Goal: Task Accomplishment & Management: Manage account settings

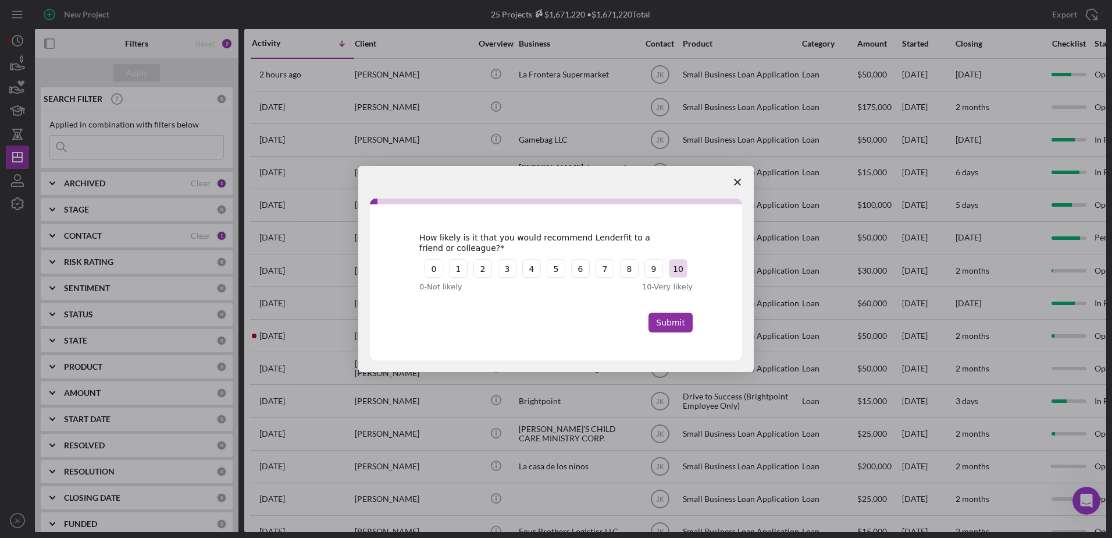
click at [681, 266] on button "10" at bounding box center [678, 268] width 19 height 19
click at [687, 325] on button "Submit" at bounding box center [671, 322] width 44 height 20
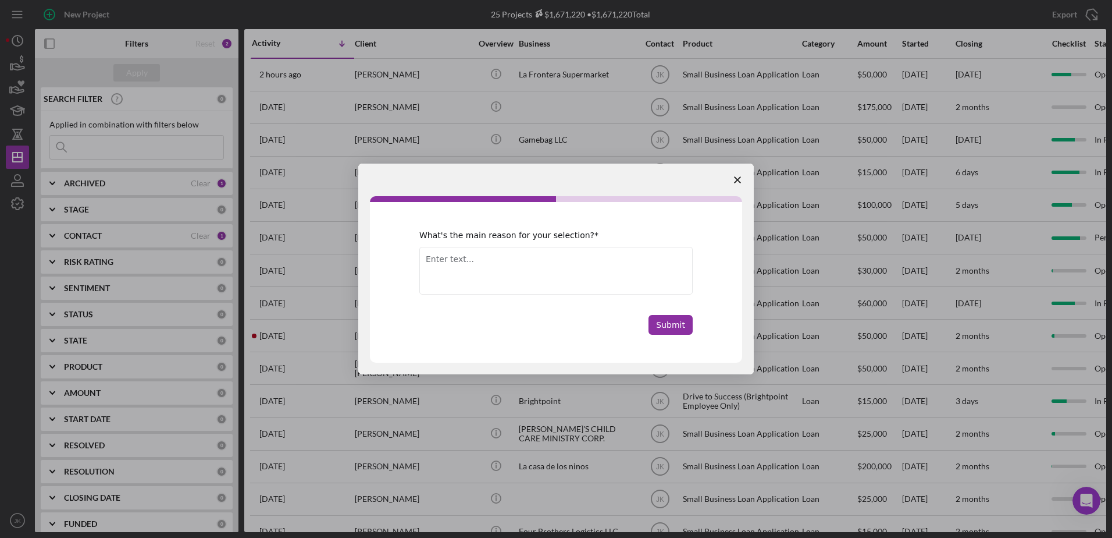
click at [574, 262] on textarea "Enter text..." at bounding box center [555, 271] width 273 height 48
type textarea "N"
type textarea "n"
type textarea "N/A"
click at [671, 324] on button "Submit" at bounding box center [671, 325] width 44 height 20
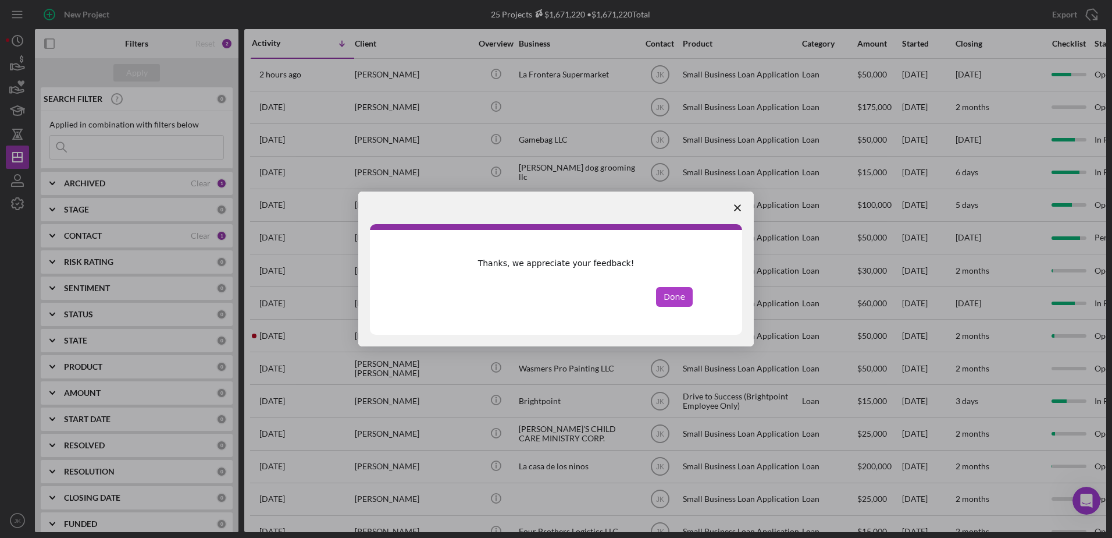
click at [682, 298] on button "Done" at bounding box center [674, 297] width 37 height 20
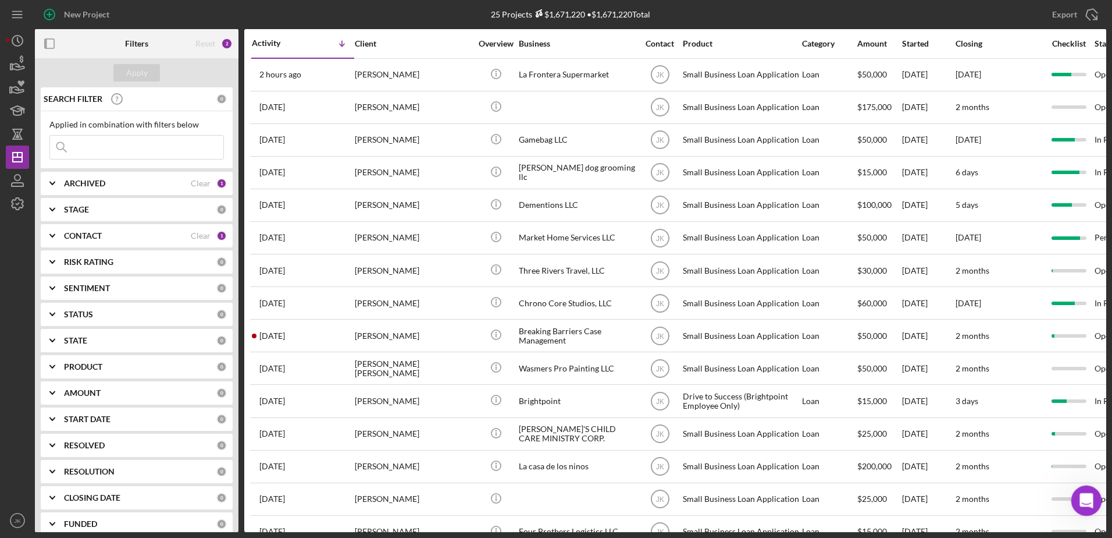
click at [1088, 500] on icon "Open Intercom Messenger" at bounding box center [1085, 498] width 19 height 19
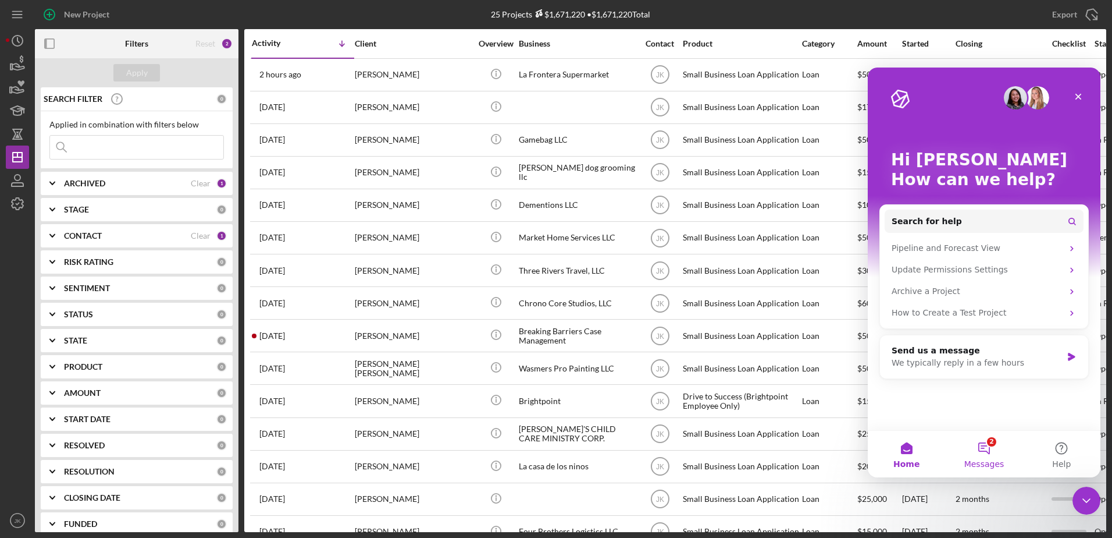
click at [988, 447] on button "2 Messages" at bounding box center [983, 454] width 77 height 47
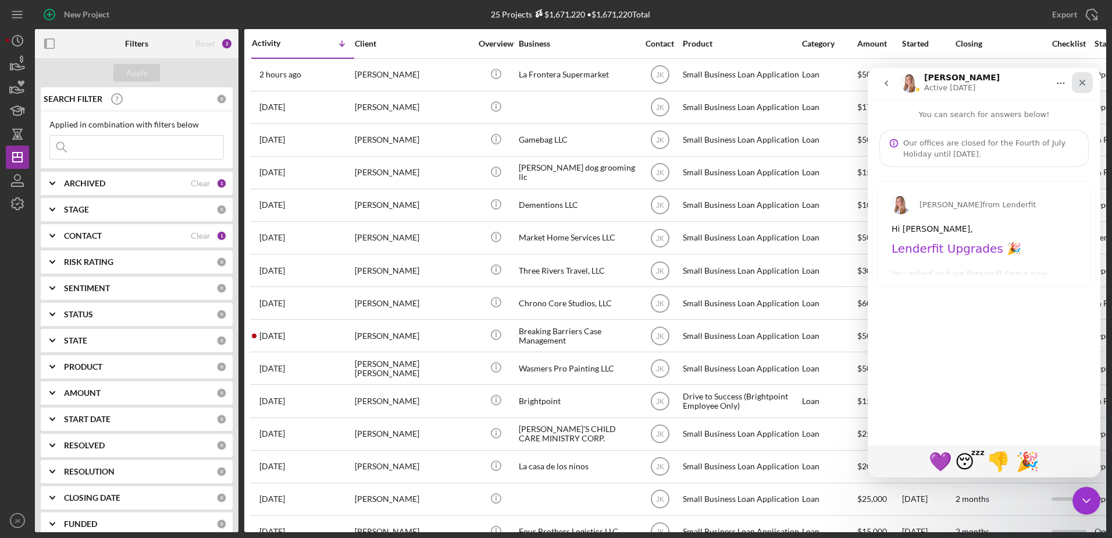
click at [1083, 86] on icon "Close" at bounding box center [1082, 82] width 9 height 9
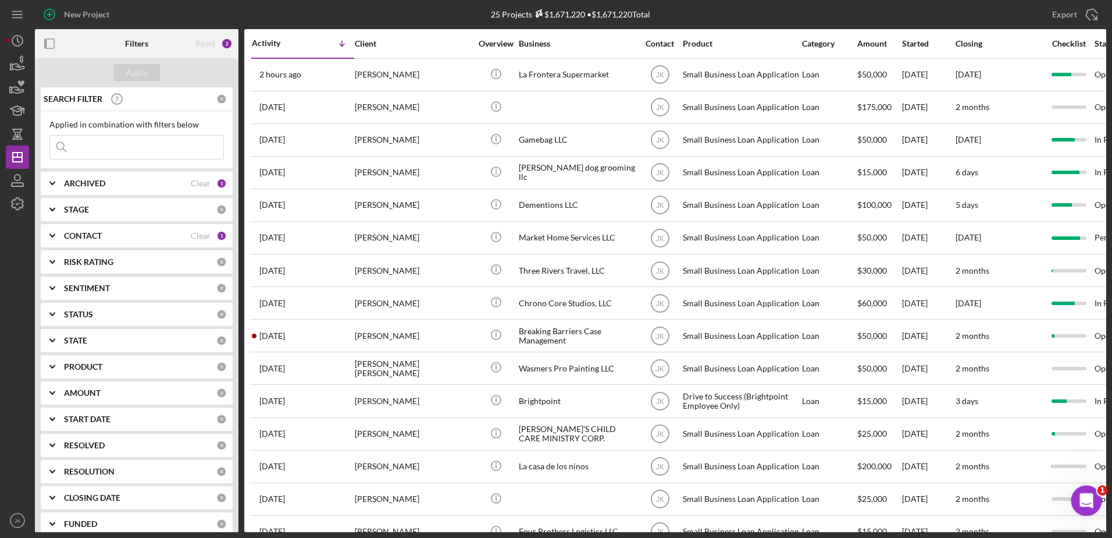
click at [1086, 490] on icon "Open Intercom Messenger" at bounding box center [1085, 498] width 19 height 19
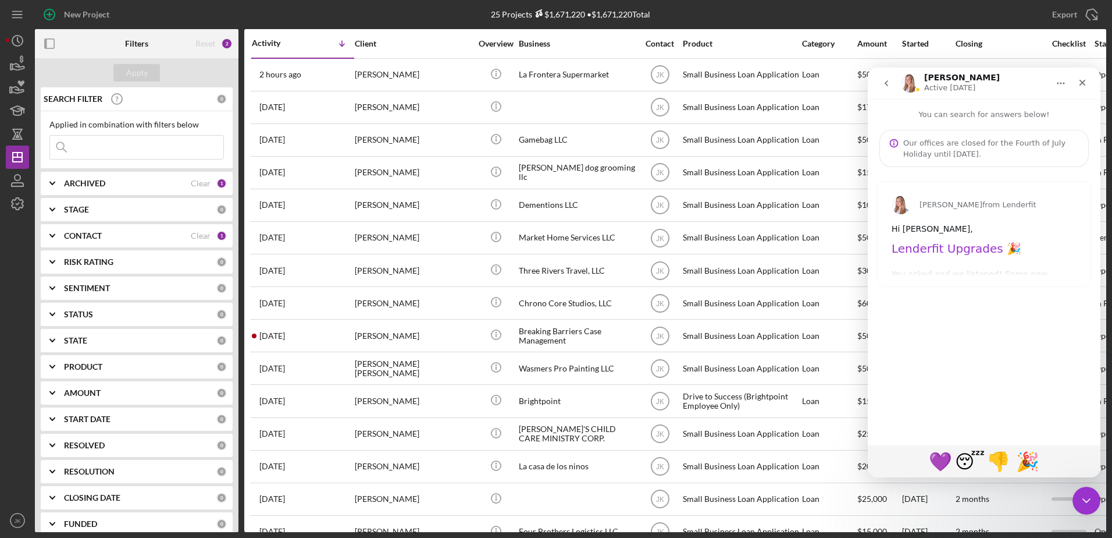
click at [893, 80] on button "go back" at bounding box center [887, 83] width 22 height 22
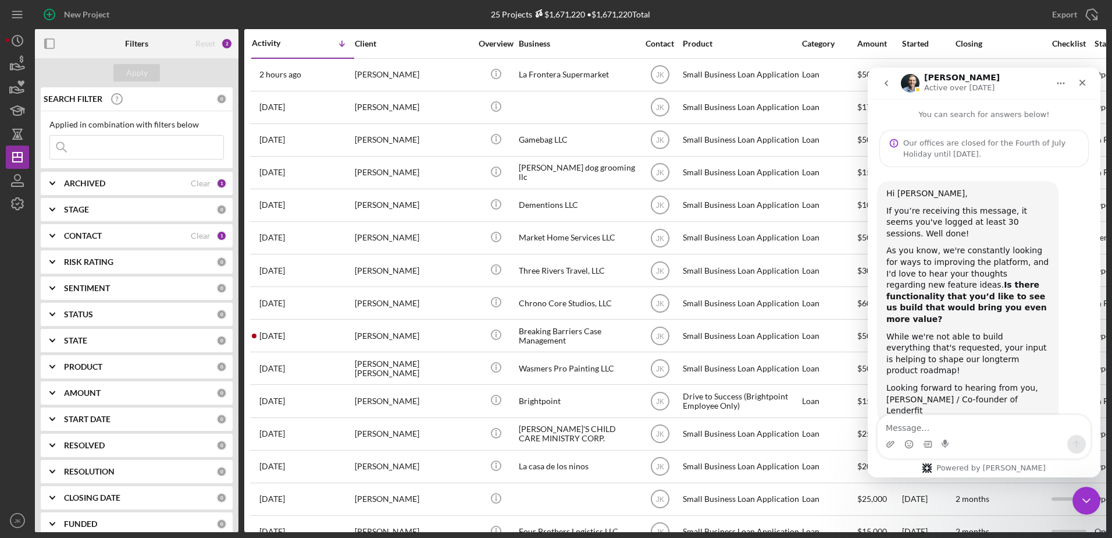
click at [888, 86] on icon "go back" at bounding box center [886, 83] width 3 height 6
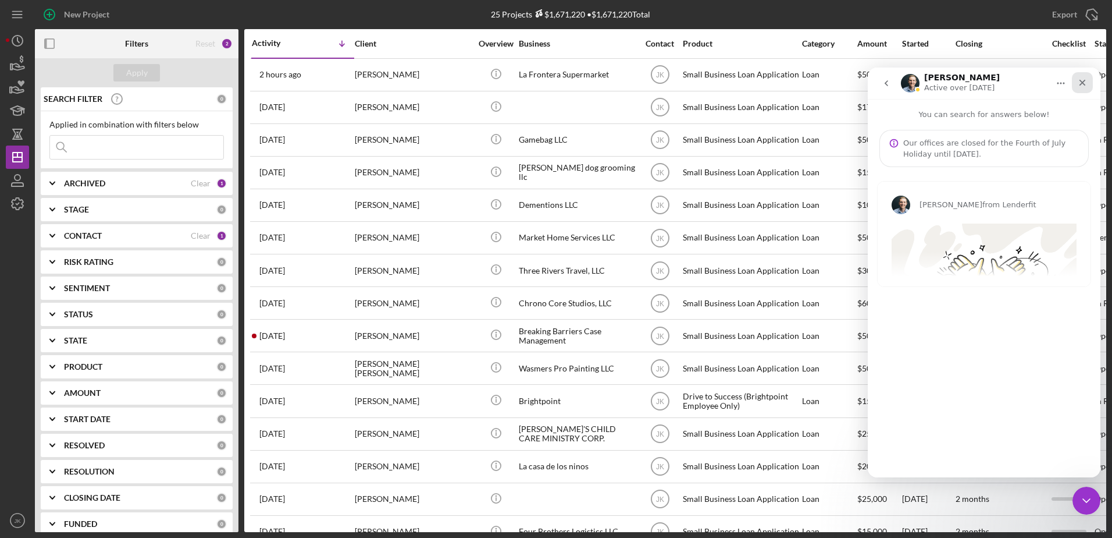
click at [1086, 76] on div "Close" at bounding box center [1082, 82] width 21 height 21
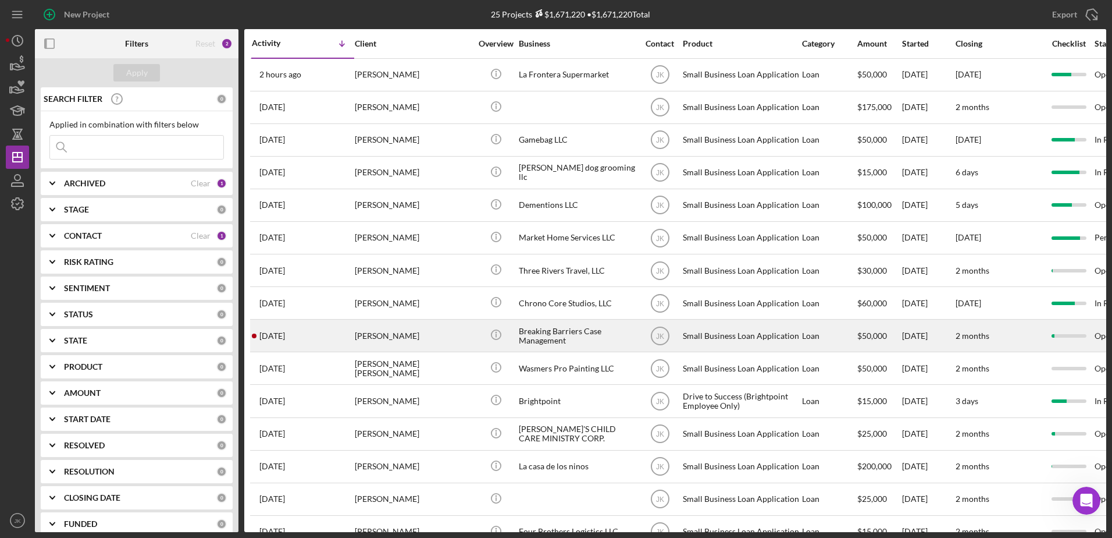
click at [436, 335] on div "[PERSON_NAME]" at bounding box center [413, 335] width 116 height 31
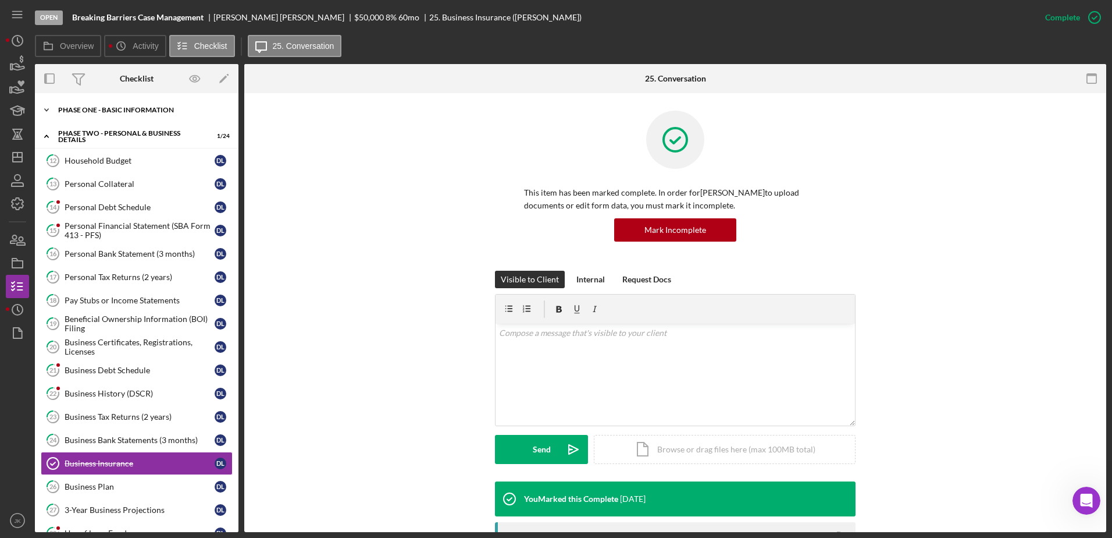
click at [122, 106] on div "Icon/Expander Phase One - Basic Information 6 / 20" at bounding box center [137, 109] width 204 height 23
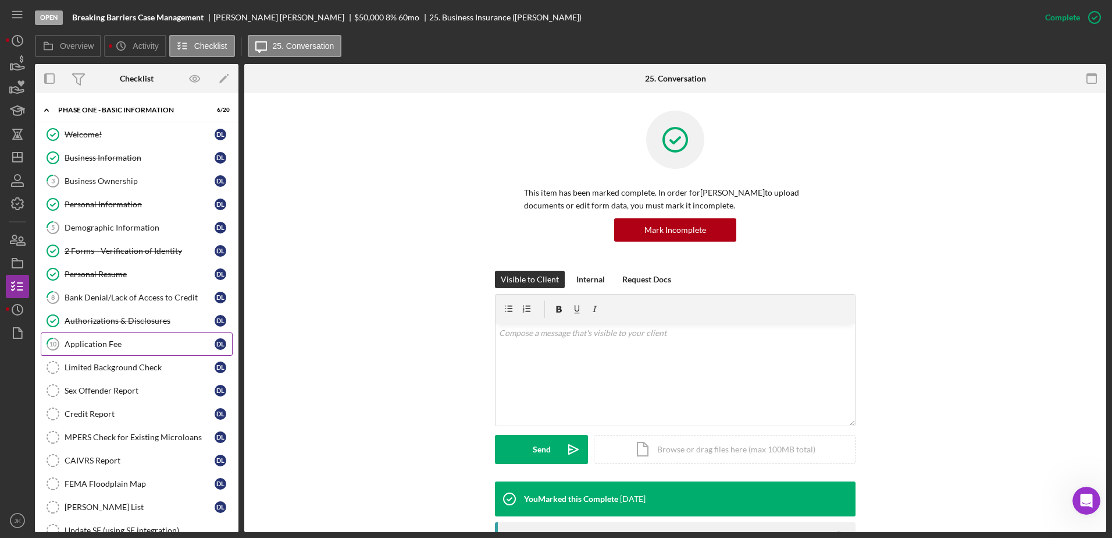
click at [131, 335] on link "10 Application Fee D L" at bounding box center [137, 343] width 192 height 23
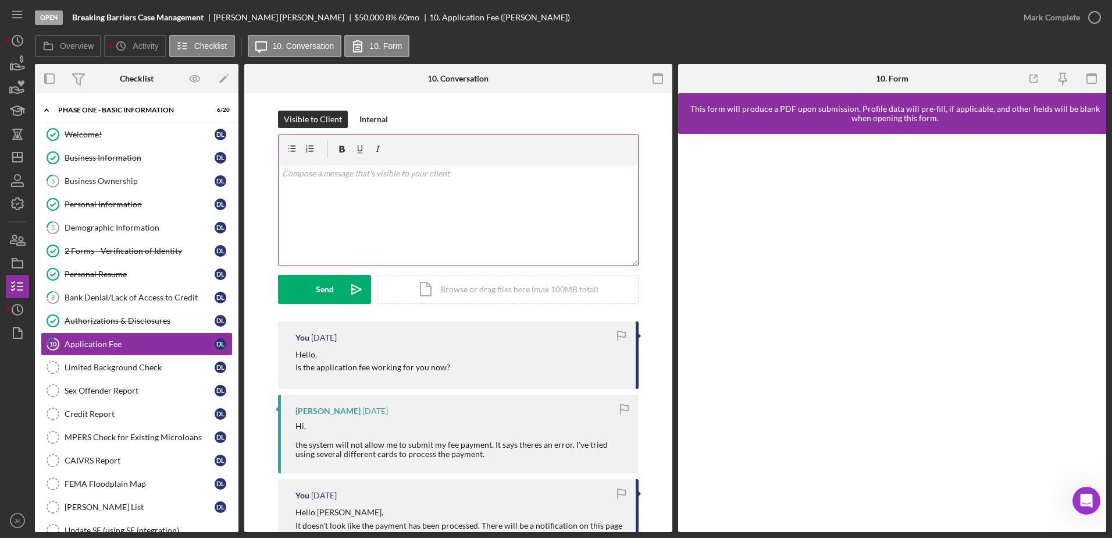
click at [438, 212] on div "v Color teal Color pink Remove color Add row above Add row below Add column bef…" at bounding box center [459, 214] width 360 height 102
click at [458, 203] on p "Our application fee section has been experiencing technical difficulties. I wil…" at bounding box center [458, 196] width 353 height 26
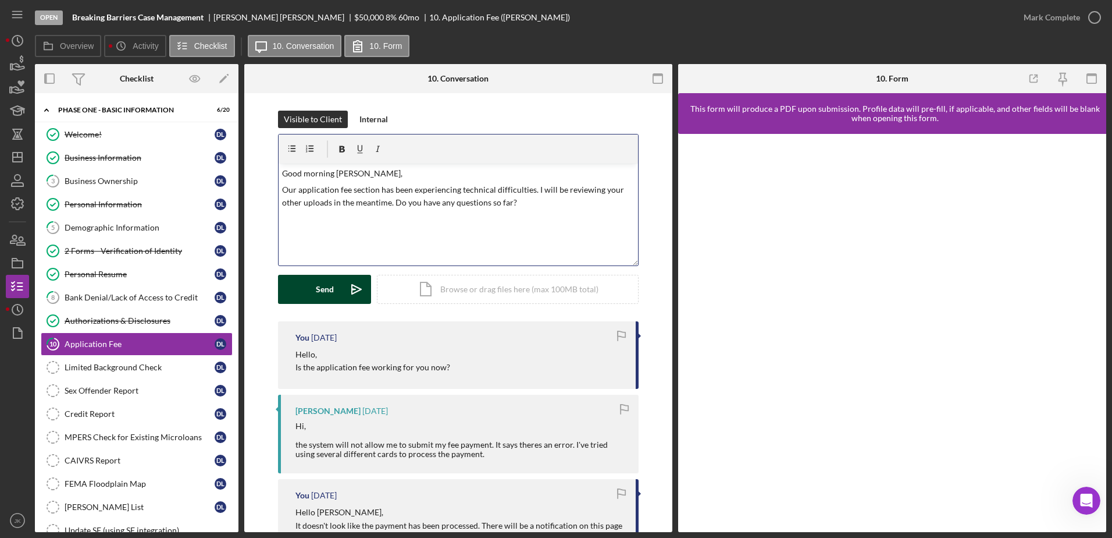
click at [338, 288] on button "Send Icon/icon-invite-send" at bounding box center [324, 289] width 93 height 29
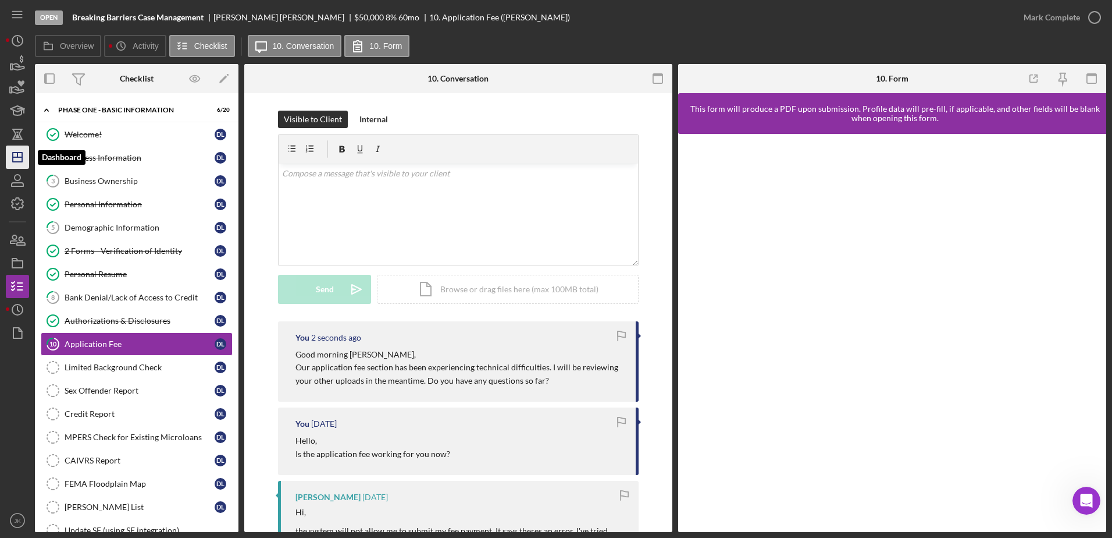
click at [15, 157] on line "button" at bounding box center [17, 157] width 9 height 0
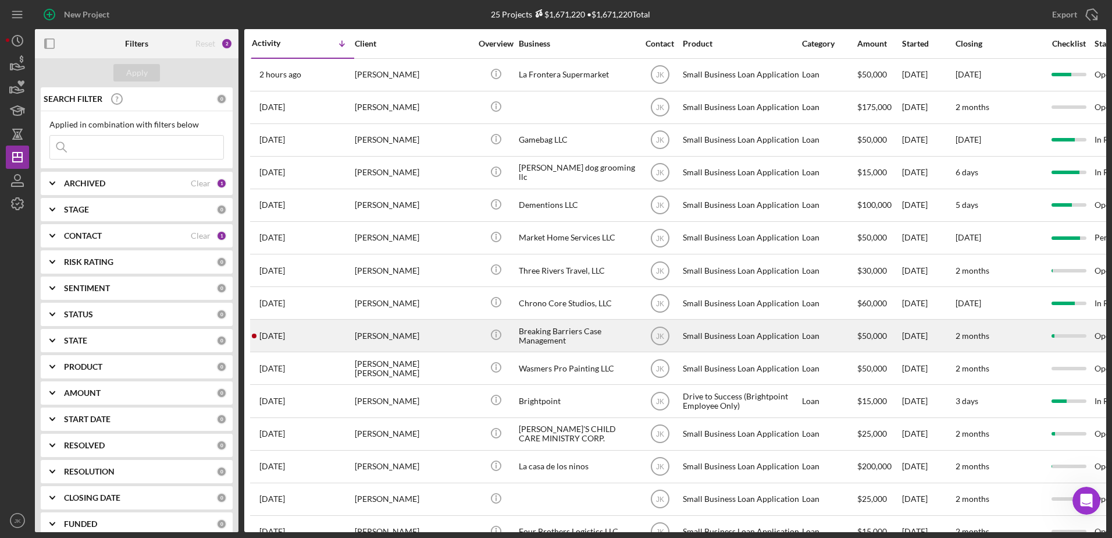
click at [445, 339] on div "[PERSON_NAME]" at bounding box center [413, 335] width 116 height 31
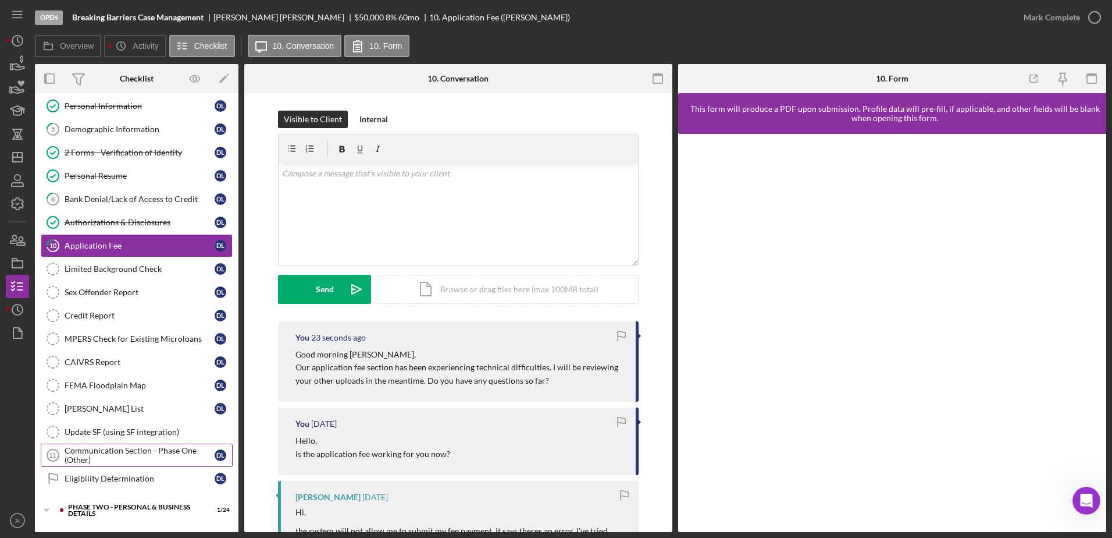
scroll to position [173, 0]
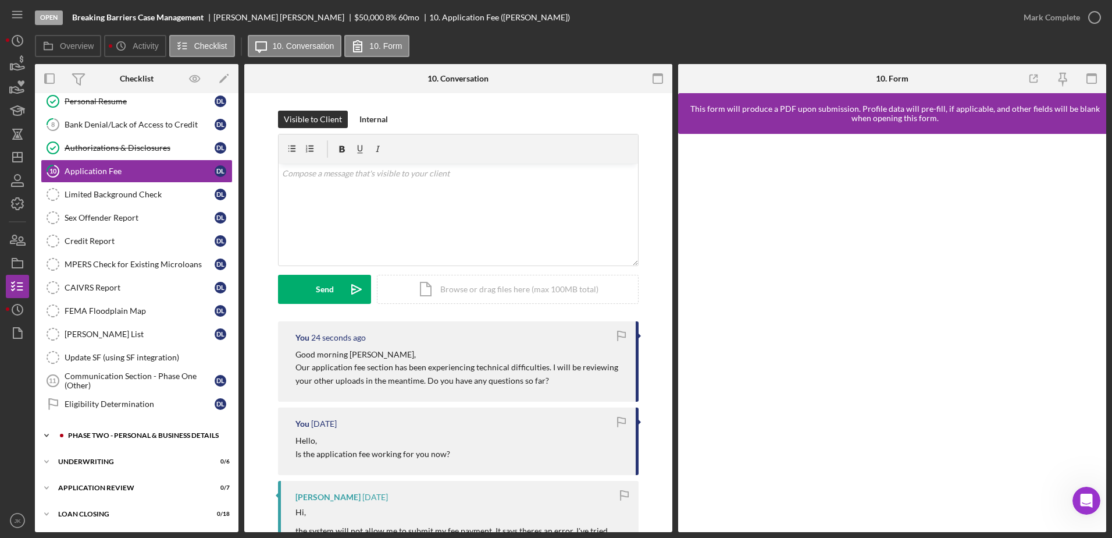
click at [128, 445] on div "Icon/Expander PHASE TWO - PERSONAL & BUSINESS DETAILS 1 / 24" at bounding box center [137, 435] width 204 height 23
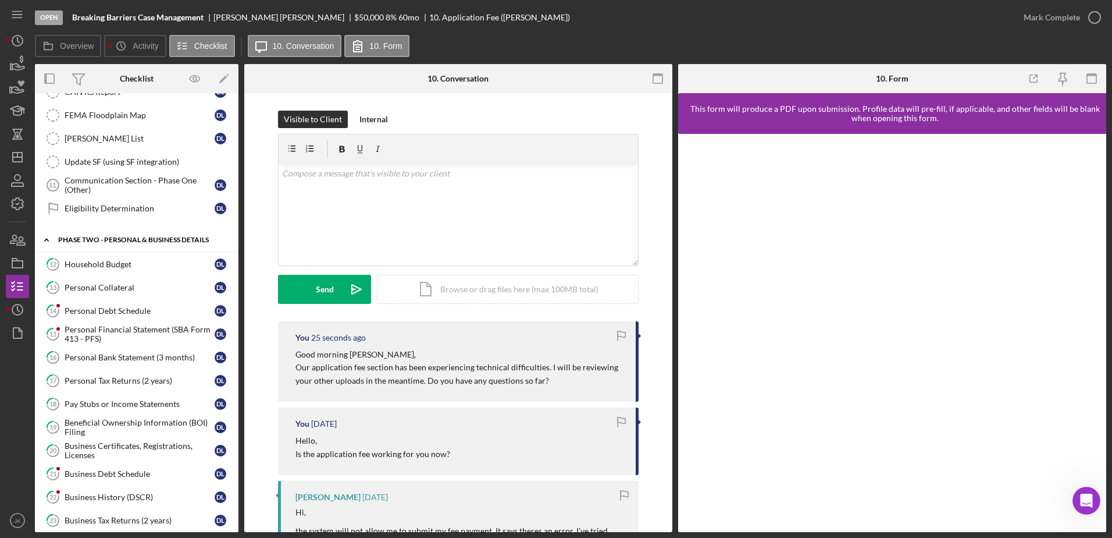
scroll to position [580, 0]
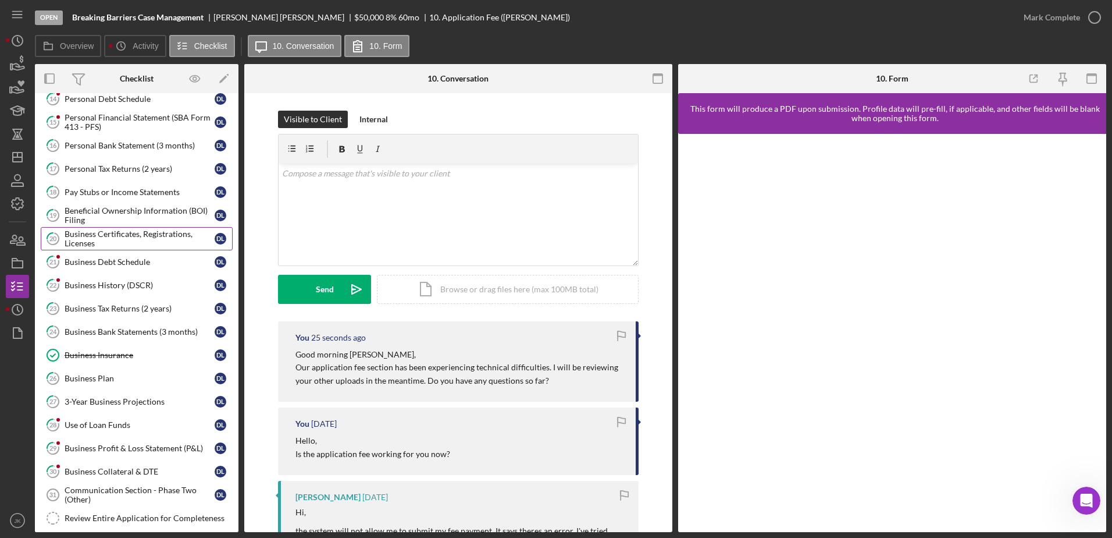
click at [141, 247] on div "Business Certificates, Registrations, Licenses" at bounding box center [140, 238] width 150 height 19
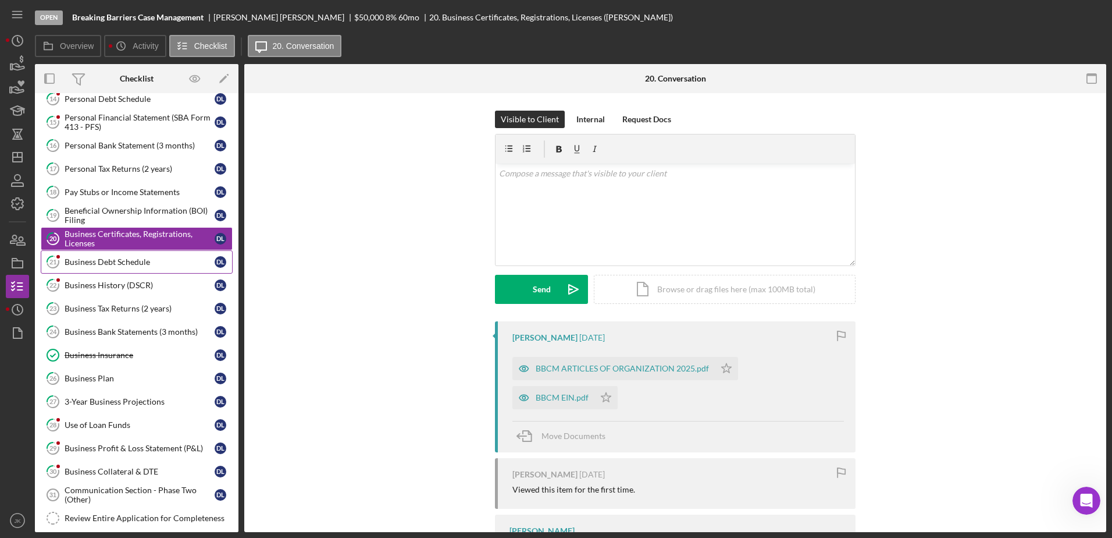
click at [138, 254] on link "21 Business Debt Schedule D L" at bounding box center [137, 261] width 192 height 23
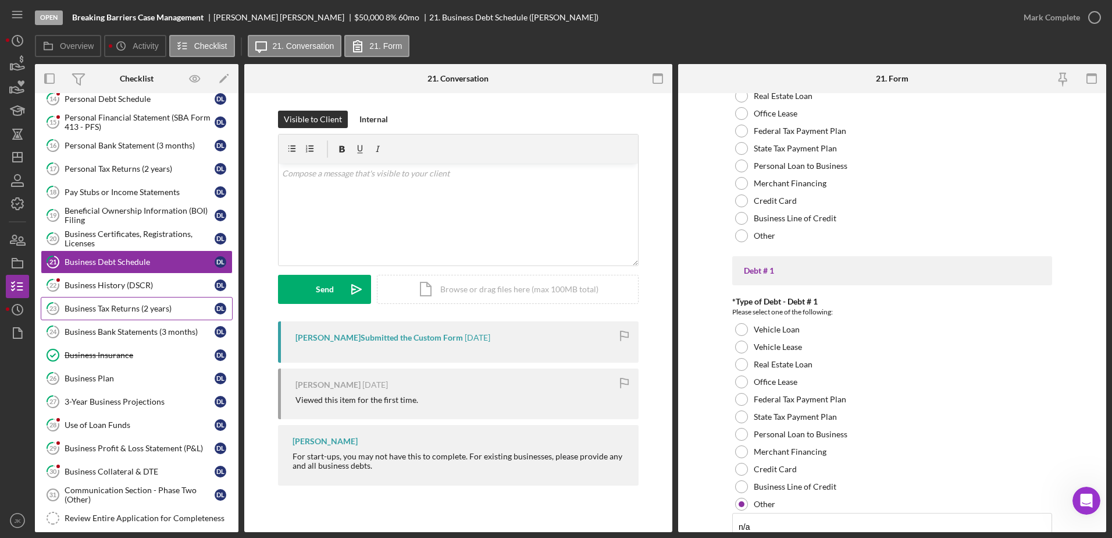
scroll to position [175, 0]
click at [115, 288] on div "Business History (DSCR)" at bounding box center [140, 284] width 150 height 9
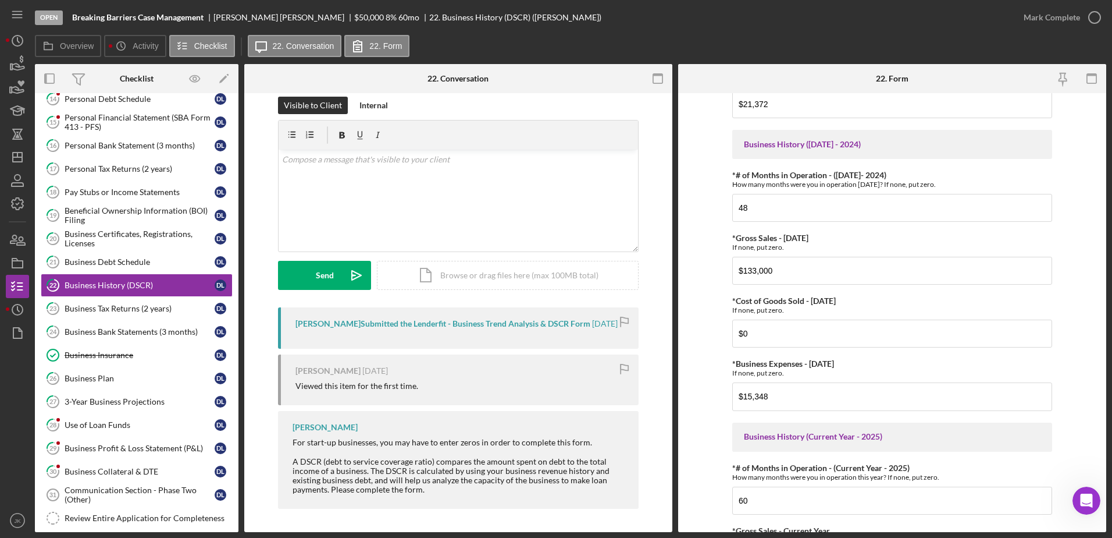
scroll to position [243, 0]
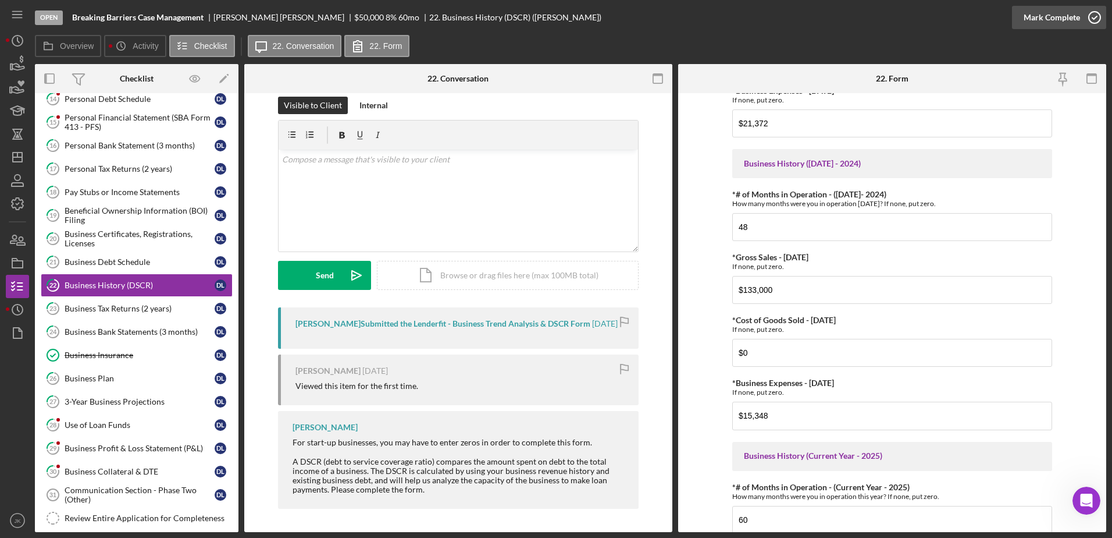
click at [1060, 12] on div "Mark Complete" at bounding box center [1052, 17] width 56 height 23
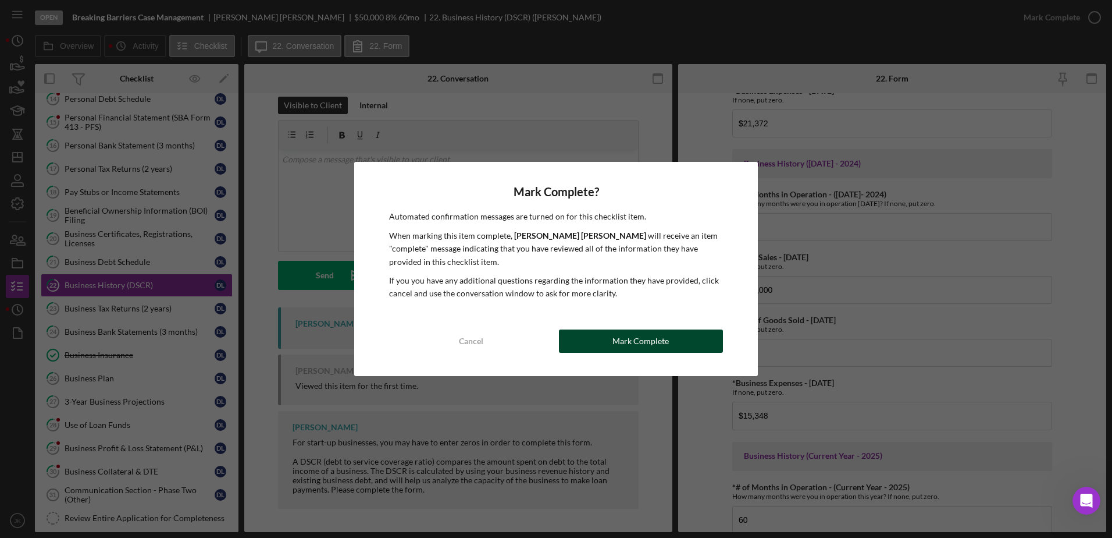
click at [607, 340] on button "Mark Complete" at bounding box center [641, 340] width 164 height 23
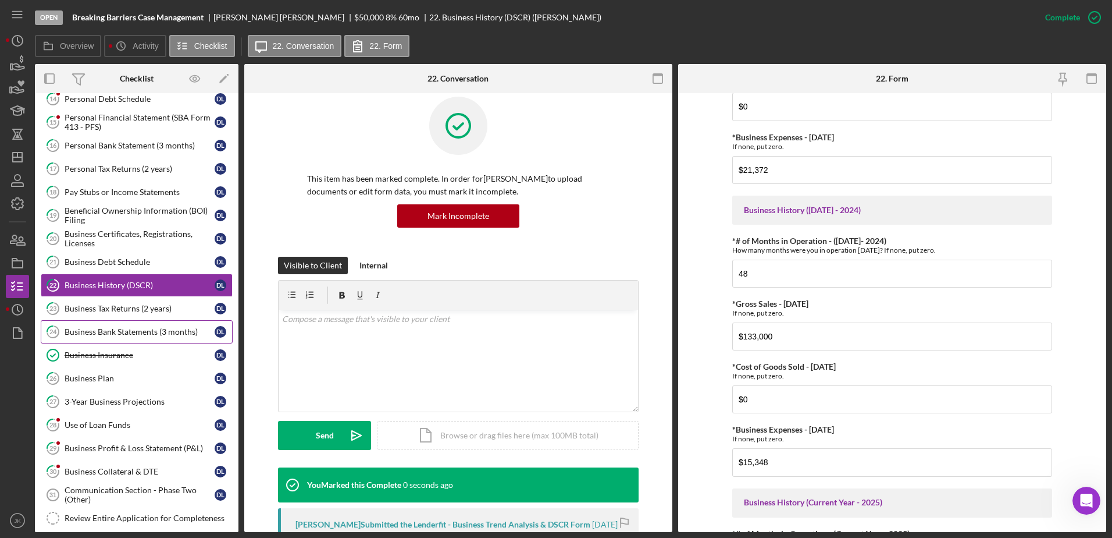
scroll to position [289, 0]
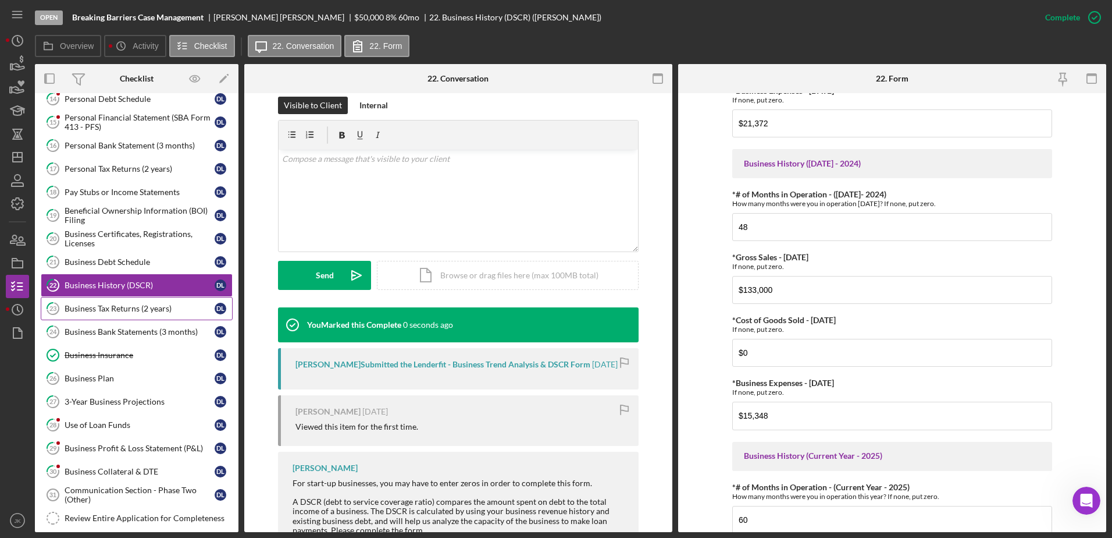
click at [158, 318] on link "23 Business Tax Returns (2 years) D L" at bounding box center [137, 308] width 192 height 23
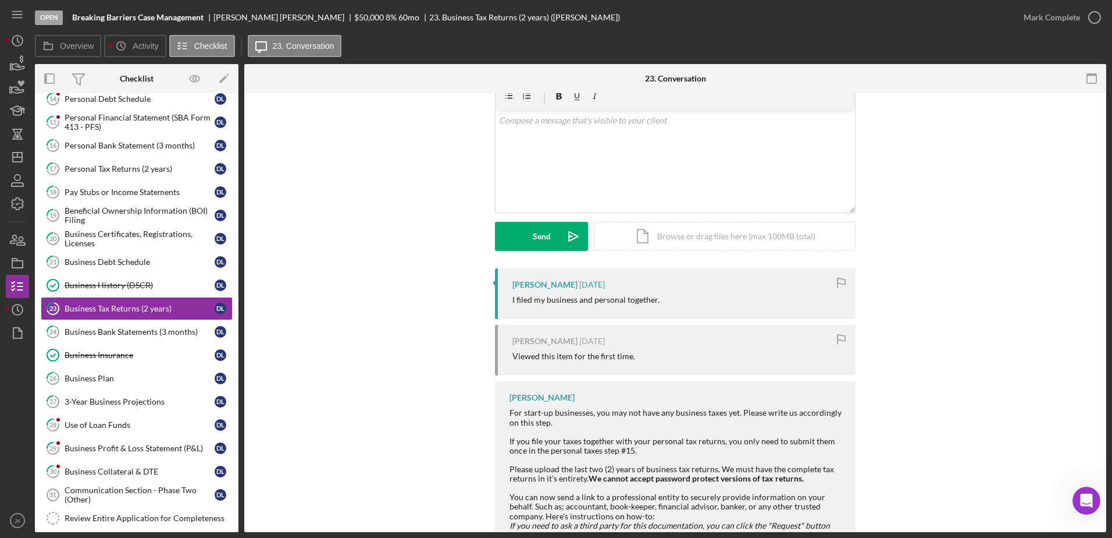
scroll to position [117, 0]
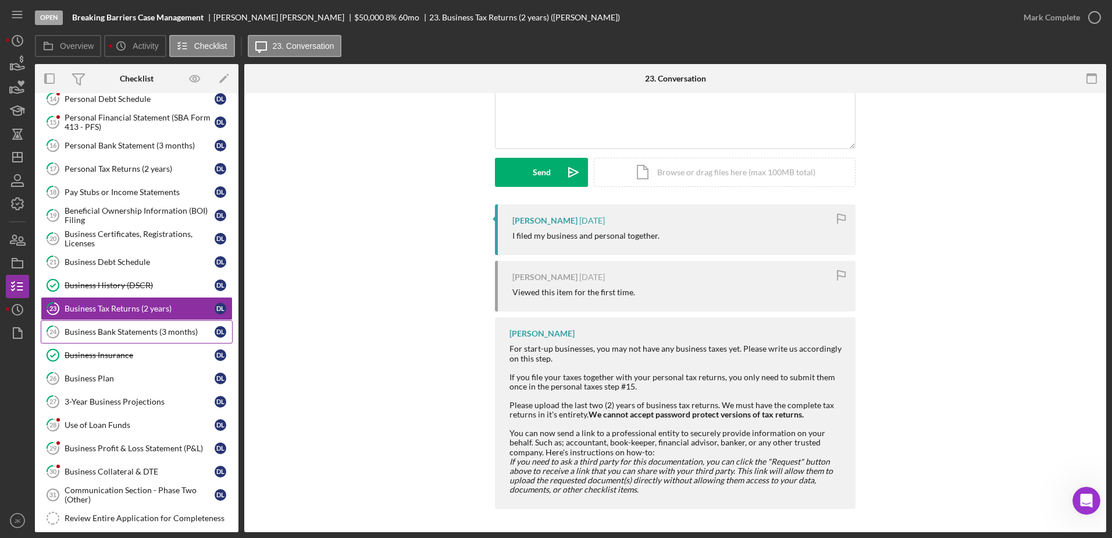
click at [140, 336] on div "Business Bank Statements (3 months)" at bounding box center [140, 331] width 150 height 9
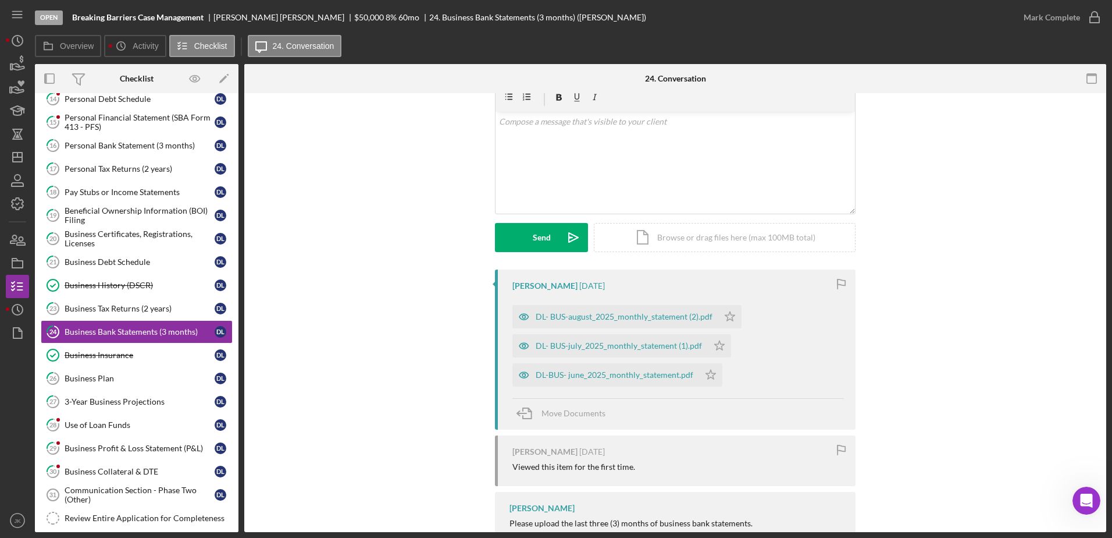
scroll to position [116, 0]
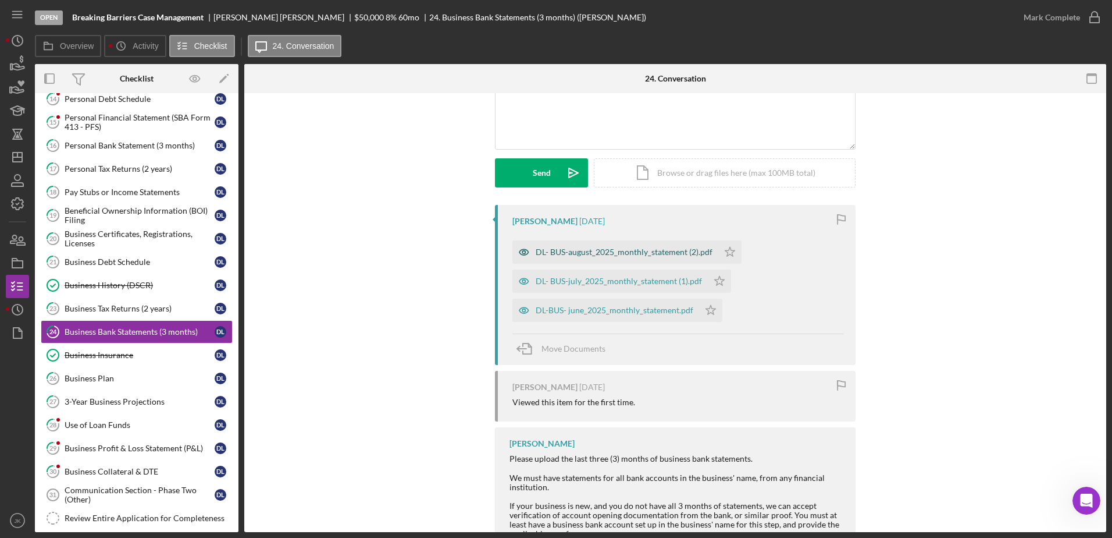
click at [632, 255] on div "DL- BUS-august_2025_monthly_statement (2).pdf" at bounding box center [624, 251] width 177 height 9
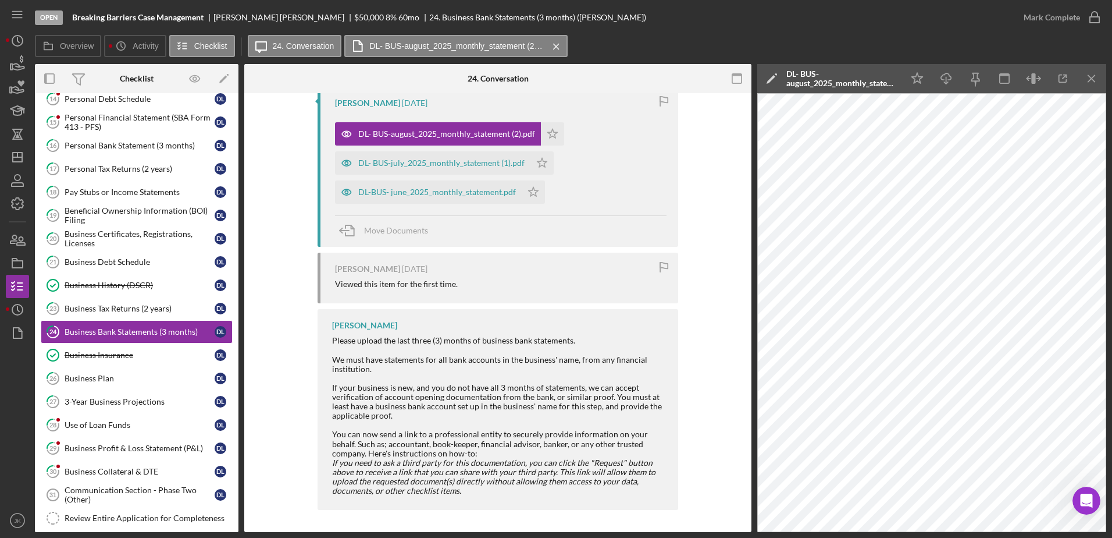
scroll to position [236, 0]
click at [100, 426] on div "Use of Loan Funds" at bounding box center [140, 424] width 150 height 9
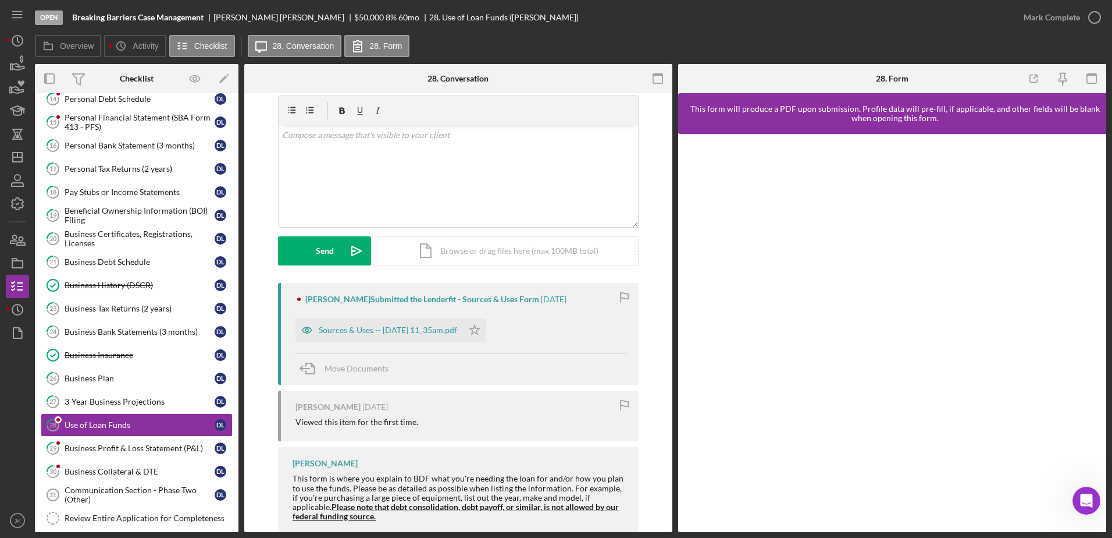
scroll to position [65, 0]
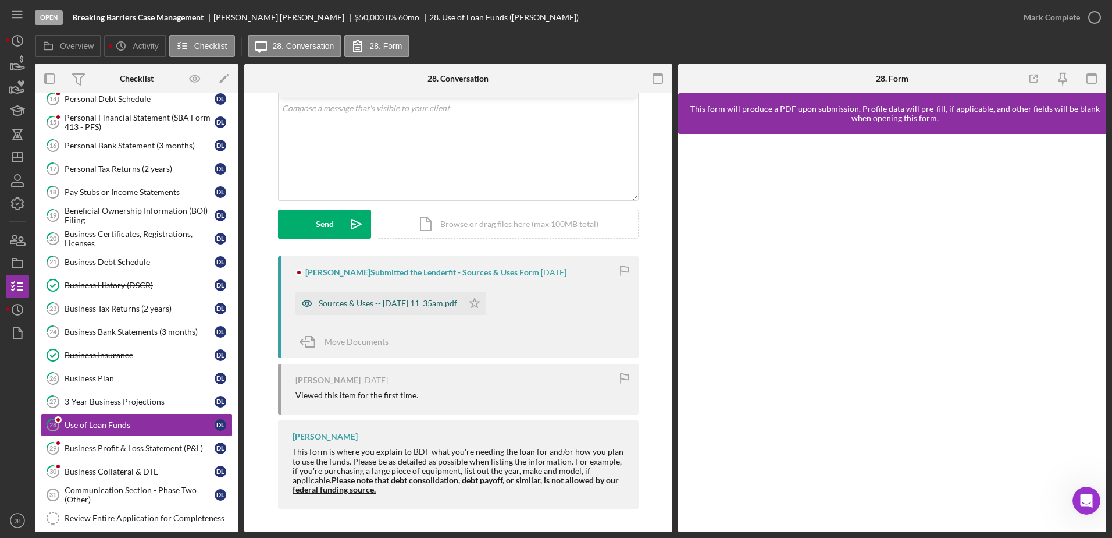
click at [435, 308] on div "Sources & Uses -- 2025-09-23 11_35am.pdf" at bounding box center [388, 302] width 138 height 9
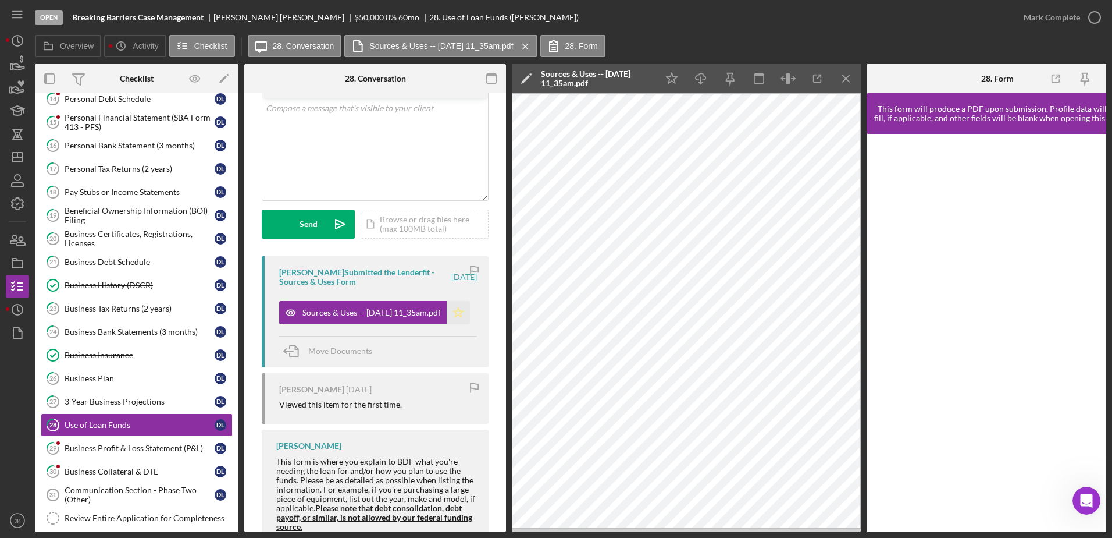
click at [453, 314] on icon "Icon/Star" at bounding box center [458, 312] width 23 height 23
click at [1071, 20] on div "Mark Complete" at bounding box center [1052, 17] width 56 height 23
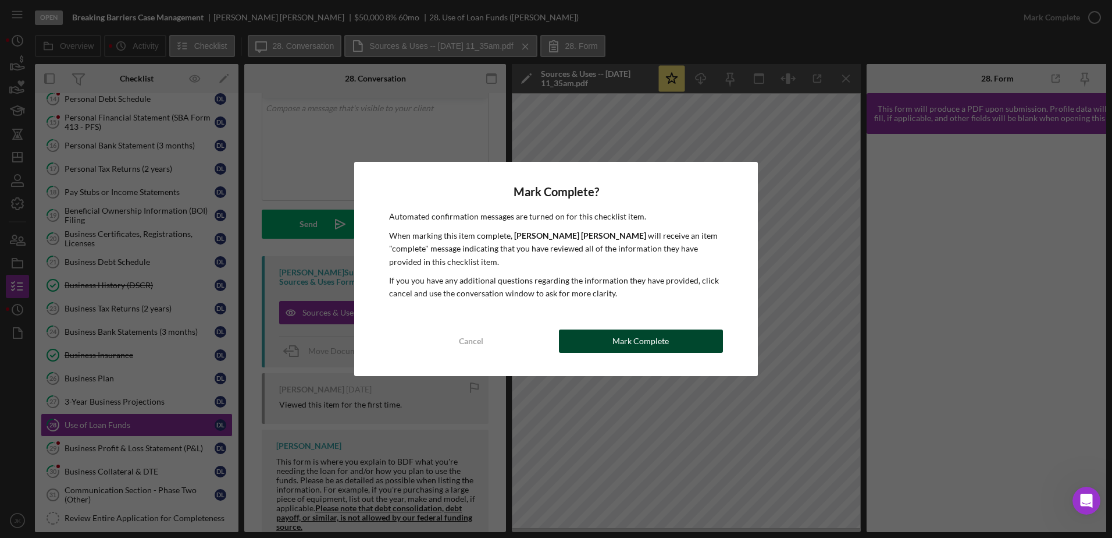
click at [692, 335] on button "Mark Complete" at bounding box center [641, 340] width 164 height 23
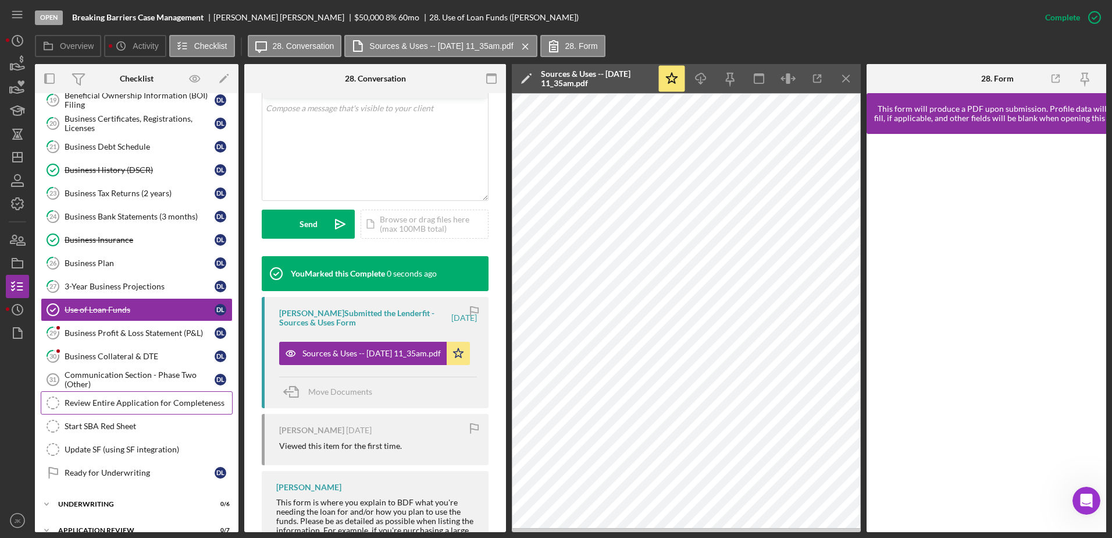
scroll to position [696, 0]
click at [143, 339] on link "29 Business Profit & Loss Statement (P&L) D L" at bounding box center [137, 331] width 192 height 23
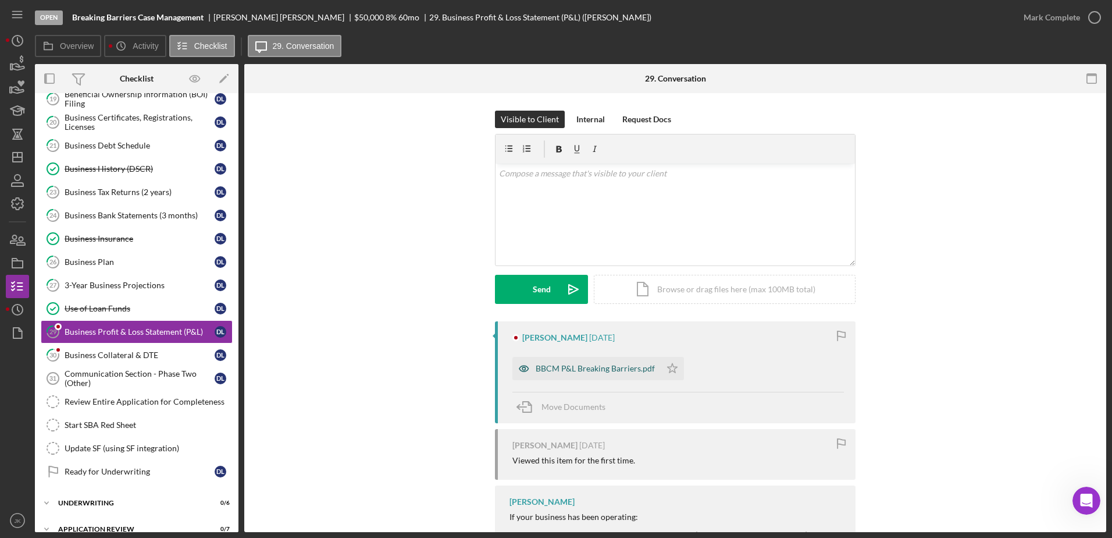
click at [600, 374] on div "BBCM P&L Breaking Barriers.pdf" at bounding box center [587, 368] width 148 height 23
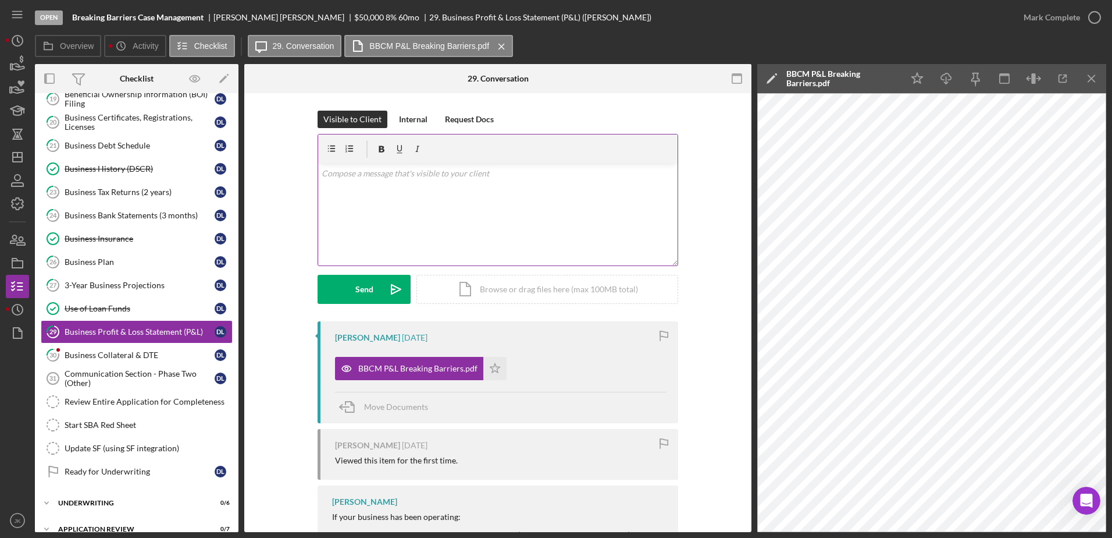
click at [499, 191] on div "v Color teal Color pink Remove color Add row above Add row below Add column bef…" at bounding box center [498, 214] width 360 height 102
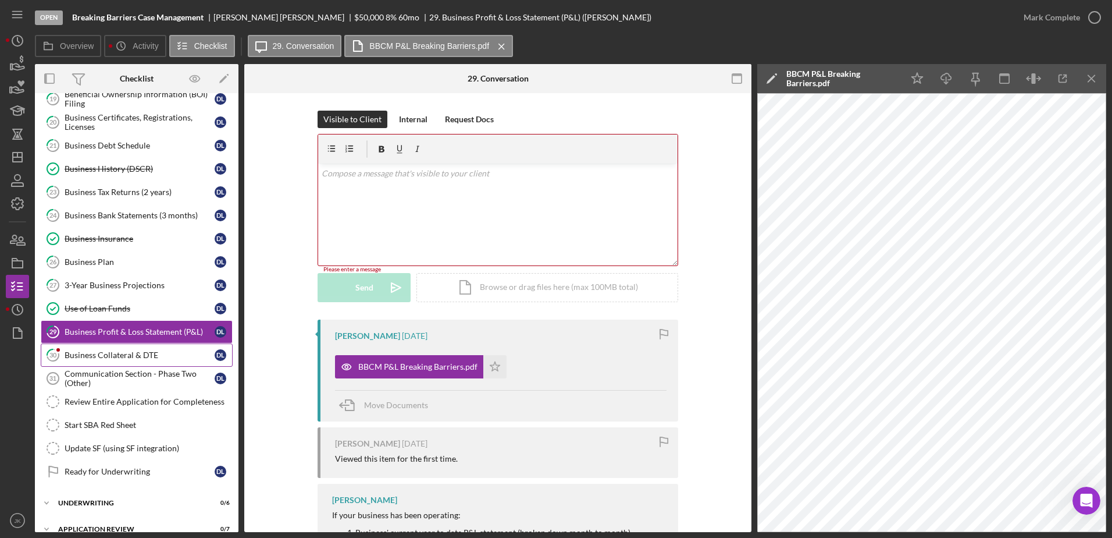
click at [132, 350] on div "Business Collateral & DTE" at bounding box center [140, 354] width 150 height 9
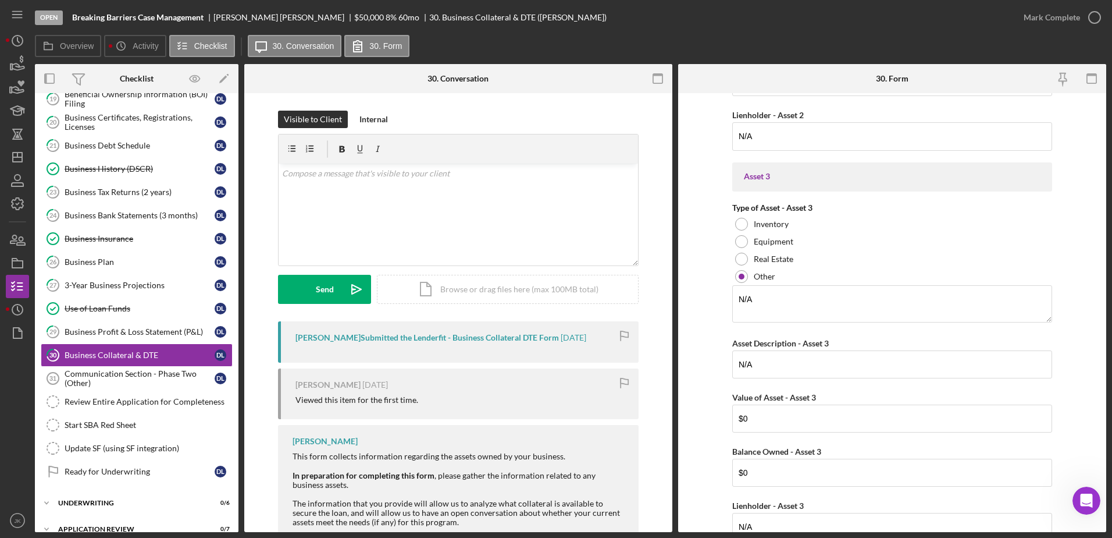
scroll to position [1098, 0]
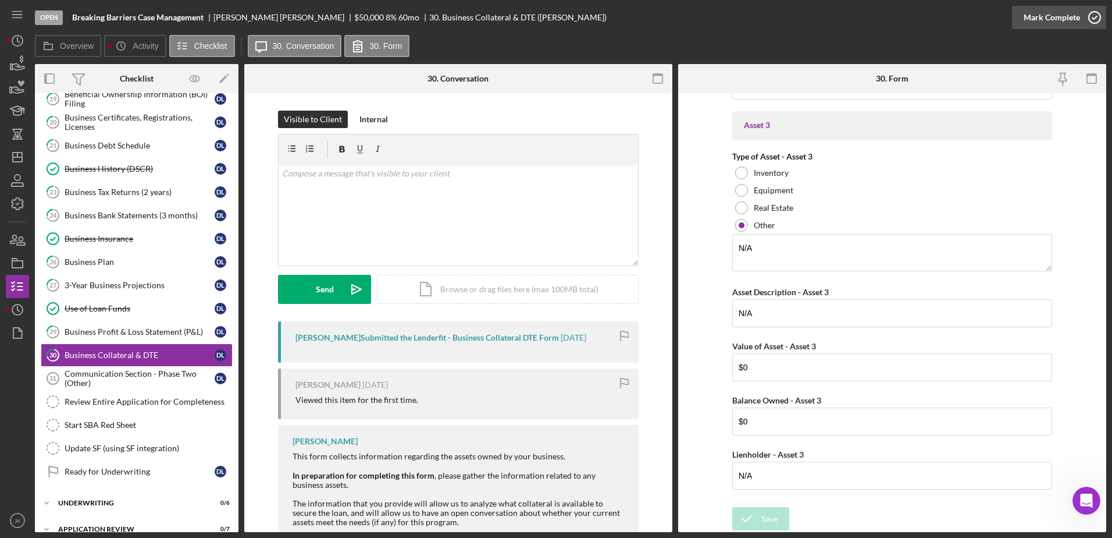
click at [1037, 20] on div "Mark Complete" at bounding box center [1052, 17] width 56 height 23
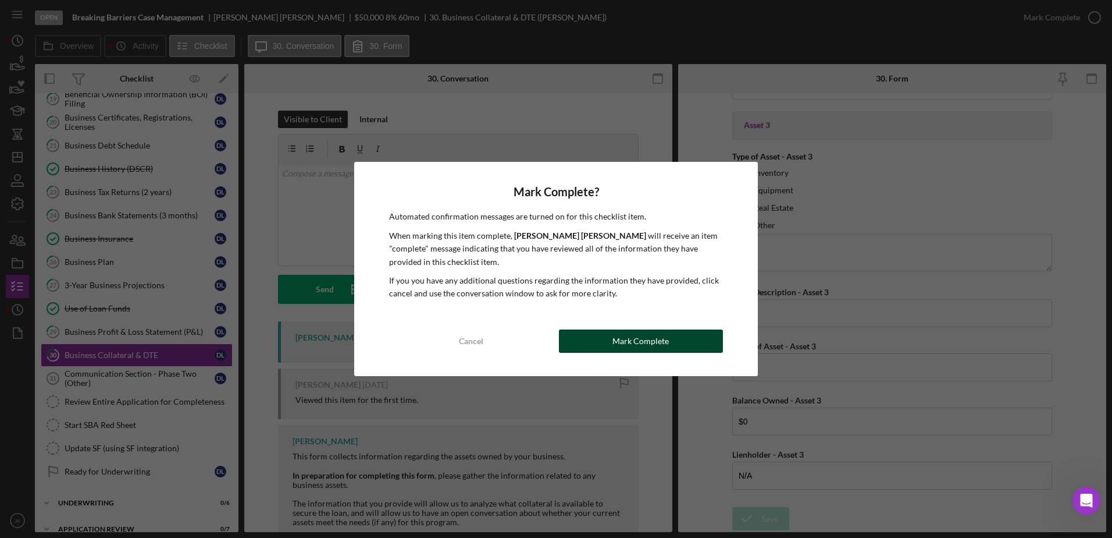
click at [648, 344] on div "Mark Complete" at bounding box center [641, 340] width 56 height 23
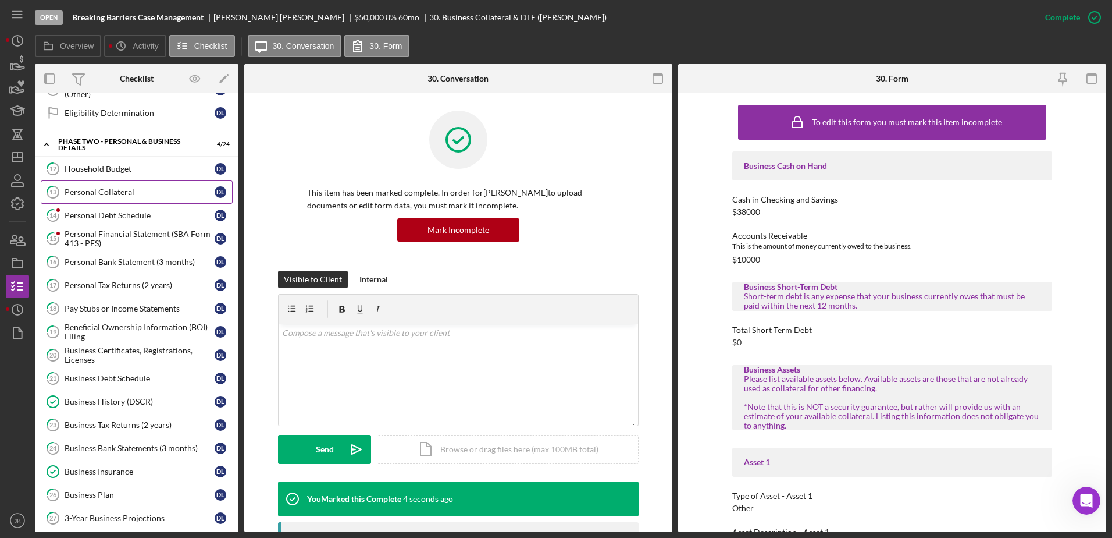
scroll to position [406, 0]
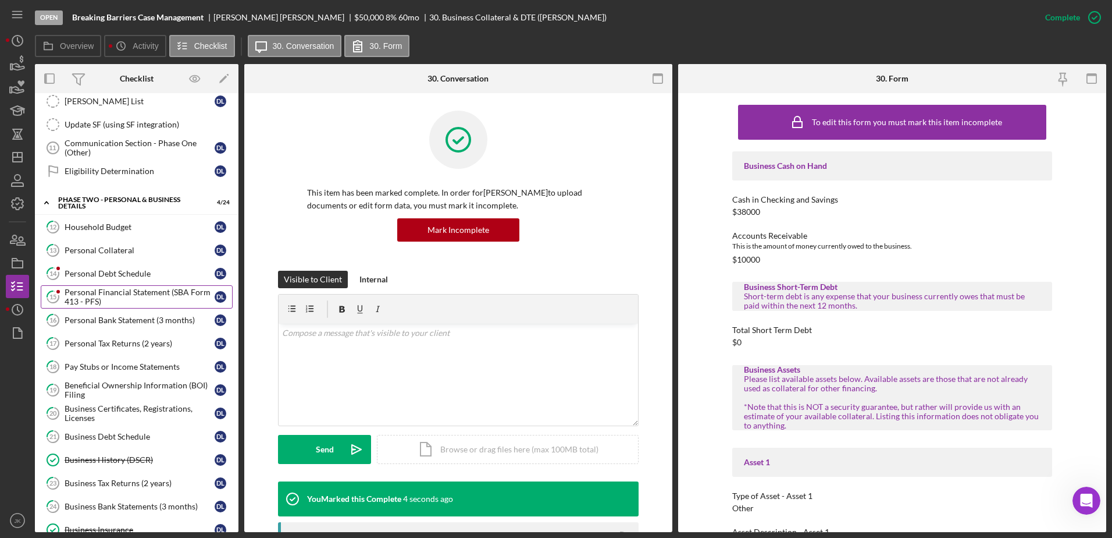
click at [141, 292] on div "Personal Financial Statement (SBA Form 413 - PFS)" at bounding box center [140, 296] width 150 height 19
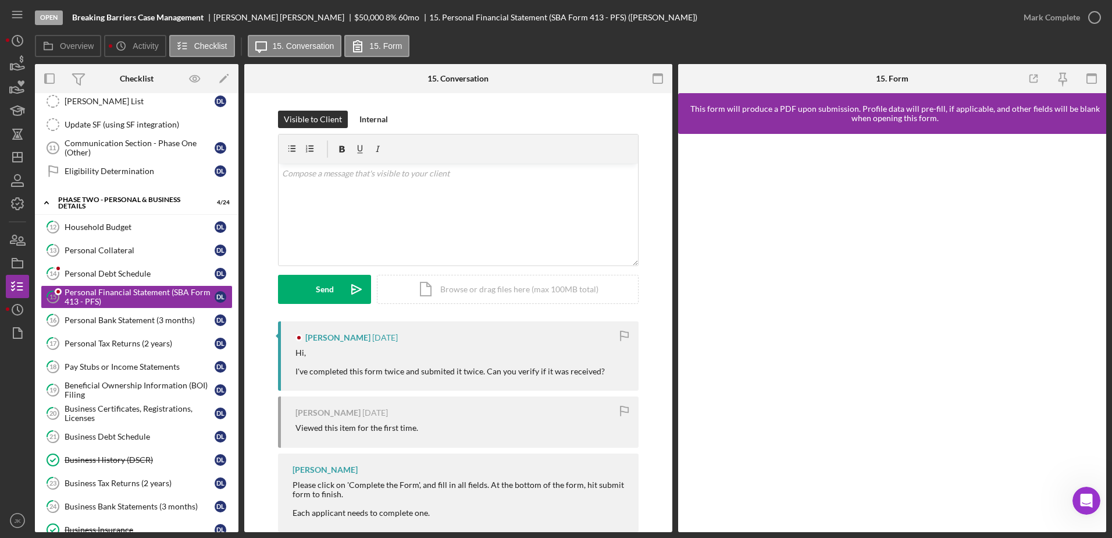
scroll to position [23, 0]
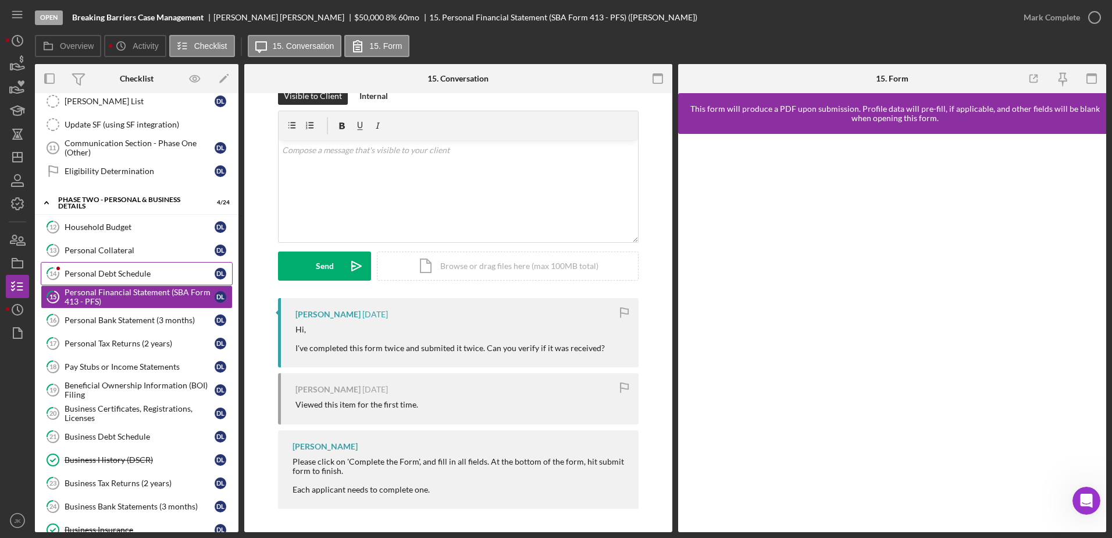
click at [152, 276] on div "Personal Debt Schedule" at bounding box center [140, 273] width 150 height 9
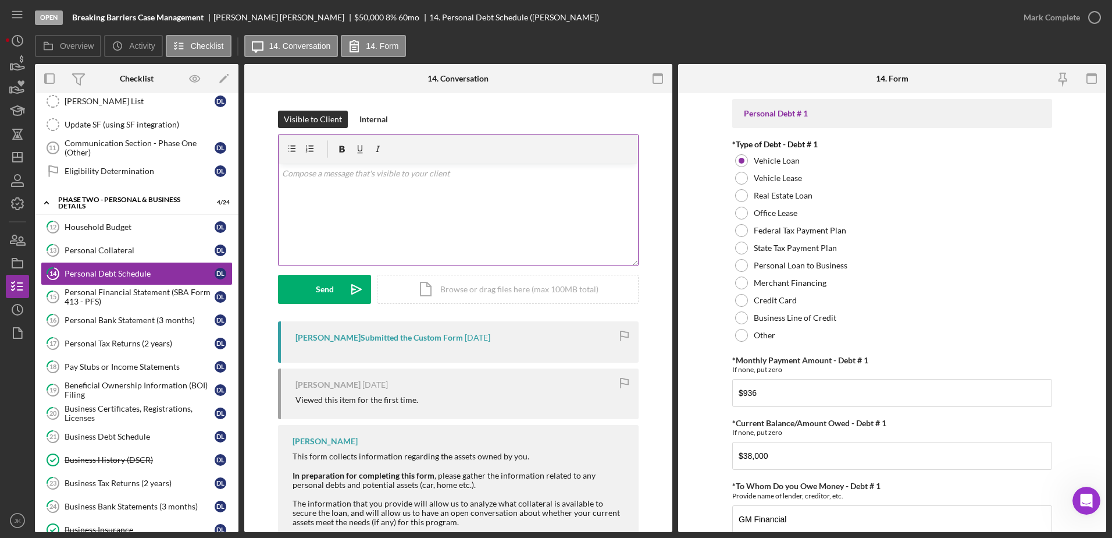
click at [489, 214] on div "v Color teal Color pink Remove color Add row above Add row below Add column bef…" at bounding box center [459, 214] width 360 height 102
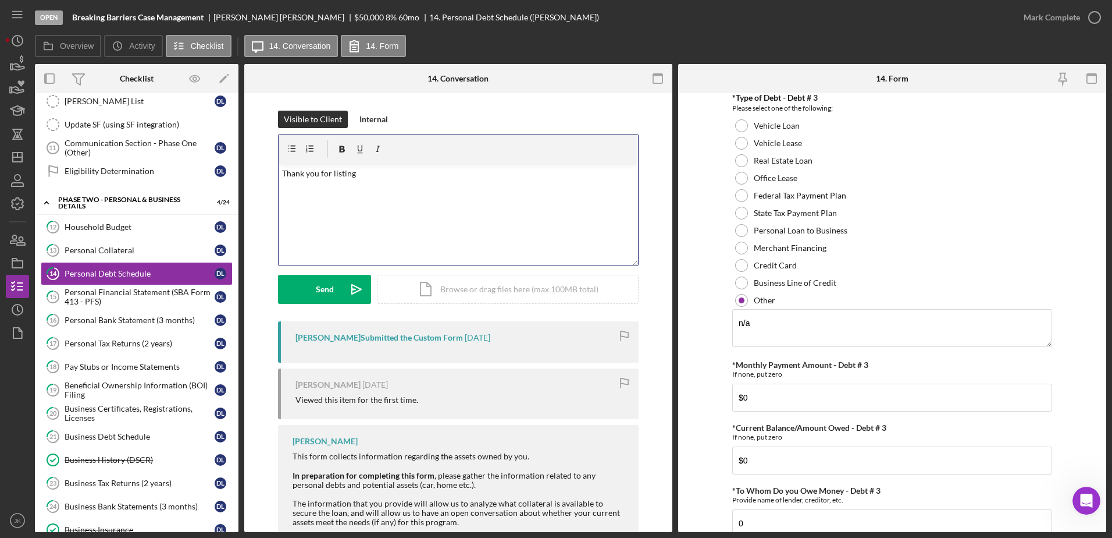
scroll to position [985, 0]
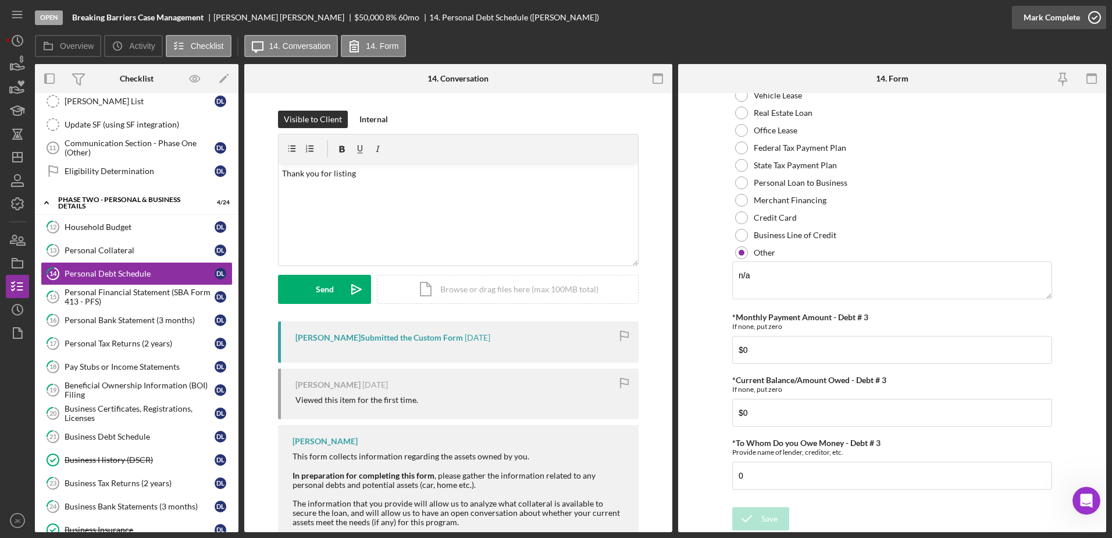
click at [1058, 16] on div "Mark Complete" at bounding box center [1052, 17] width 56 height 23
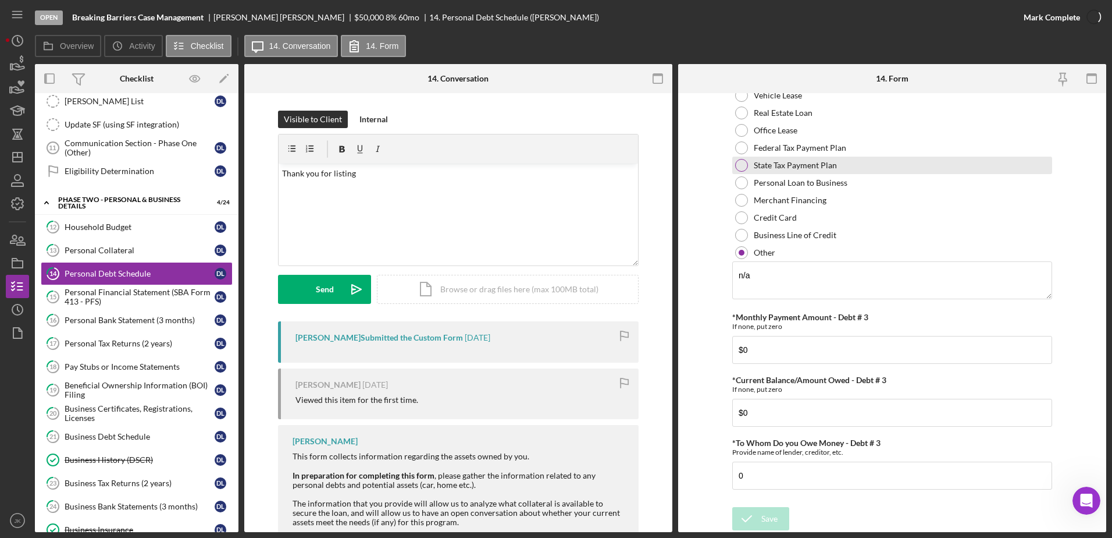
scroll to position [1032, 0]
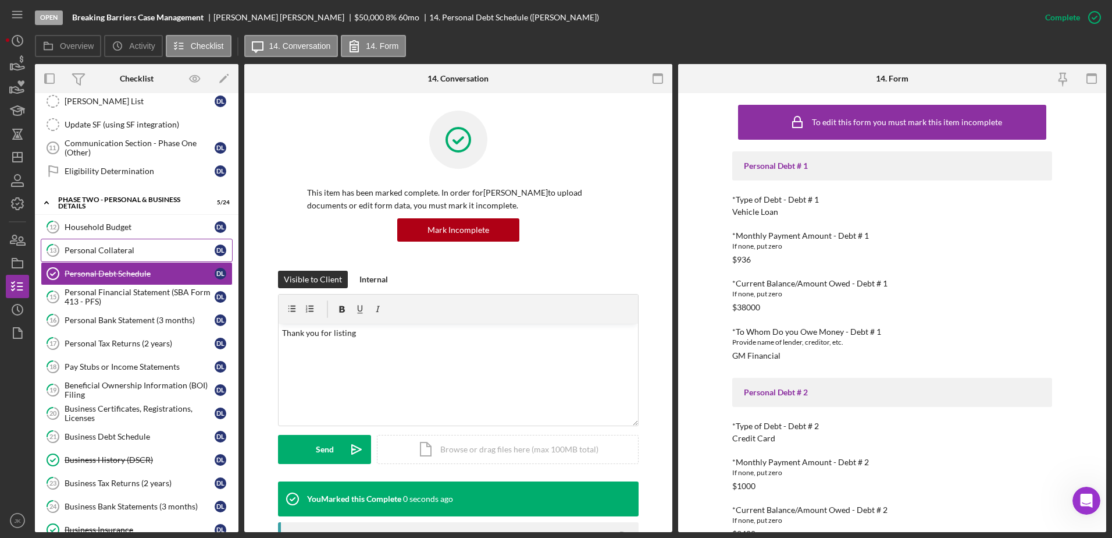
click at [156, 251] on div "Personal Collateral" at bounding box center [140, 250] width 150 height 9
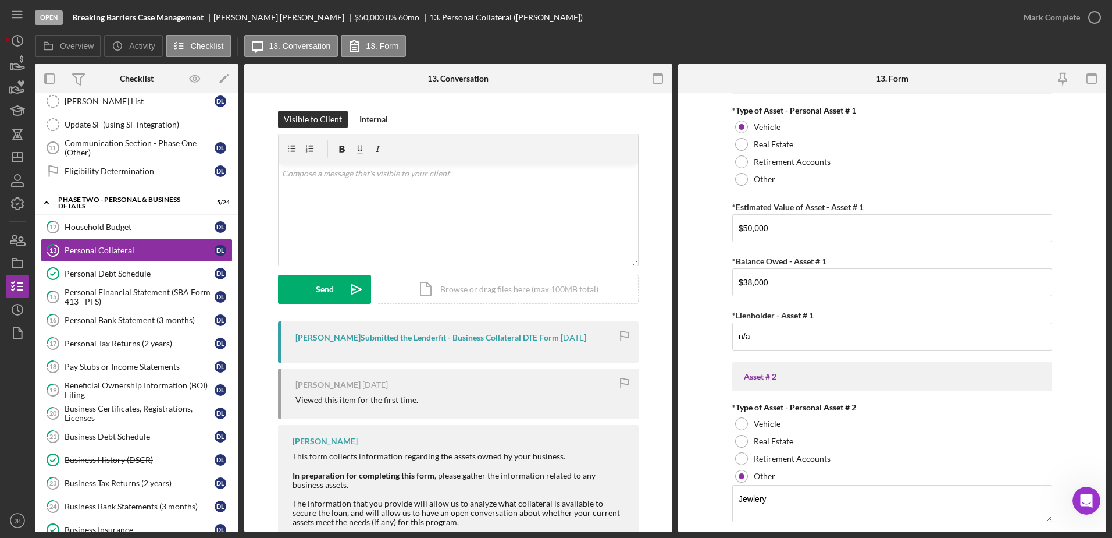
scroll to position [58, 0]
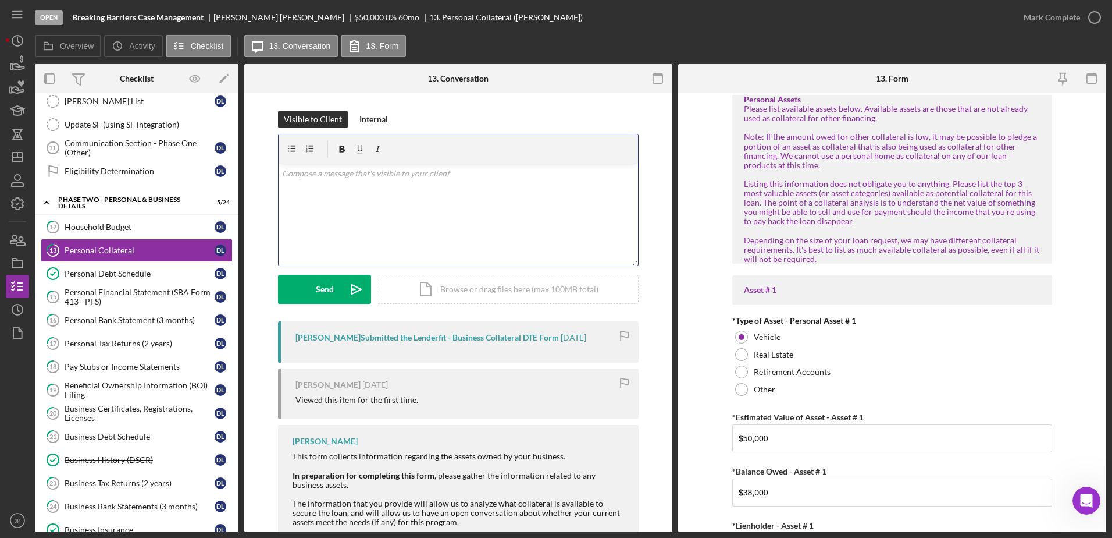
click at [367, 197] on div "v Color teal Color pink Remove color Add row above Add row below Add column bef…" at bounding box center [459, 214] width 360 height 102
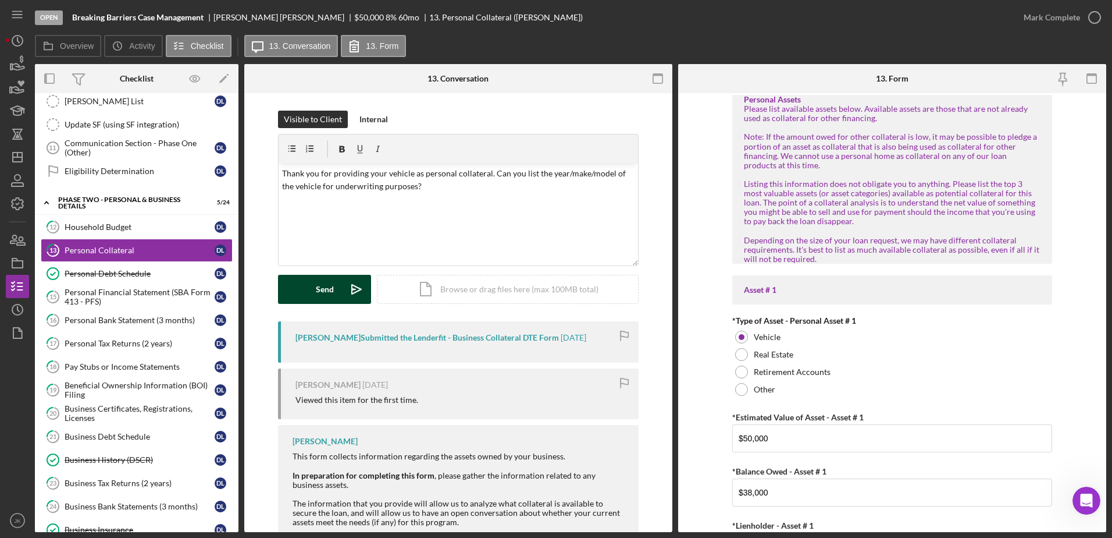
click at [325, 287] on div "Send" at bounding box center [325, 289] width 18 height 29
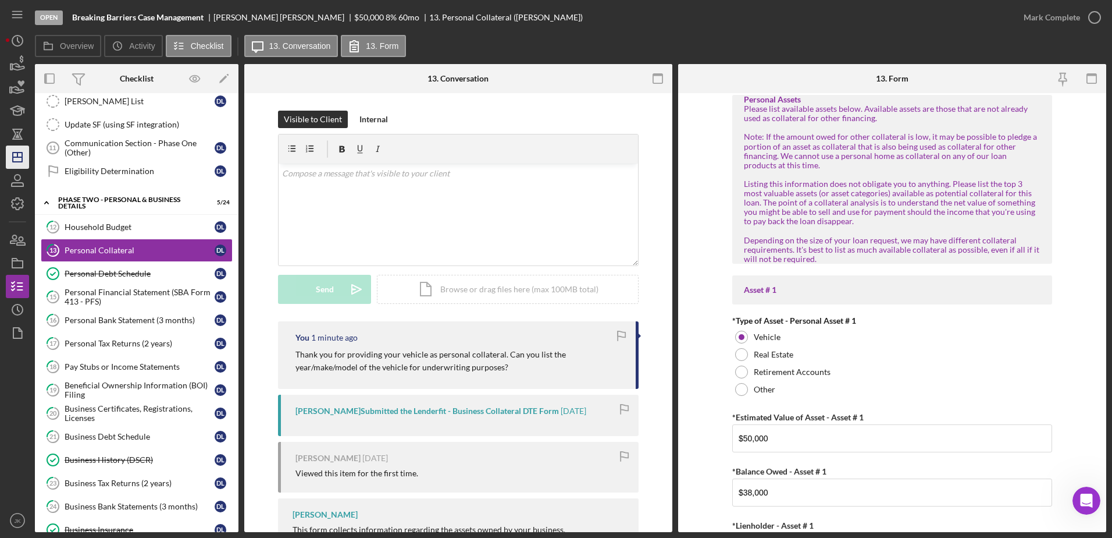
click at [26, 148] on icon "Icon/Dashboard" at bounding box center [17, 157] width 29 height 29
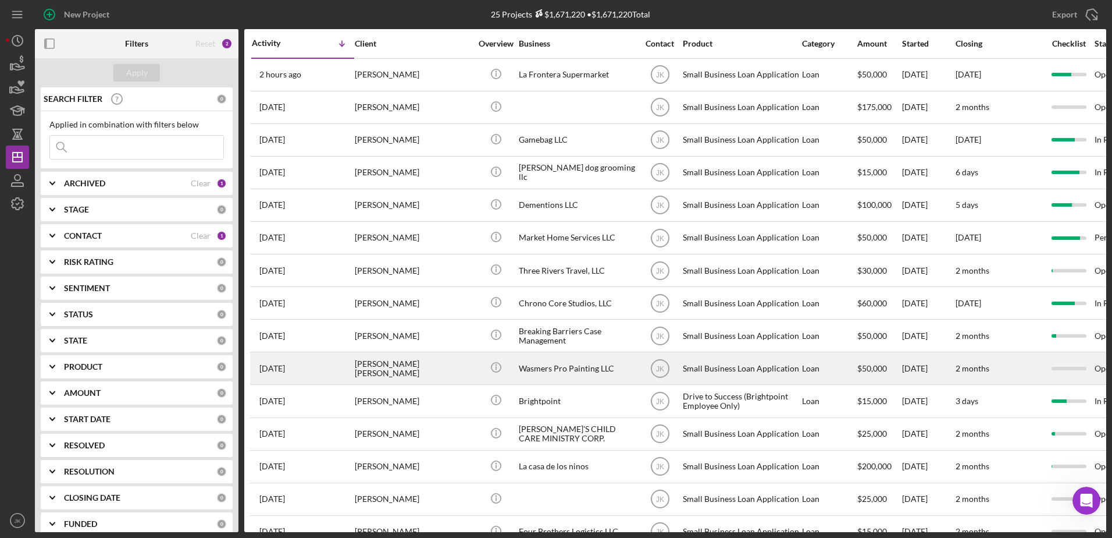
scroll to position [357, 0]
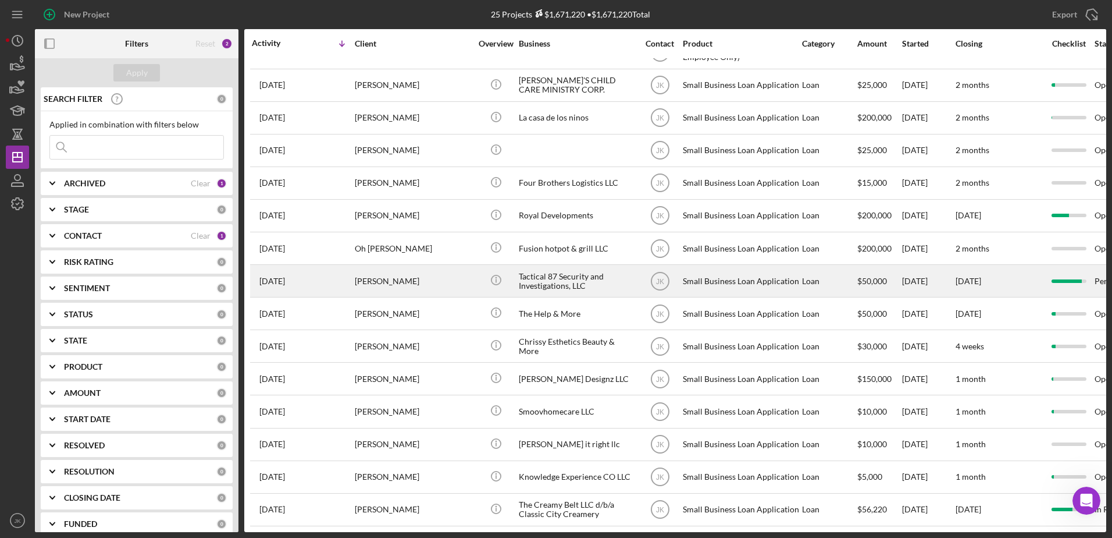
click at [429, 273] on div "[PERSON_NAME]" at bounding box center [413, 280] width 116 height 31
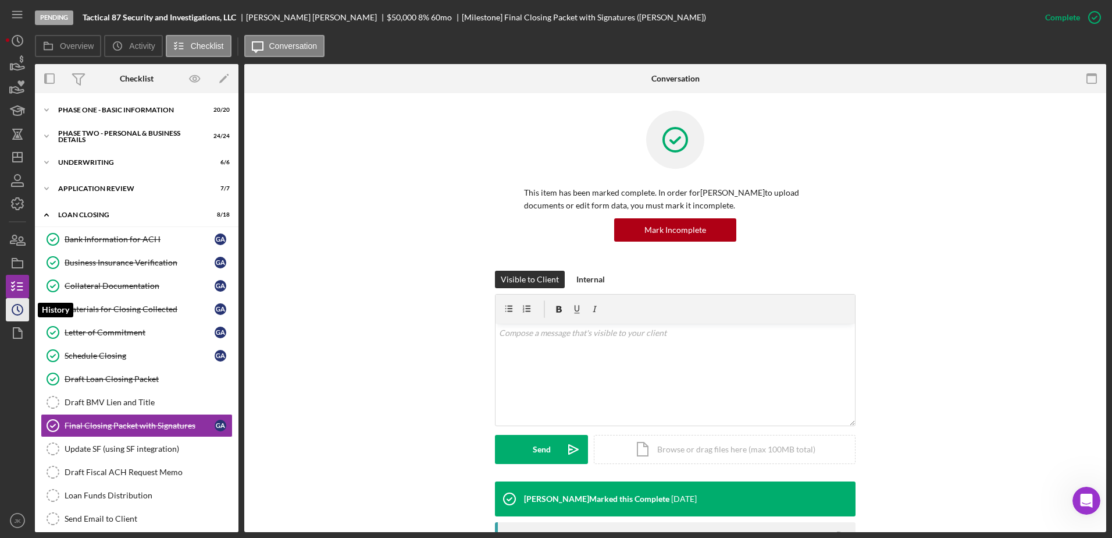
click at [18, 307] on polyline "button" at bounding box center [18, 309] width 2 height 5
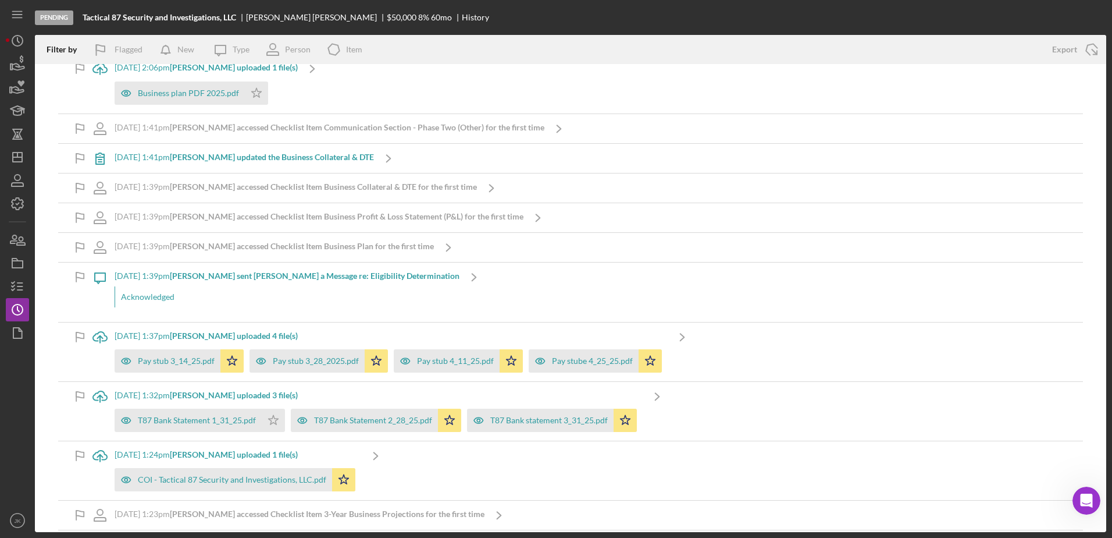
scroll to position [18538, 0]
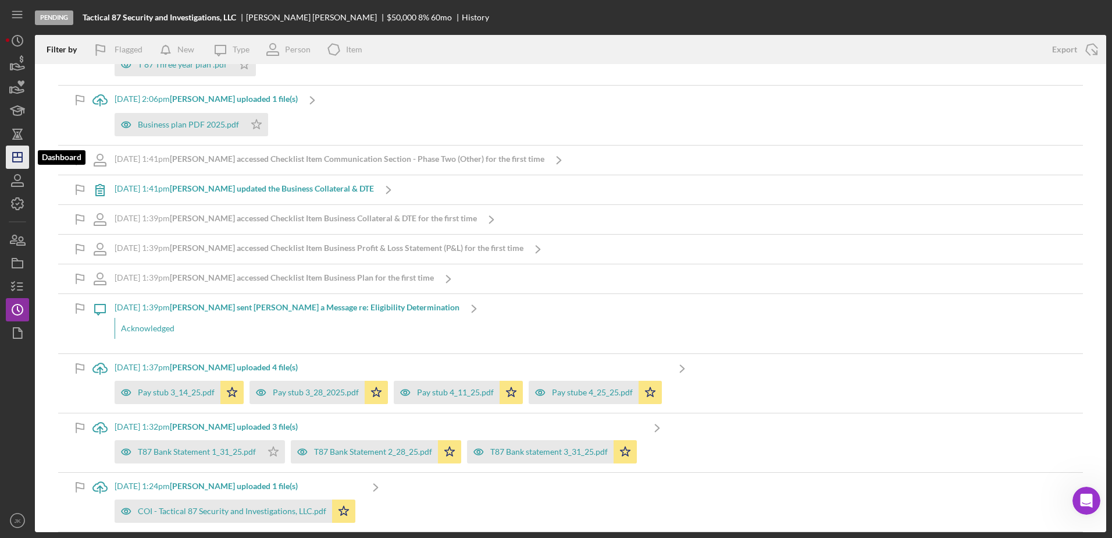
click at [17, 161] on icon "Icon/Dashboard" at bounding box center [17, 157] width 29 height 29
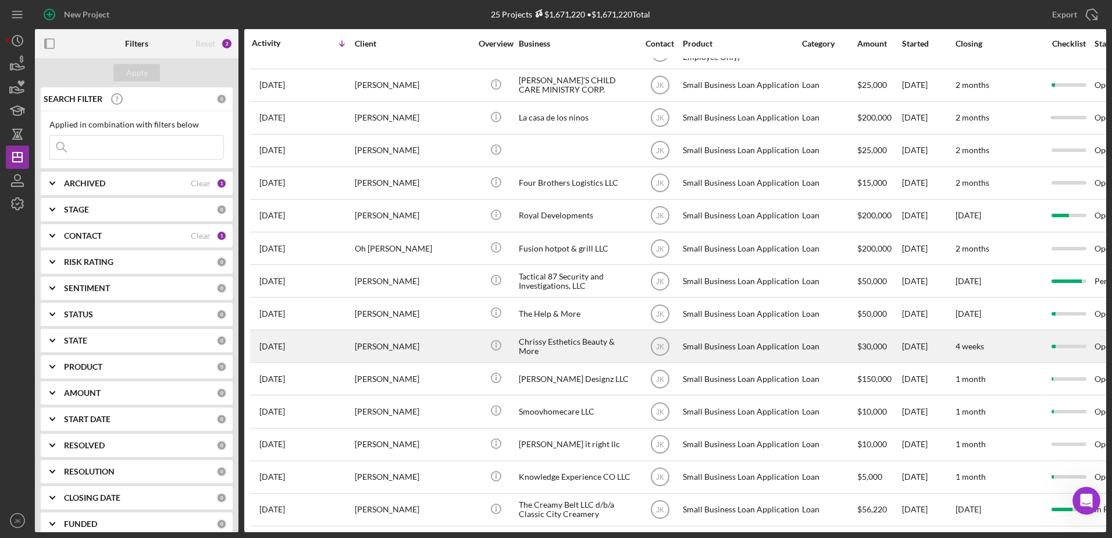
scroll to position [357, 0]
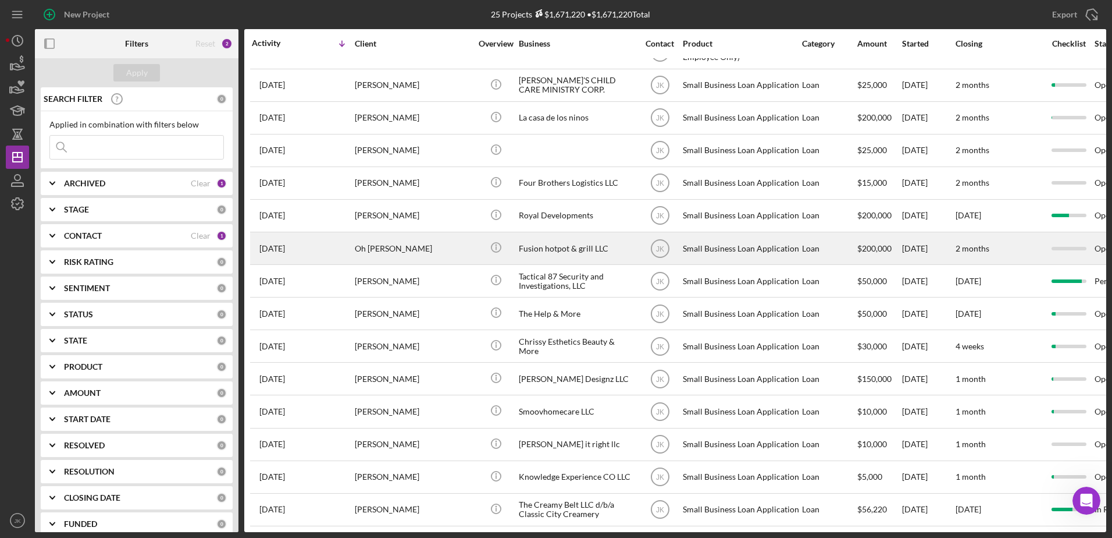
click at [558, 242] on div "Fusion hotpot & grill LLC" at bounding box center [577, 248] width 116 height 31
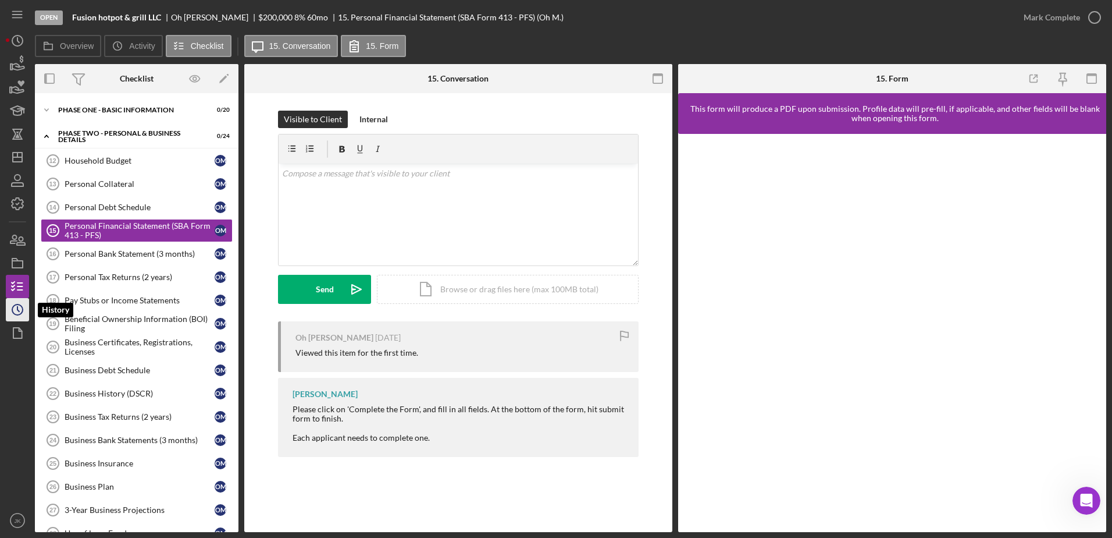
click at [15, 300] on icon "Icon/History" at bounding box center [17, 309] width 29 height 29
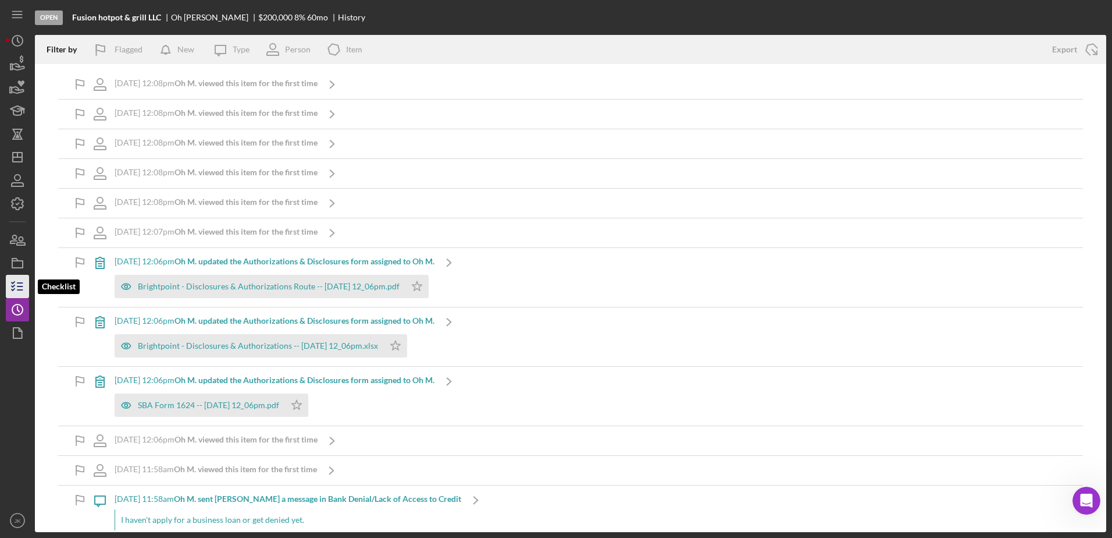
click at [20, 283] on line "button" at bounding box center [19, 283] width 5 height 0
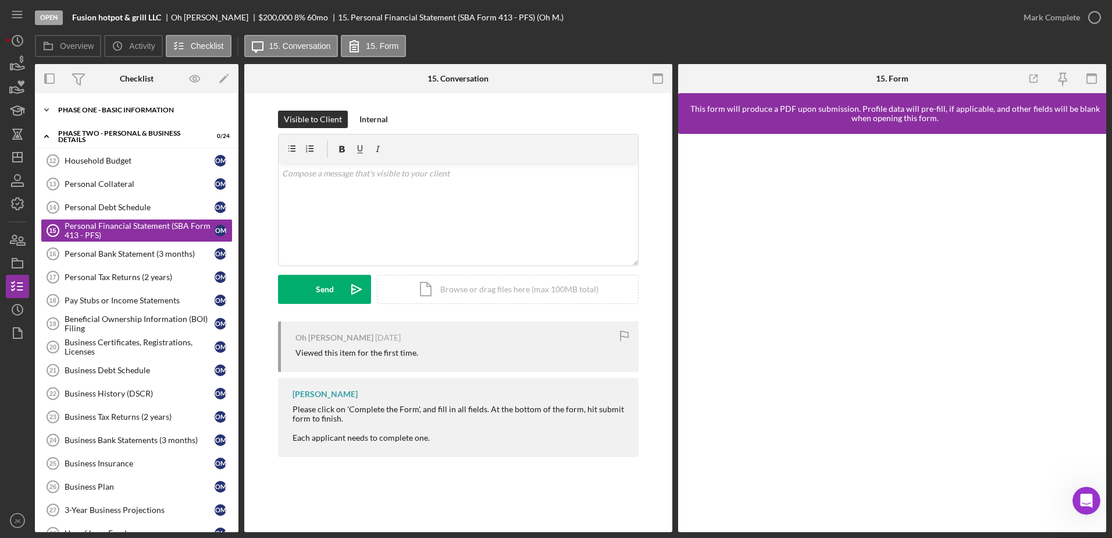
click at [94, 105] on div "Icon/Expander Phase One - Basic Information 0 / 20" at bounding box center [137, 109] width 204 height 23
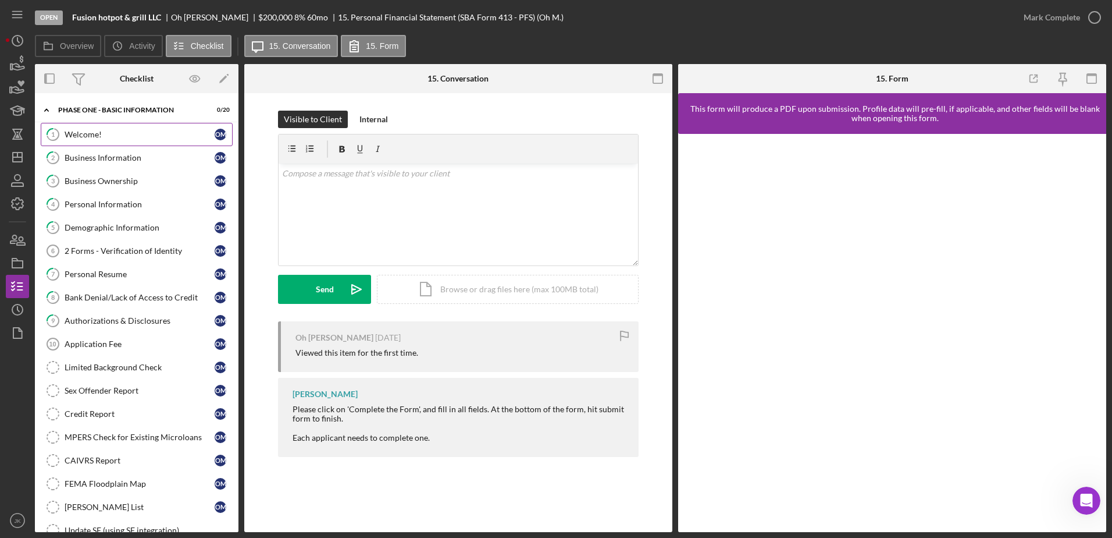
click at [169, 140] on link "1 Welcome! O M" at bounding box center [137, 134] width 192 height 23
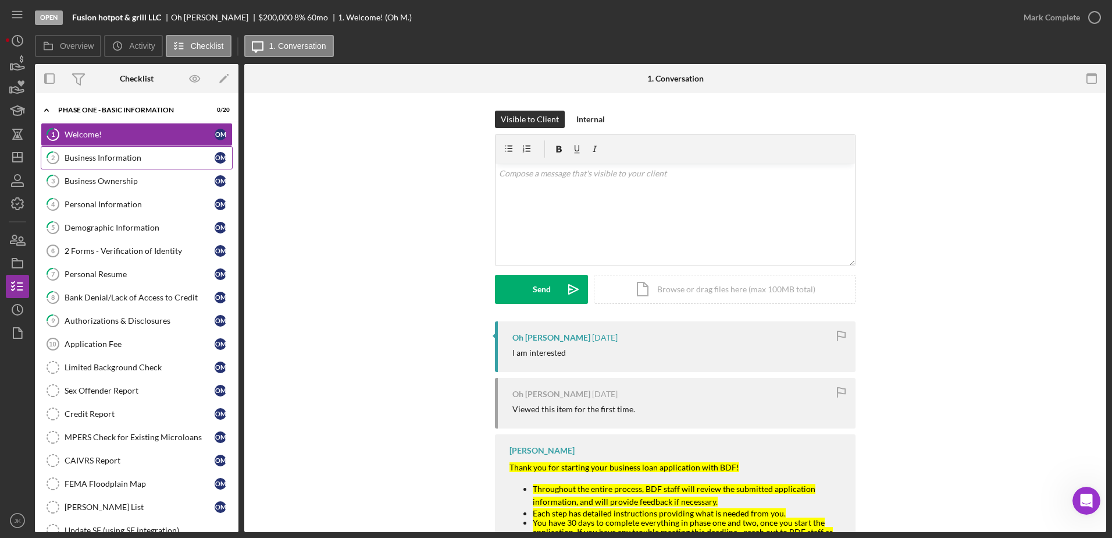
click at [118, 157] on div "Business Information" at bounding box center [140, 157] width 150 height 9
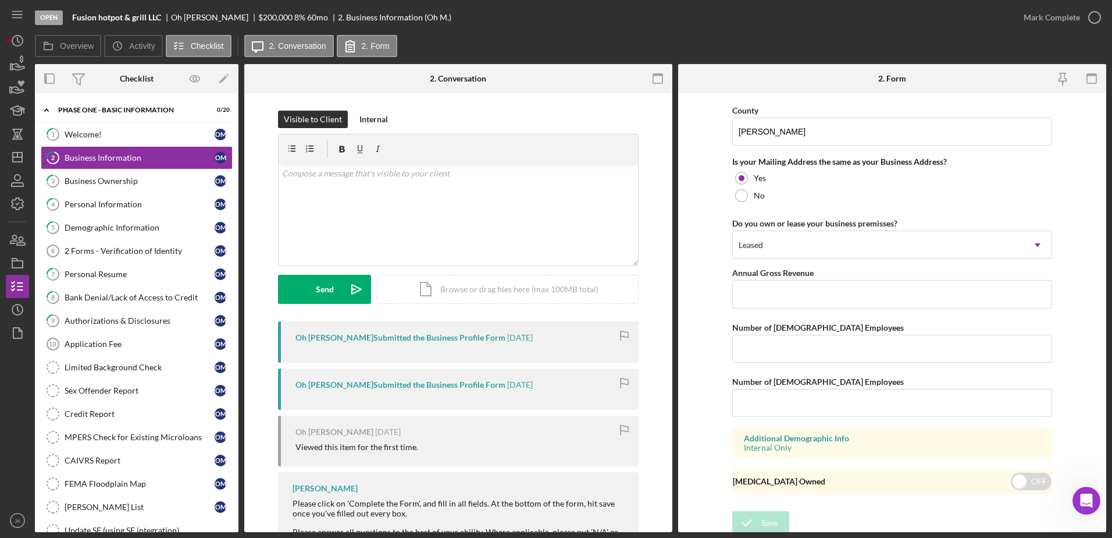
scroll to position [853, 0]
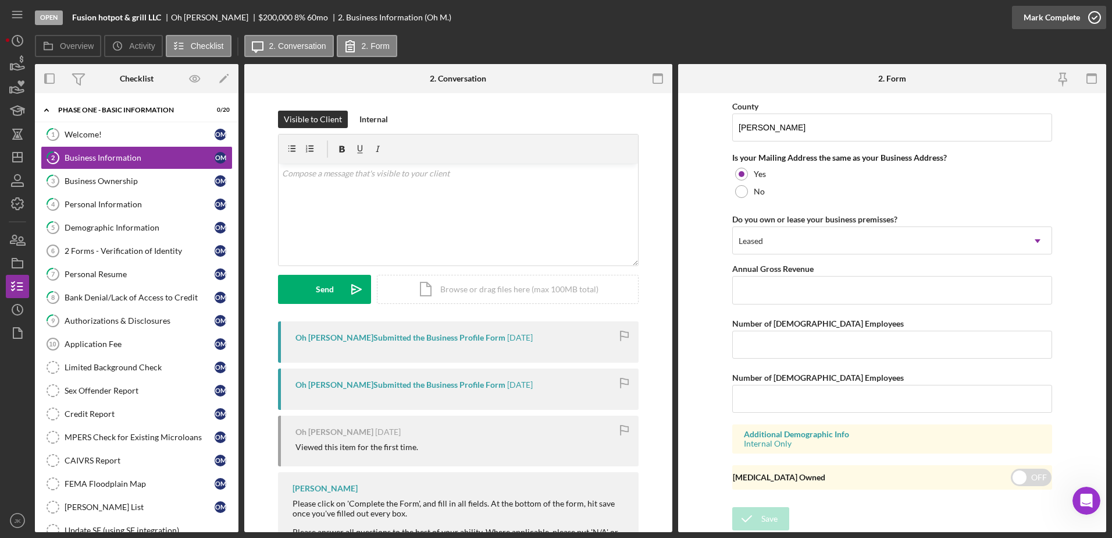
click at [1047, 26] on div "Mark Complete" at bounding box center [1052, 17] width 56 height 23
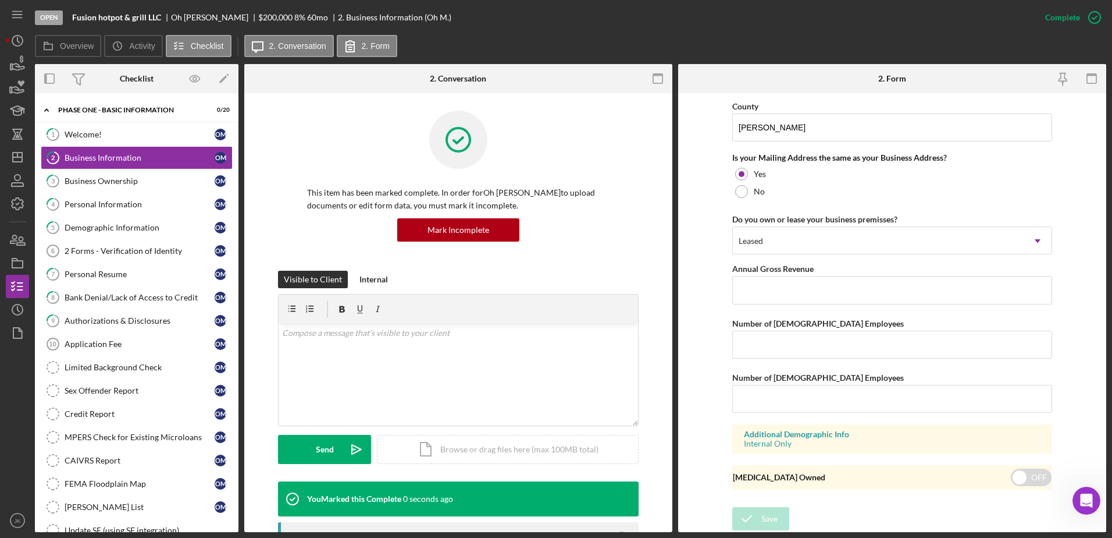
scroll to position [439, 0]
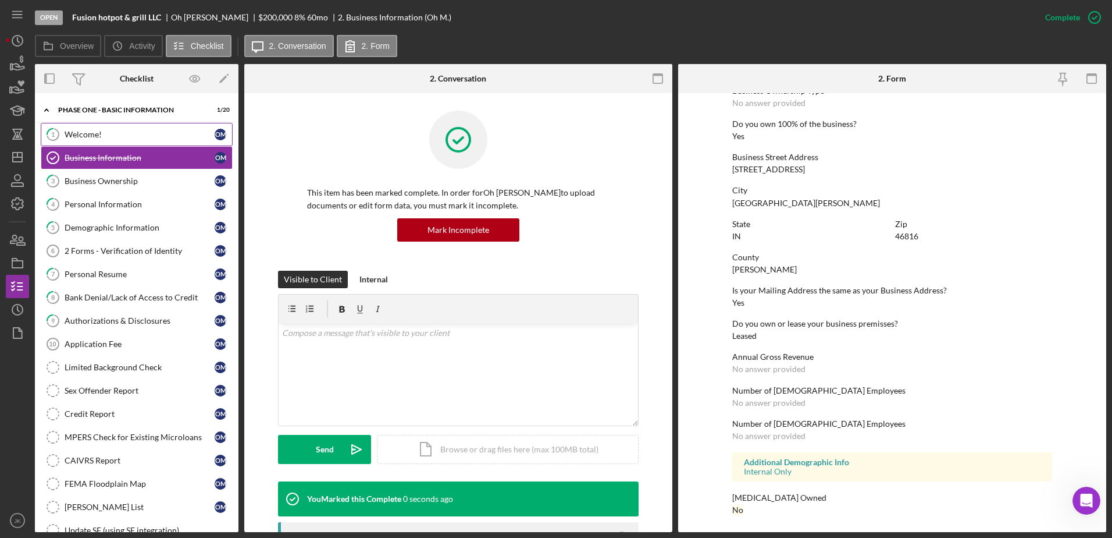
click at [152, 142] on link "1 Welcome! O M" at bounding box center [137, 134] width 192 height 23
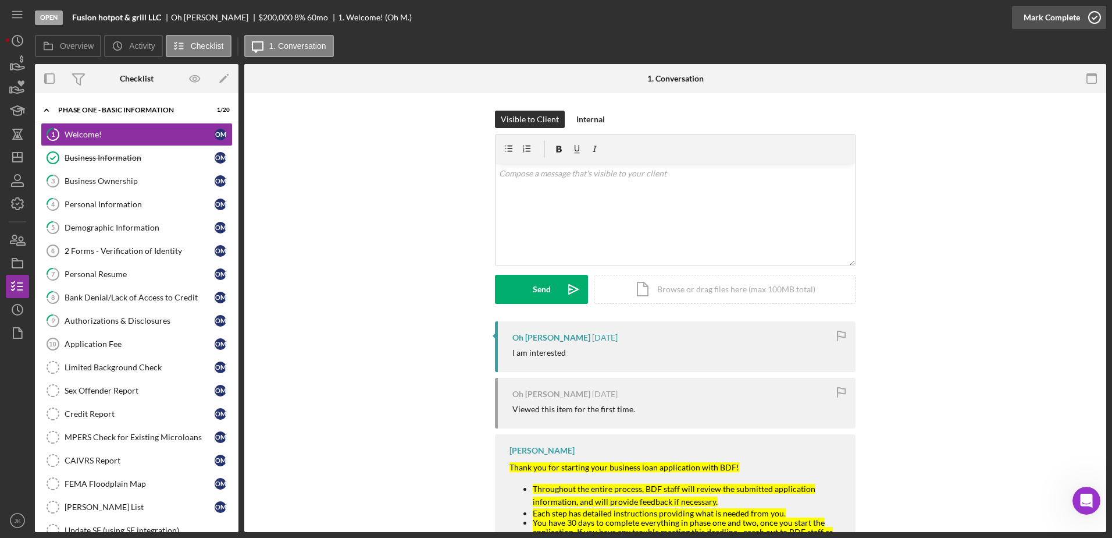
click at [1055, 19] on div "Mark Complete" at bounding box center [1052, 17] width 56 height 23
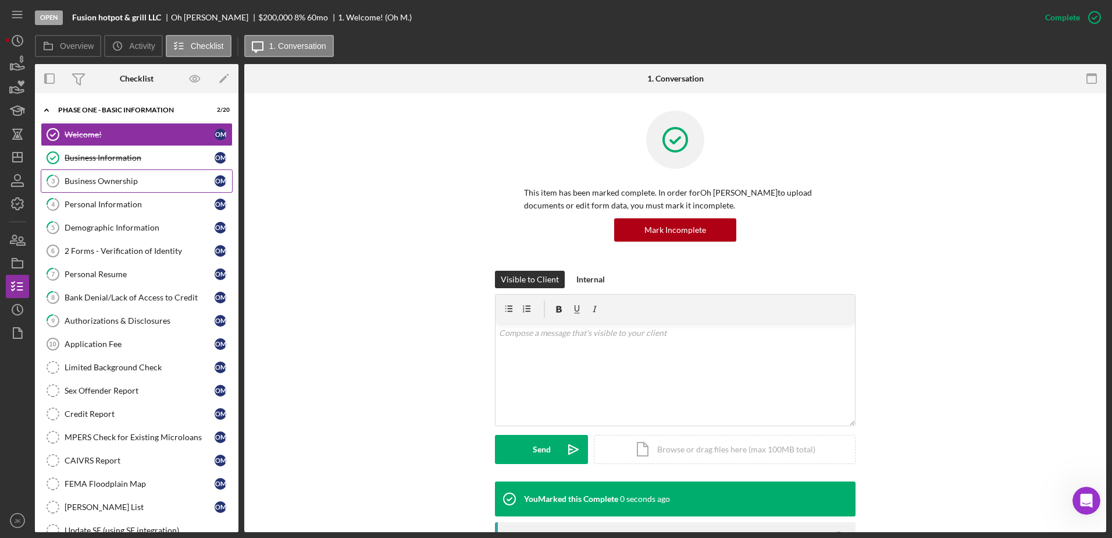
click at [112, 186] on link "3 Business Ownership O M" at bounding box center [137, 180] width 192 height 23
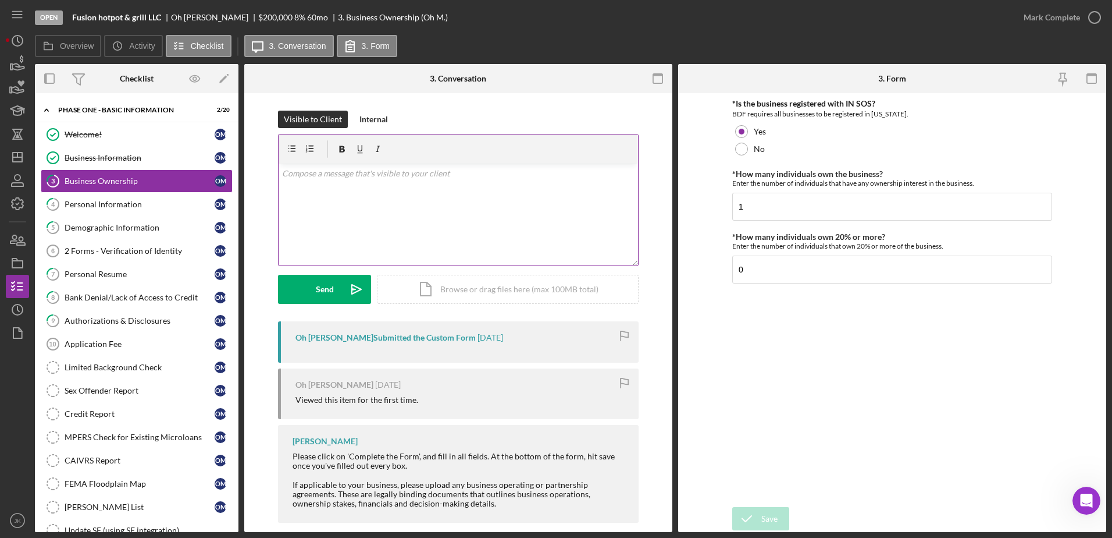
click at [503, 239] on div "v Color teal Color pink Remove color Add row above Add row below Add column bef…" at bounding box center [459, 214] width 360 height 102
click at [340, 175] on p "Both should be 1. Please double check #3." at bounding box center [458, 173] width 353 height 13
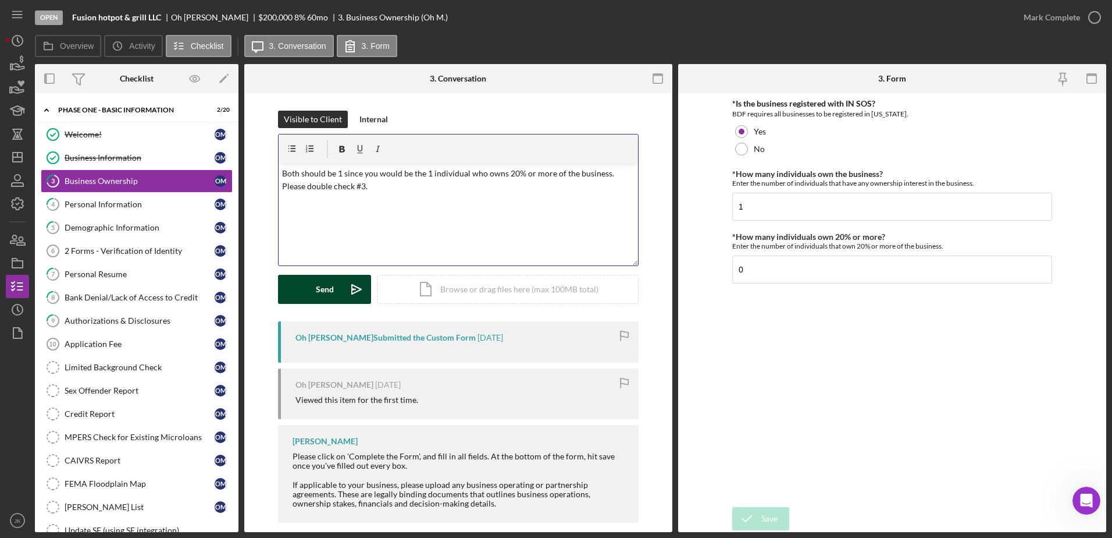
click at [339, 294] on button "Send Icon/icon-invite-send" at bounding box center [324, 289] width 93 height 29
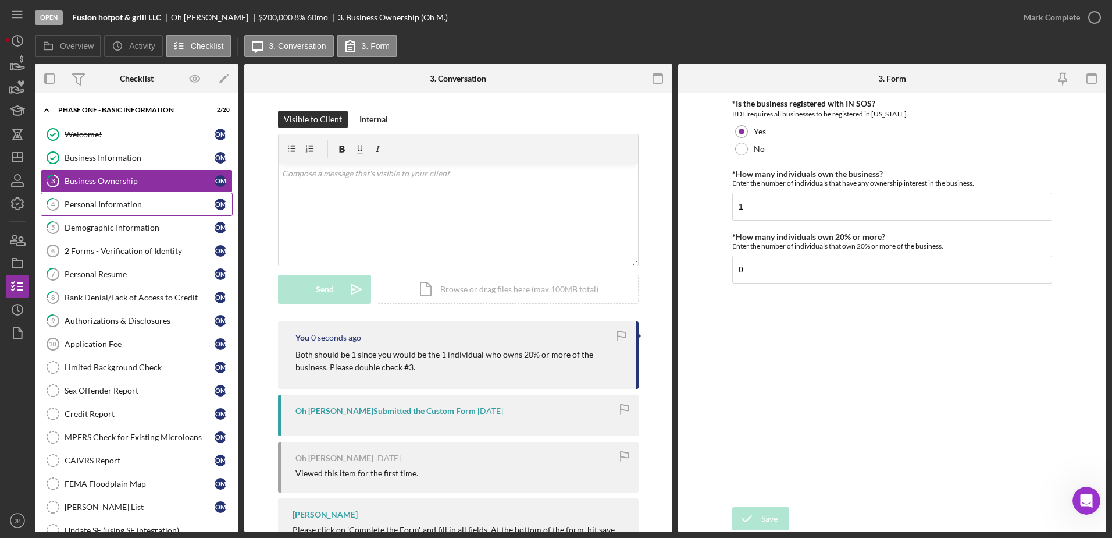
click at [148, 197] on link "4 Personal Information O M" at bounding box center [137, 204] width 192 height 23
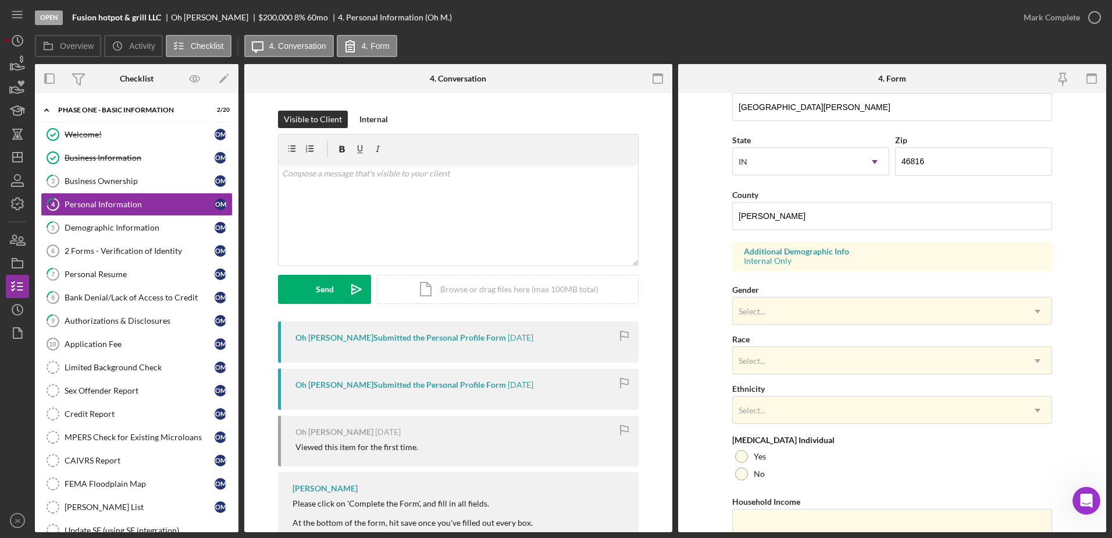
scroll to position [338, 0]
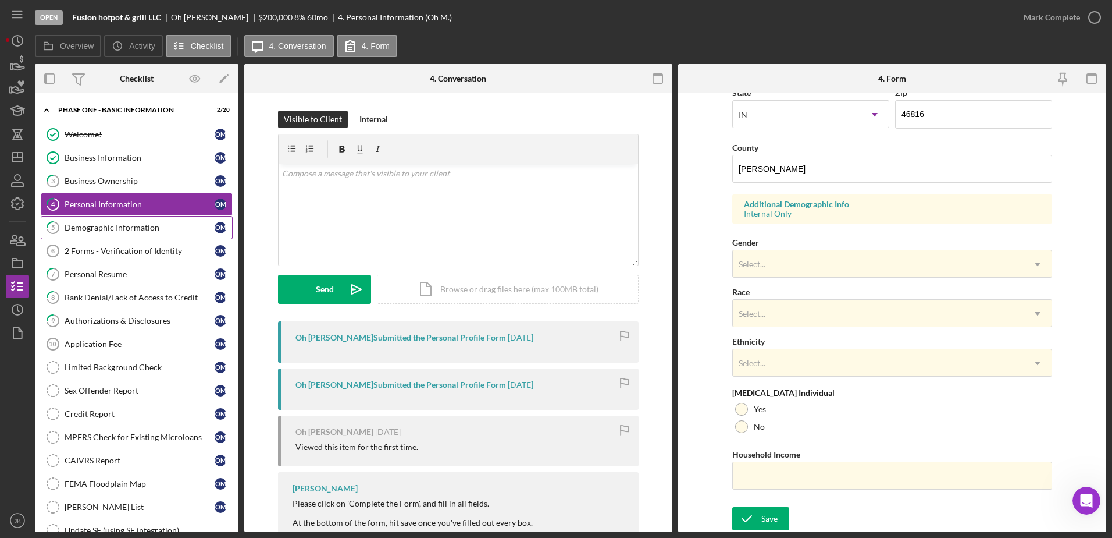
click at [164, 227] on div "Demographic Information" at bounding box center [140, 227] width 150 height 9
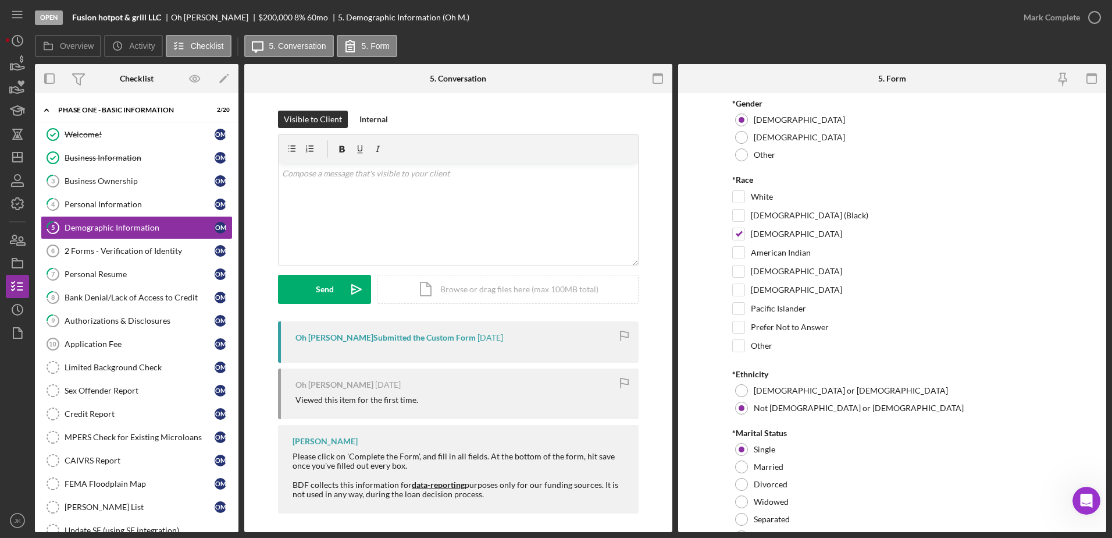
scroll to position [56, 0]
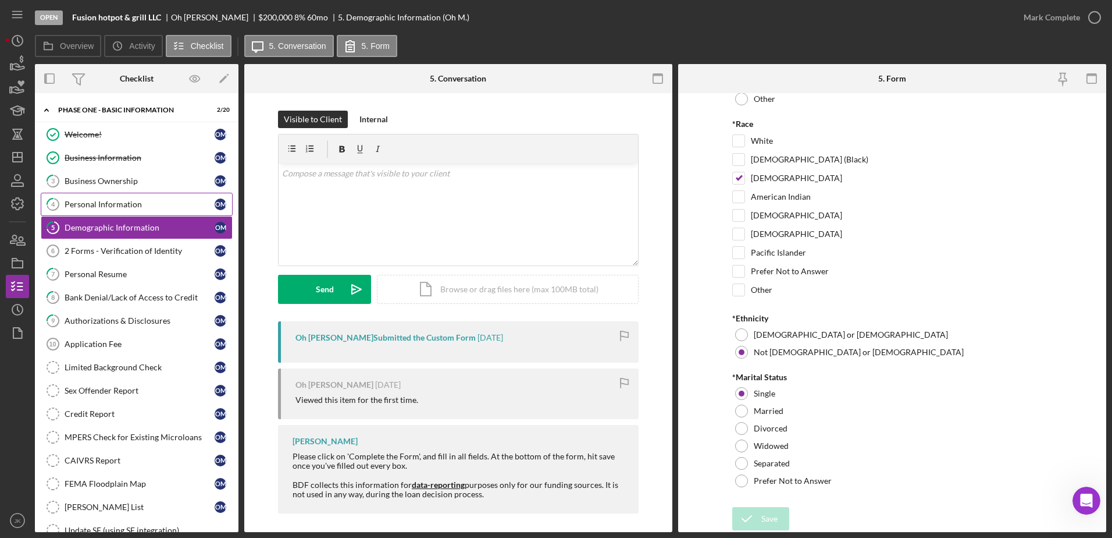
click at [129, 194] on link "4 Personal Information O M" at bounding box center [137, 204] width 192 height 23
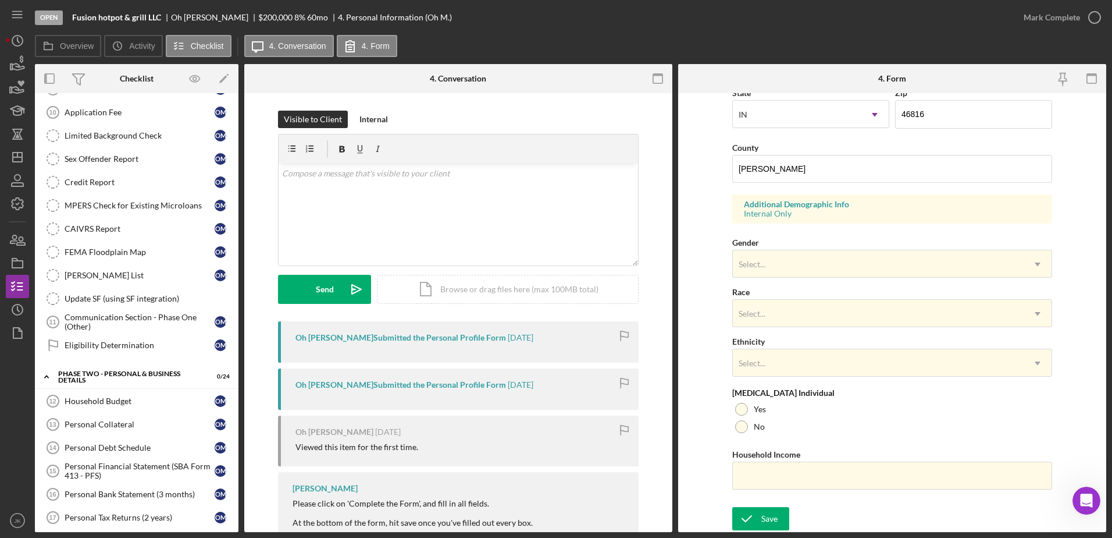
scroll to position [407, 0]
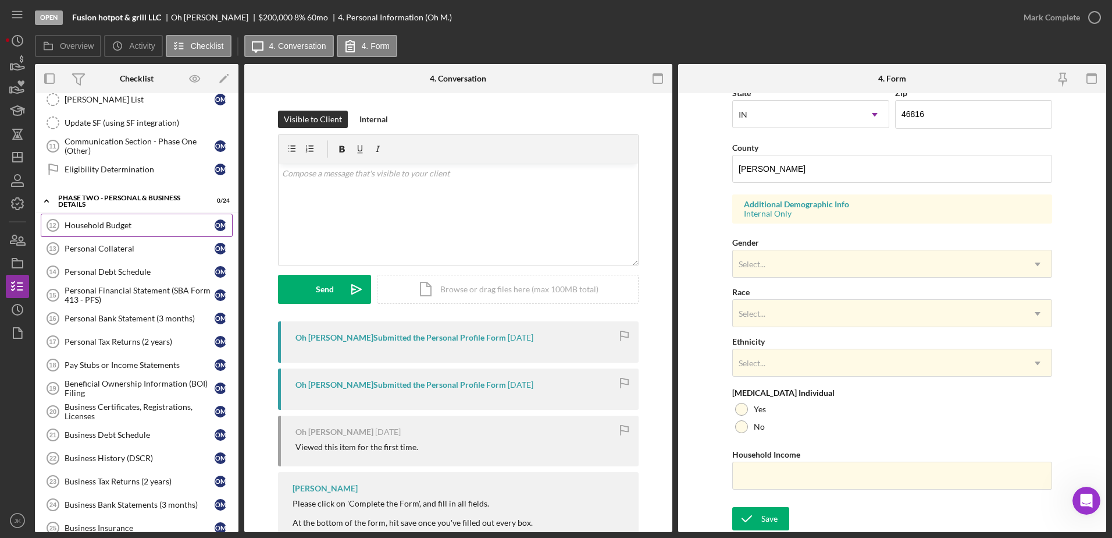
click at [131, 230] on div "Household Budget" at bounding box center [140, 225] width 150 height 9
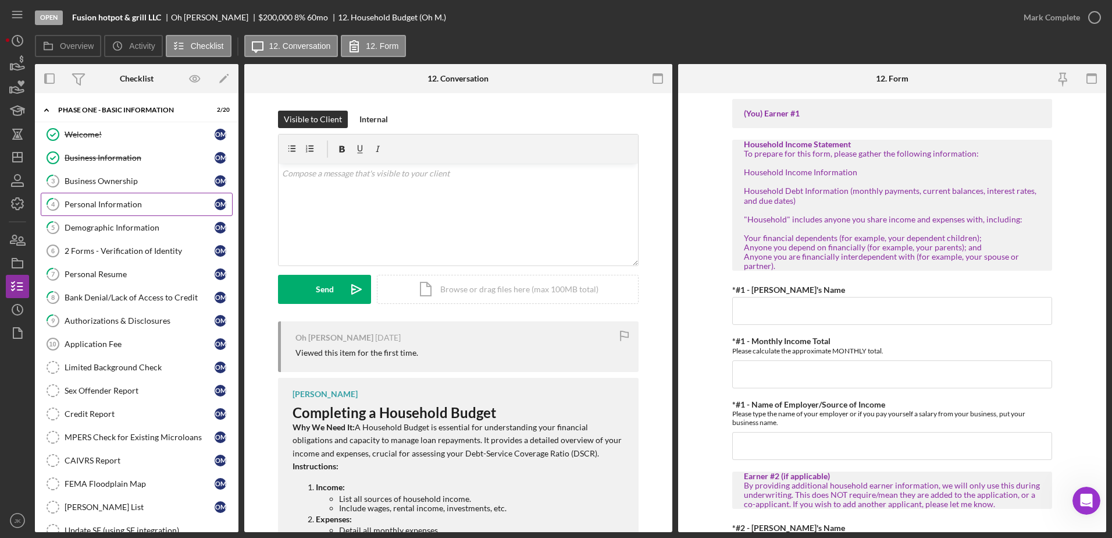
click at [127, 209] on div "Personal Information" at bounding box center [140, 204] width 150 height 9
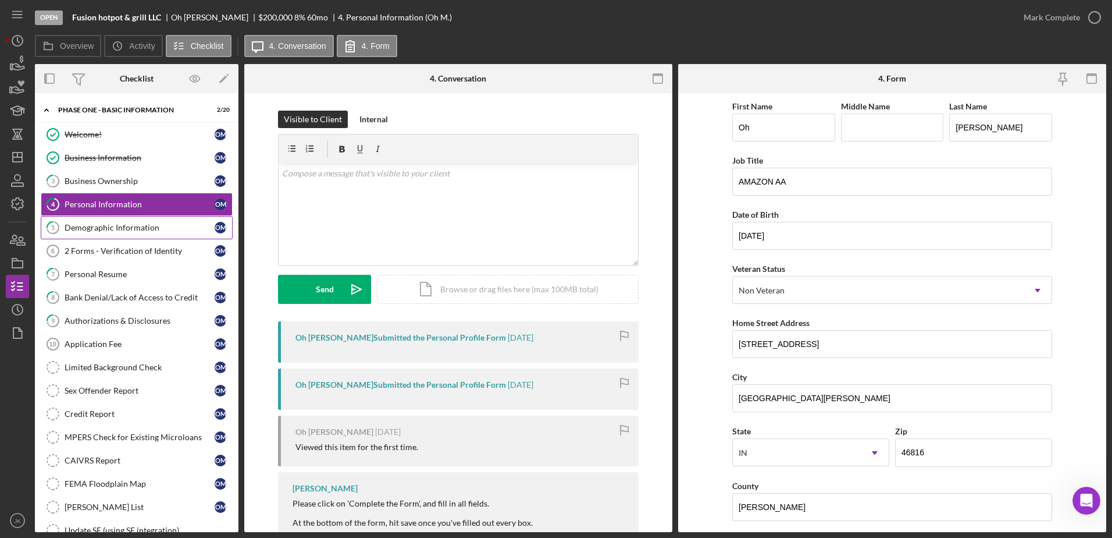
click at [130, 232] on div "Demographic Information" at bounding box center [140, 227] width 150 height 9
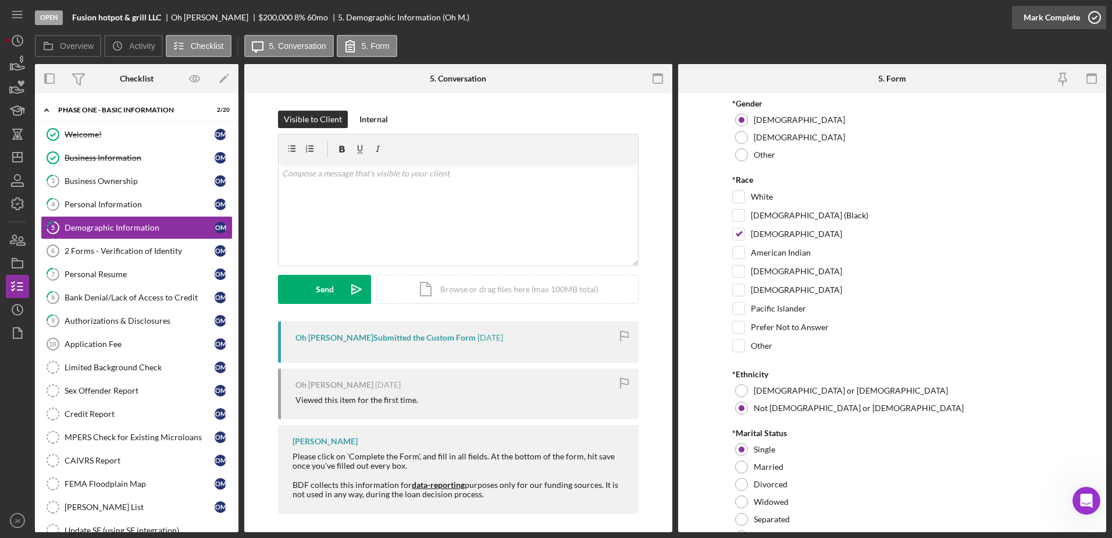
click at [1069, 25] on div "Mark Complete" at bounding box center [1052, 17] width 56 height 23
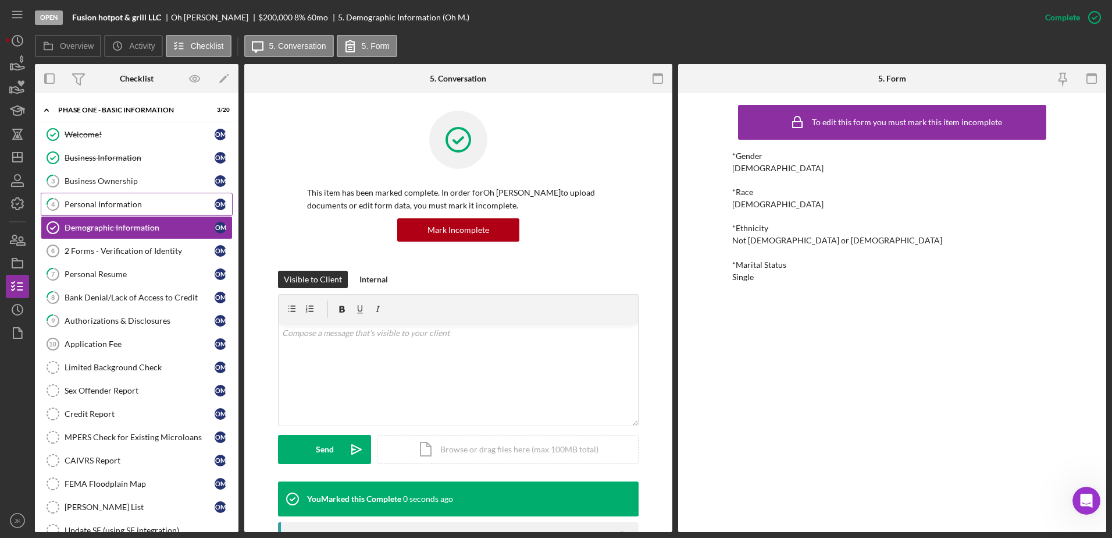
click at [135, 201] on div "Personal Information" at bounding box center [140, 204] width 150 height 9
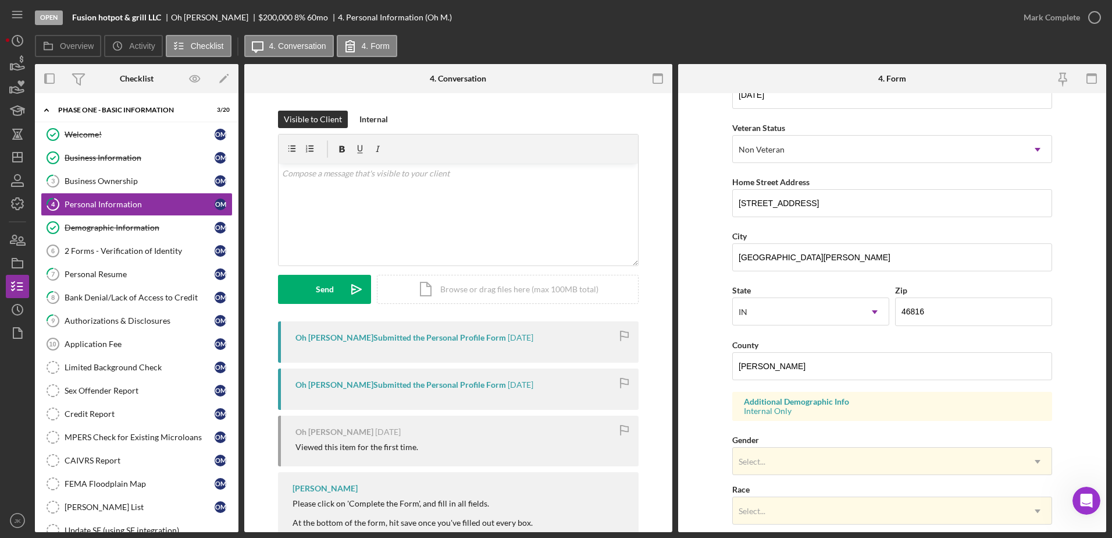
scroll to position [338, 0]
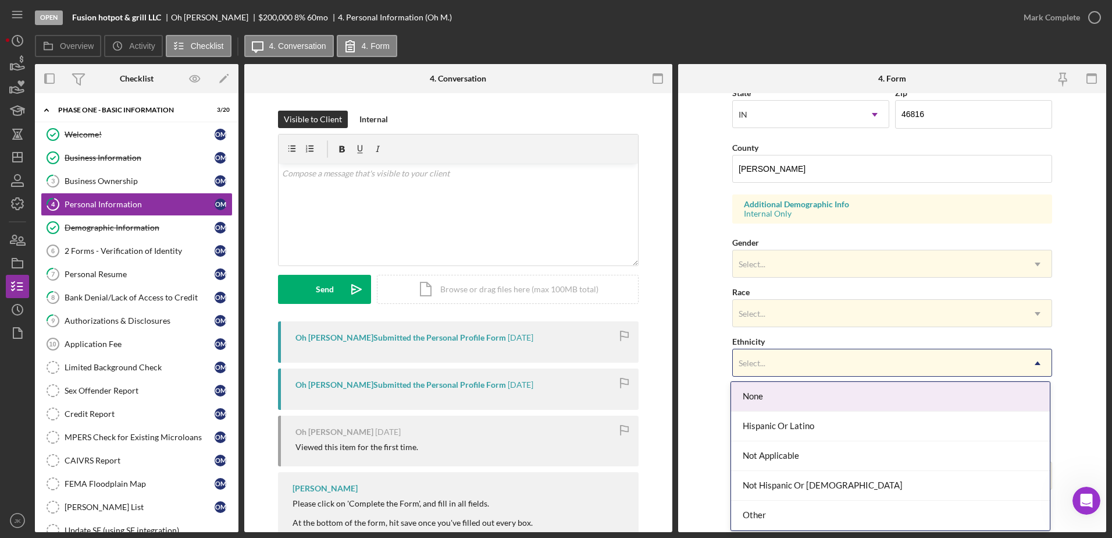
click at [770, 355] on div "Select..." at bounding box center [878, 363] width 291 height 27
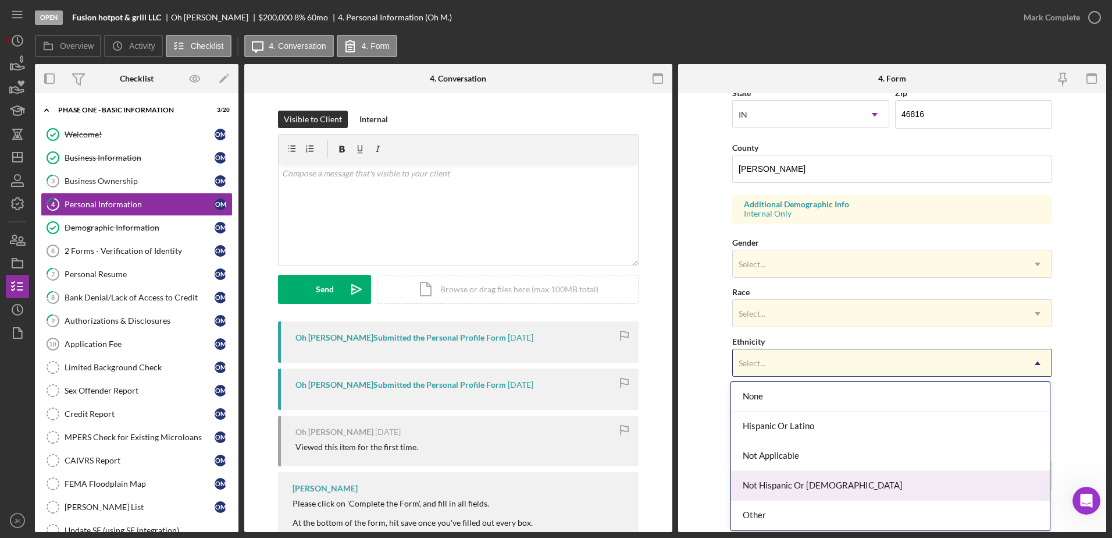
click at [788, 488] on div "Not Hispanic Or Latino" at bounding box center [890, 486] width 319 height 30
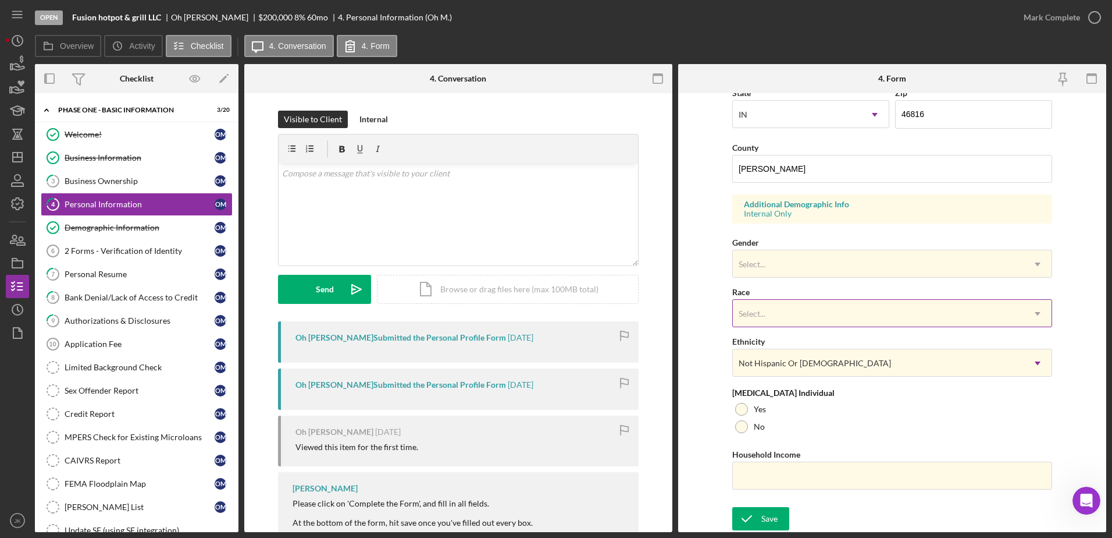
click at [805, 321] on div "Select..." at bounding box center [878, 313] width 291 height 27
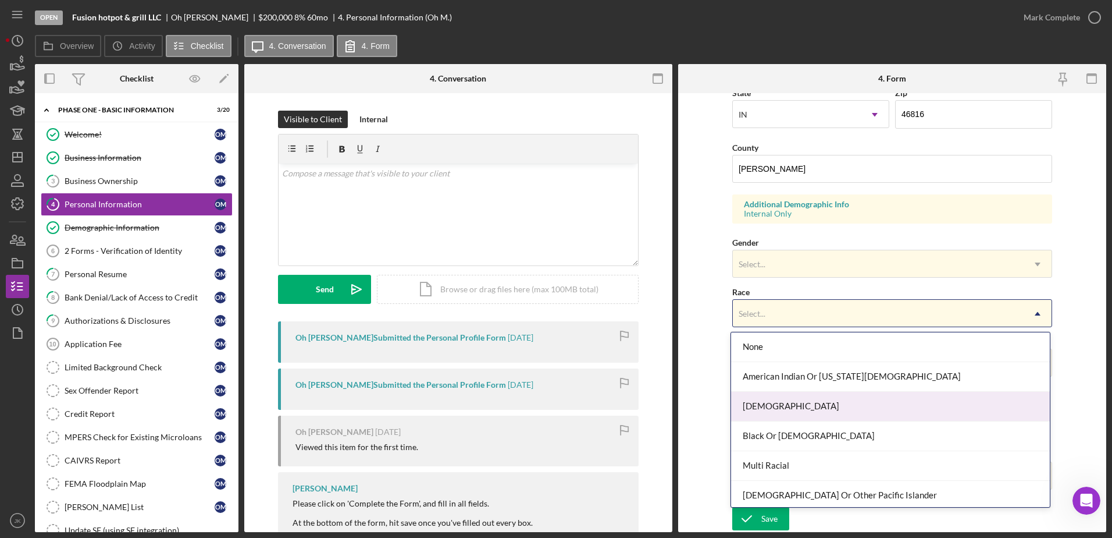
click at [801, 409] on div "Asian" at bounding box center [890, 407] width 319 height 30
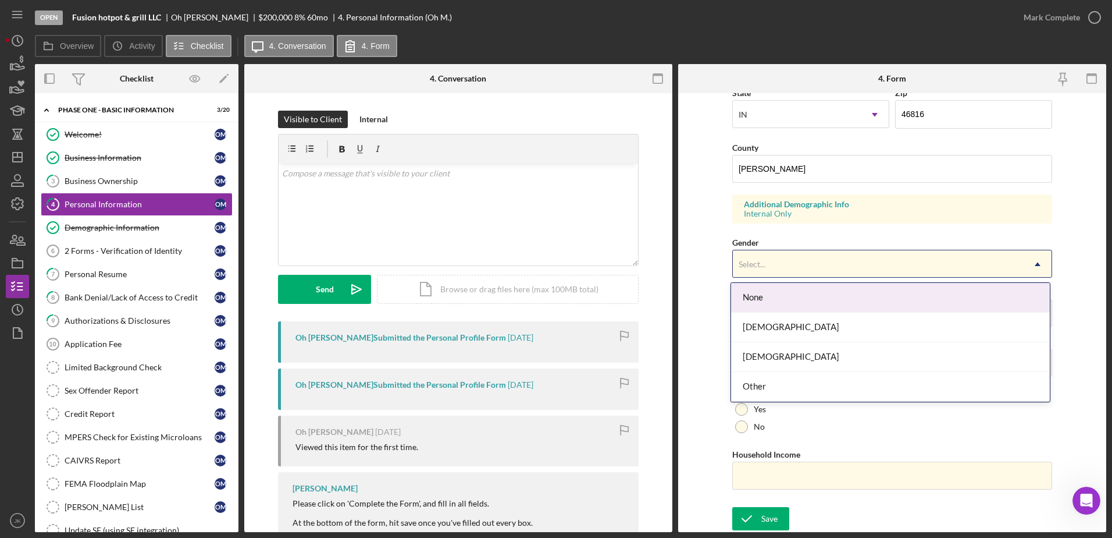
click at [810, 265] on div "Select..." at bounding box center [878, 264] width 291 height 27
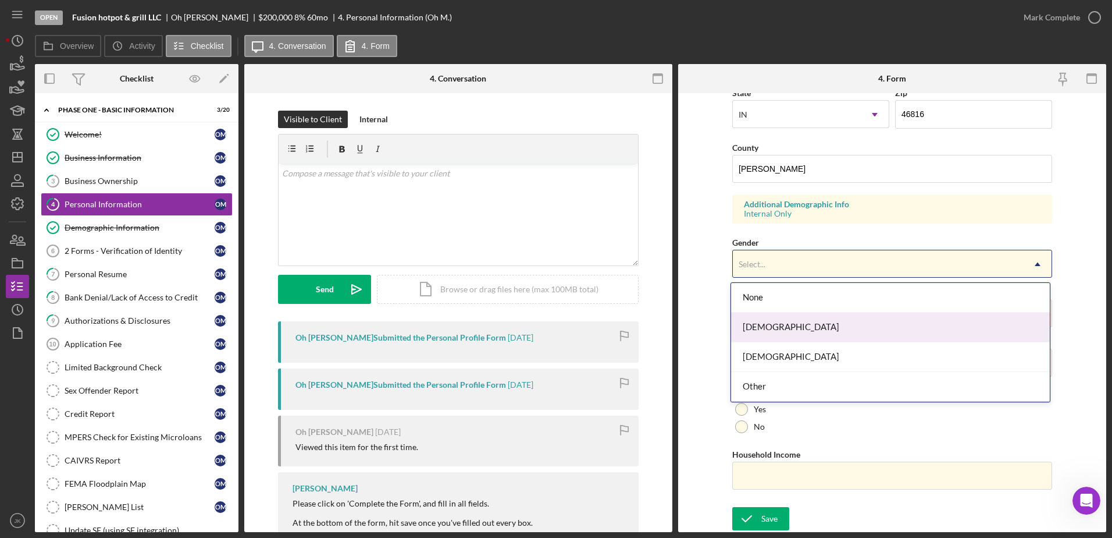
click at [802, 327] on div "Female" at bounding box center [890, 327] width 319 height 30
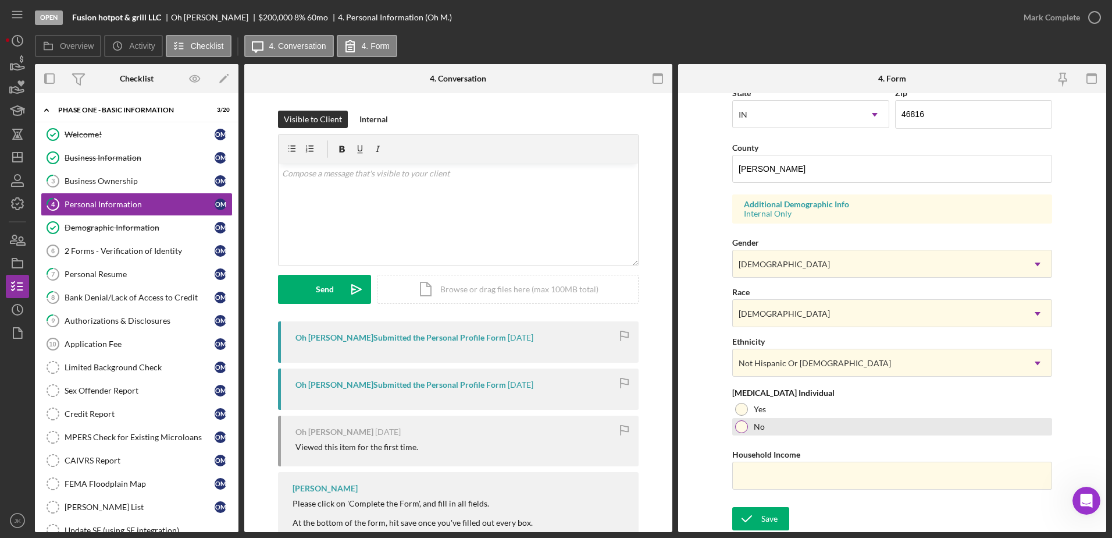
click at [740, 429] on div at bounding box center [741, 426] width 13 height 13
click at [743, 431] on div at bounding box center [741, 426] width 13 height 13
click at [720, 382] on form "First Name Oh Middle Name Last Name Mae Job Title AMAZON AA Date of Birth 06/07…" at bounding box center [892, 312] width 428 height 439
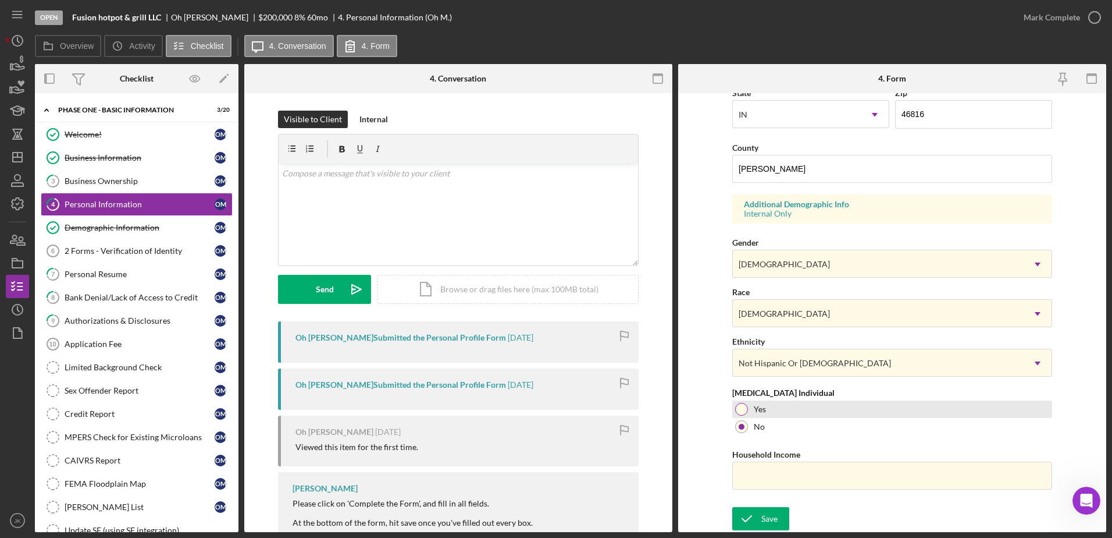
click at [744, 409] on div at bounding box center [741, 409] width 13 height 13
drag, startPoint x: 783, startPoint y: 423, endPoint x: 779, endPoint y: 443, distance: 20.1
click at [783, 424] on div "No" at bounding box center [893, 426] width 320 height 17
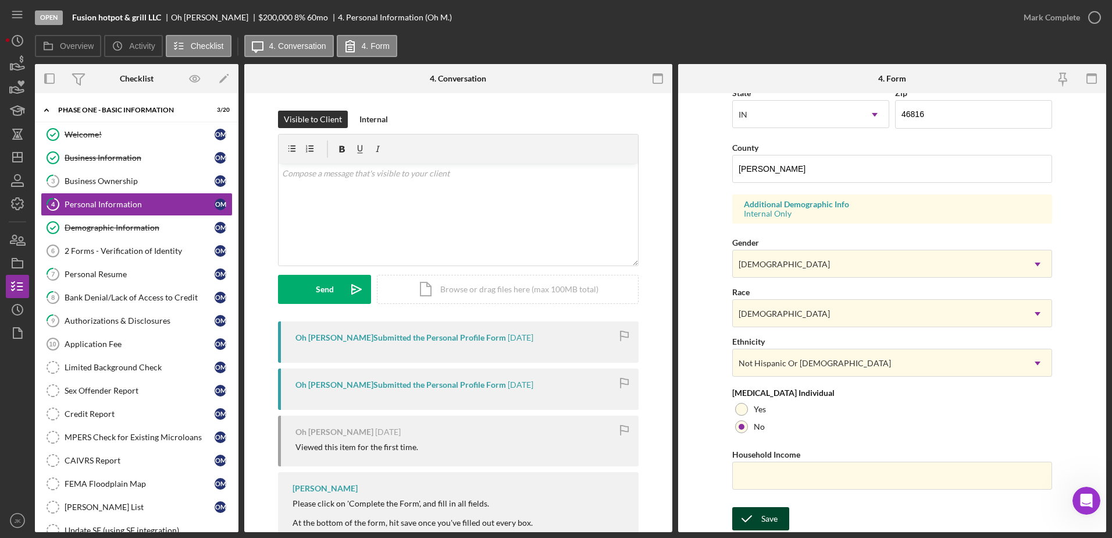
click at [771, 518] on div "Save" at bounding box center [770, 518] width 16 height 23
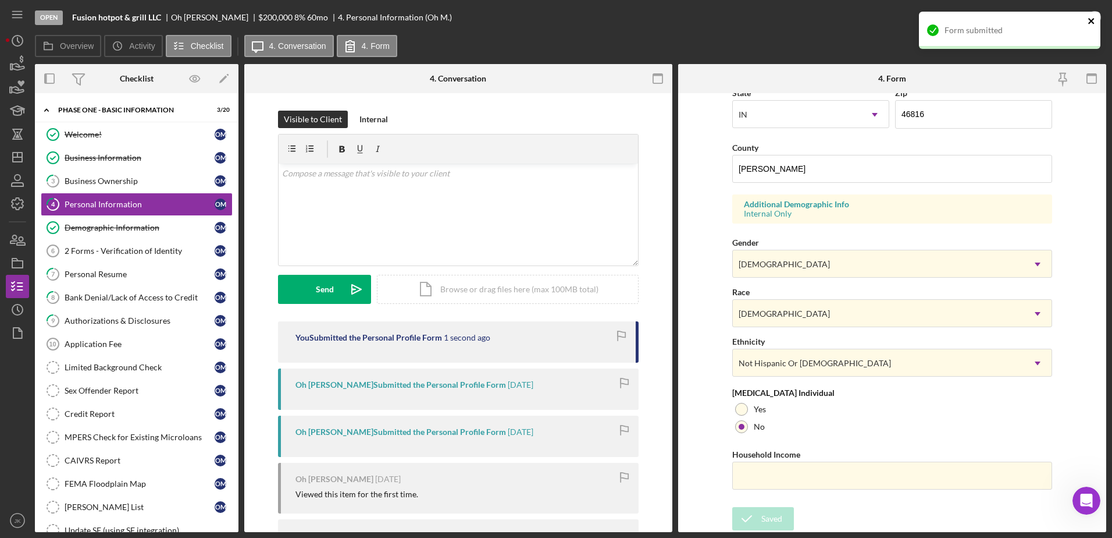
click at [1091, 21] on icon "close" at bounding box center [1092, 21] width 6 height 6
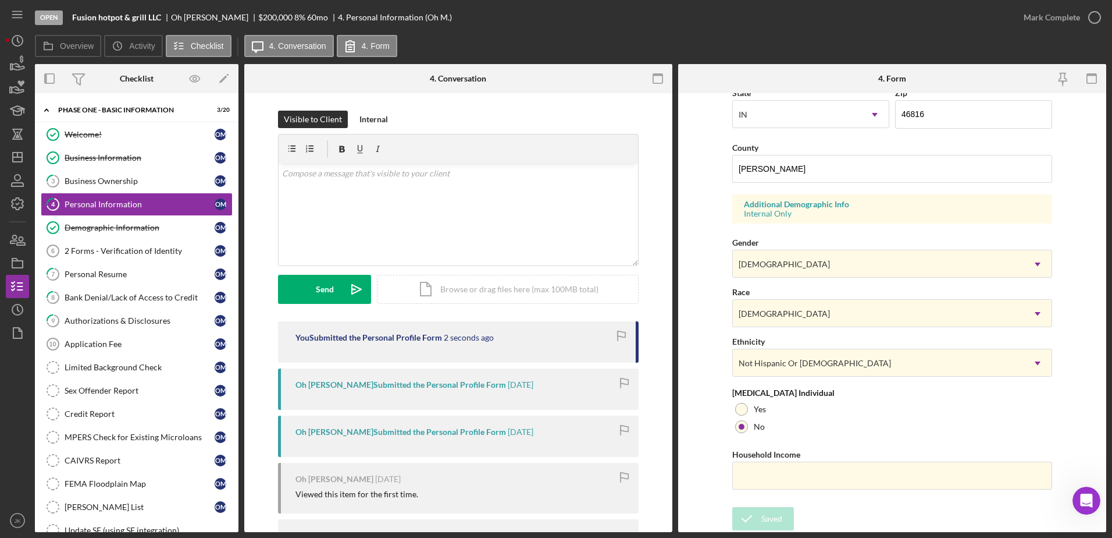
click at [1052, 14] on div "Form submitted" at bounding box center [1010, 11] width 186 height 5
click at [1053, 15] on div "Mark Complete" at bounding box center [1052, 17] width 56 height 23
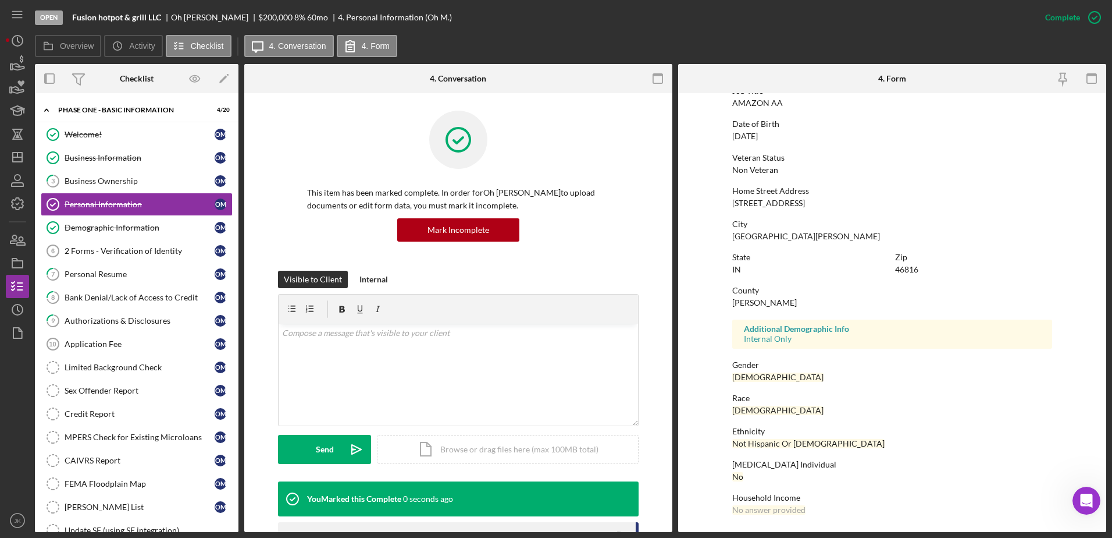
scroll to position [104, 0]
click at [176, 252] on div "2 Forms - Verification of Identity" at bounding box center [140, 250] width 150 height 9
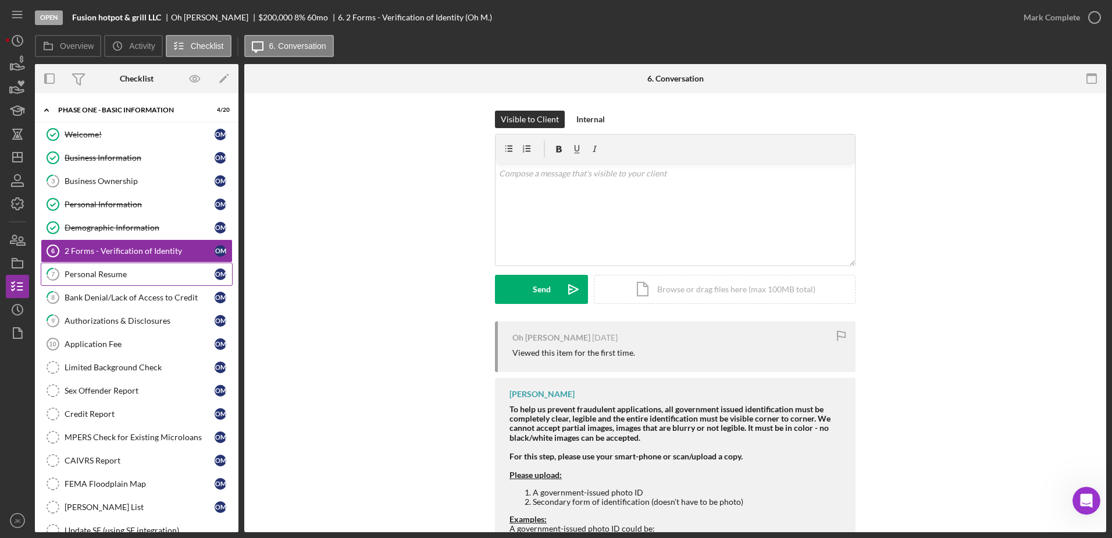
click at [138, 278] on div "Personal Resume" at bounding box center [140, 273] width 150 height 9
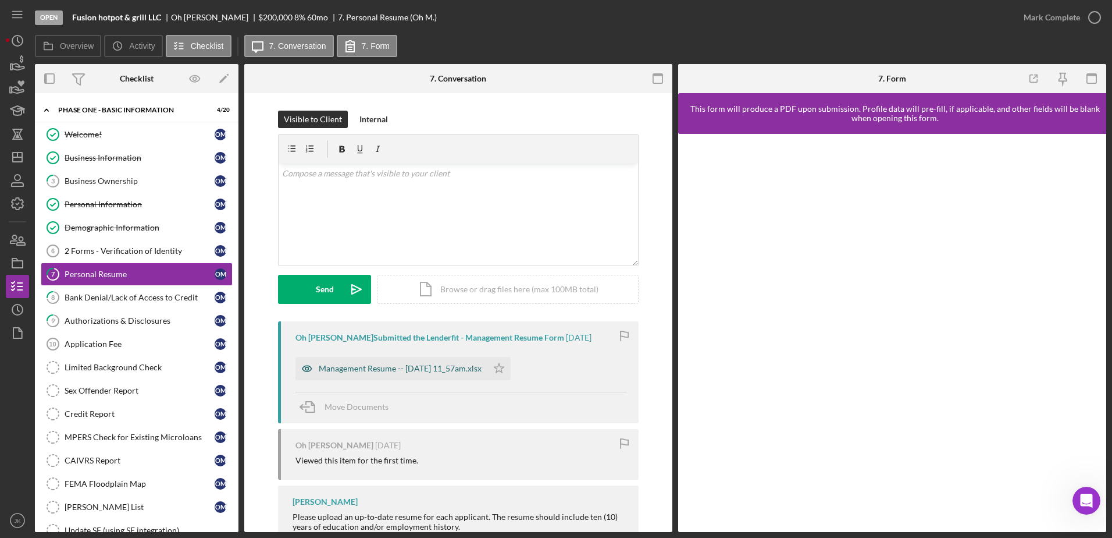
click at [454, 362] on div "Management Resume -- 2025-09-15 11_57am.xlsx" at bounding box center [392, 368] width 192 height 23
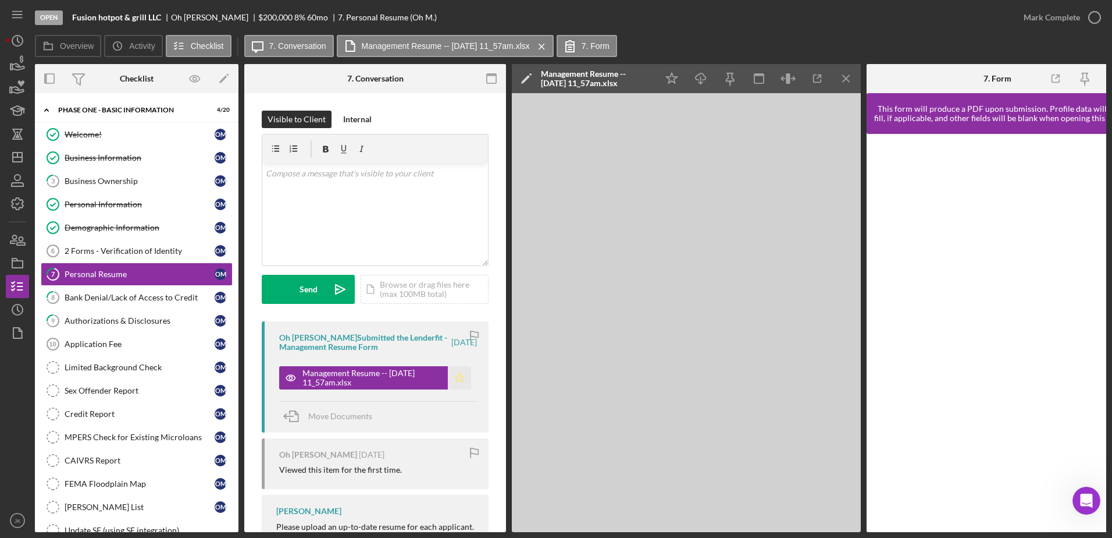
click at [455, 372] on icon "Icon/Star" at bounding box center [459, 377] width 23 height 23
click at [1050, 18] on div "Mark Complete" at bounding box center [1052, 17] width 56 height 23
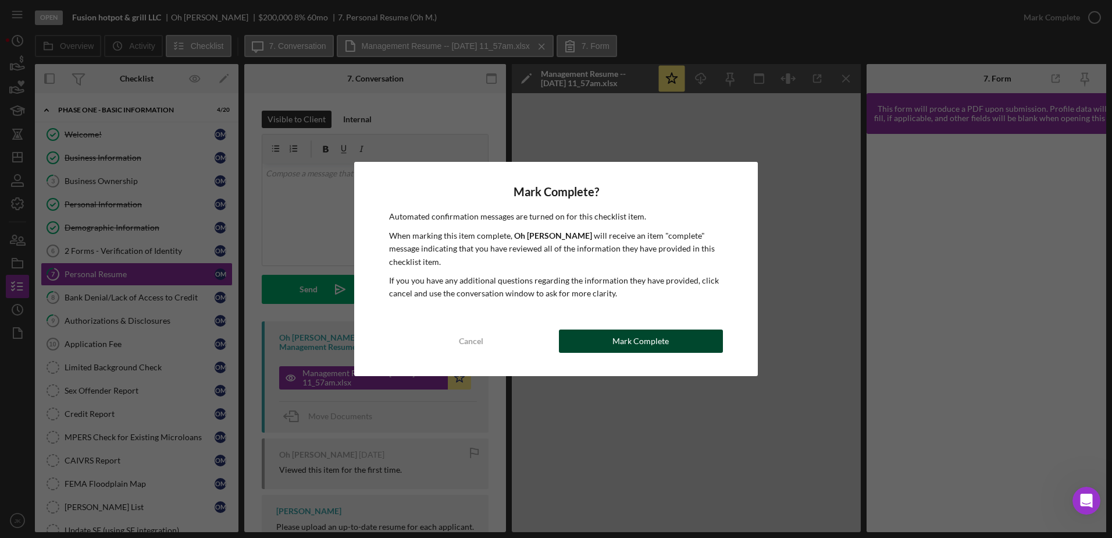
click at [685, 337] on button "Mark Complete" at bounding box center [641, 340] width 164 height 23
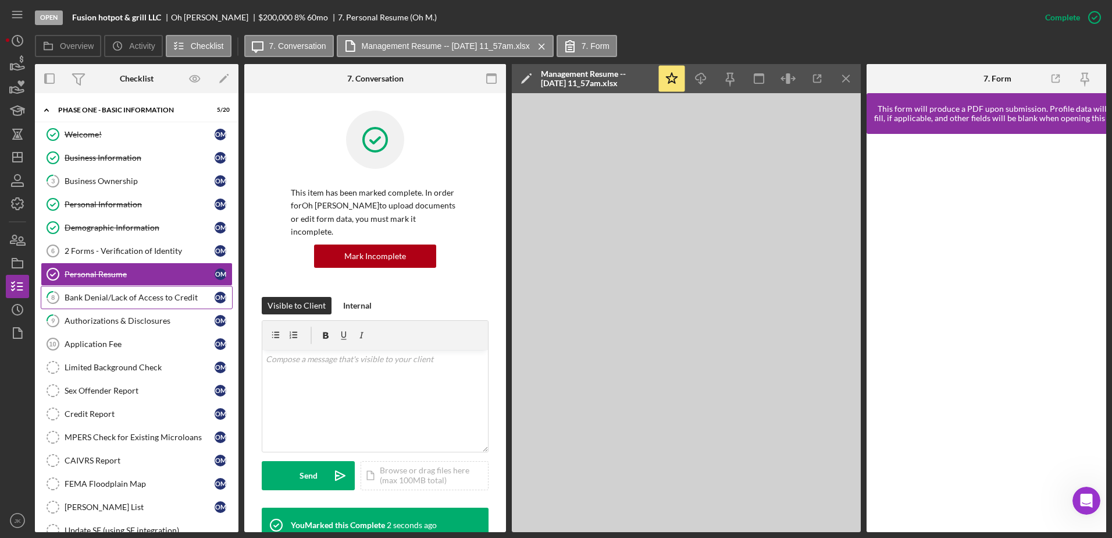
click at [159, 299] on div "Bank Denial/Lack of Access to Credit" at bounding box center [140, 297] width 150 height 9
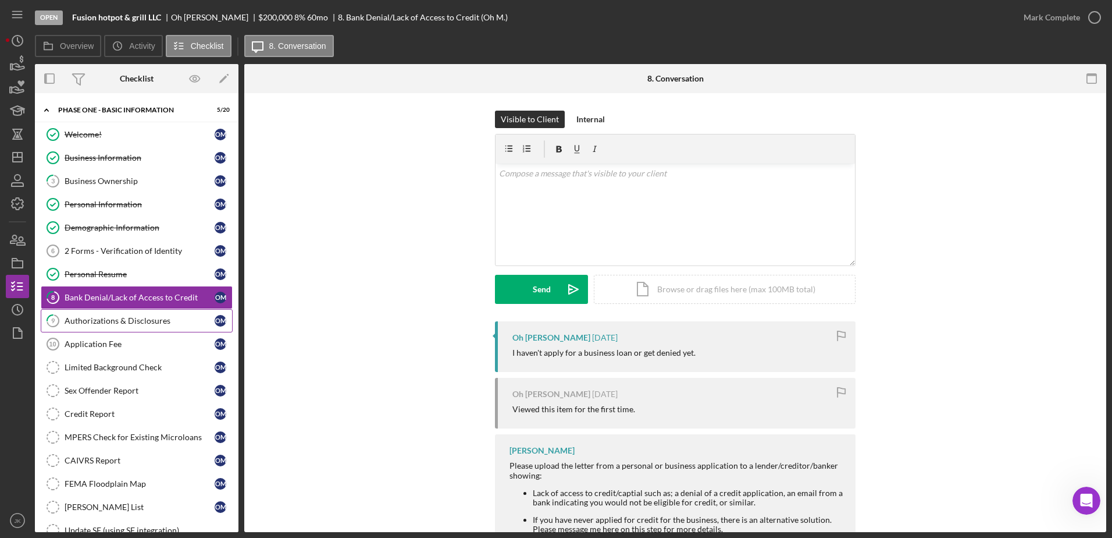
click at [170, 321] on div "Authorizations & Disclosures" at bounding box center [140, 320] width 150 height 9
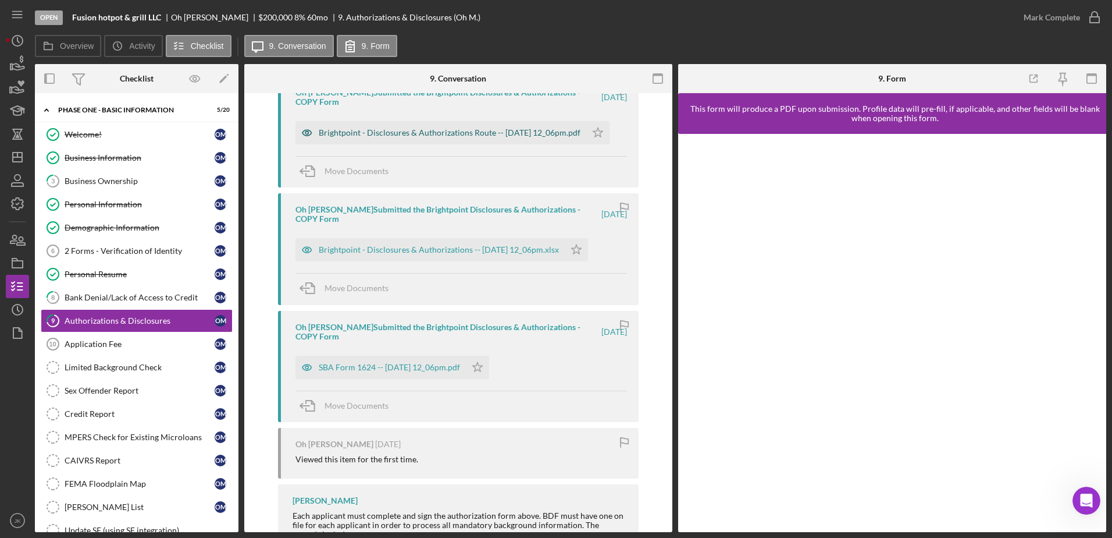
scroll to position [175, 0]
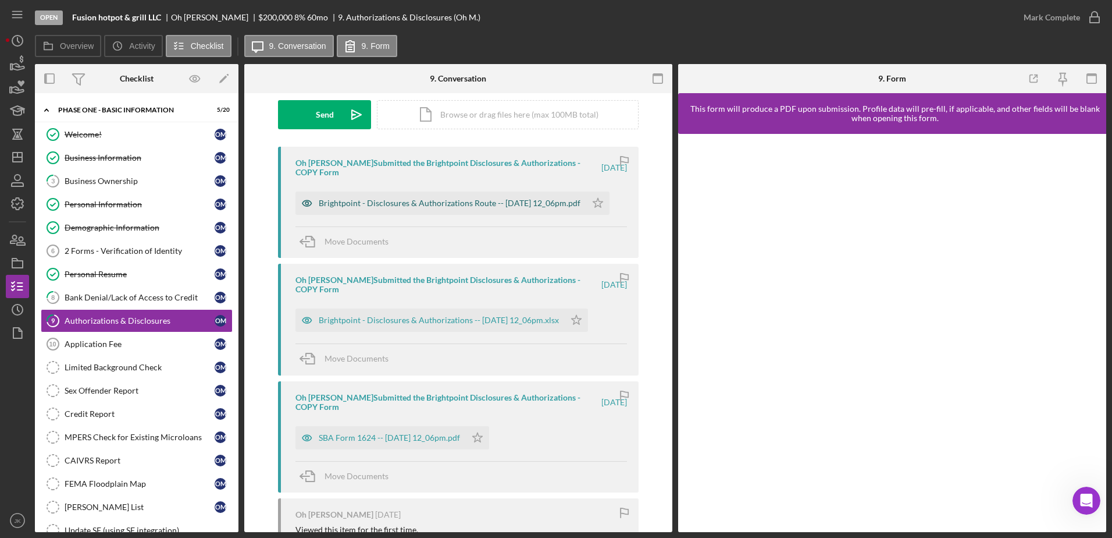
click at [472, 198] on div "Brightpoint - Disclosures & Authorizations Route -- 2025-09-15 12_06pm.pdf" at bounding box center [450, 202] width 262 height 9
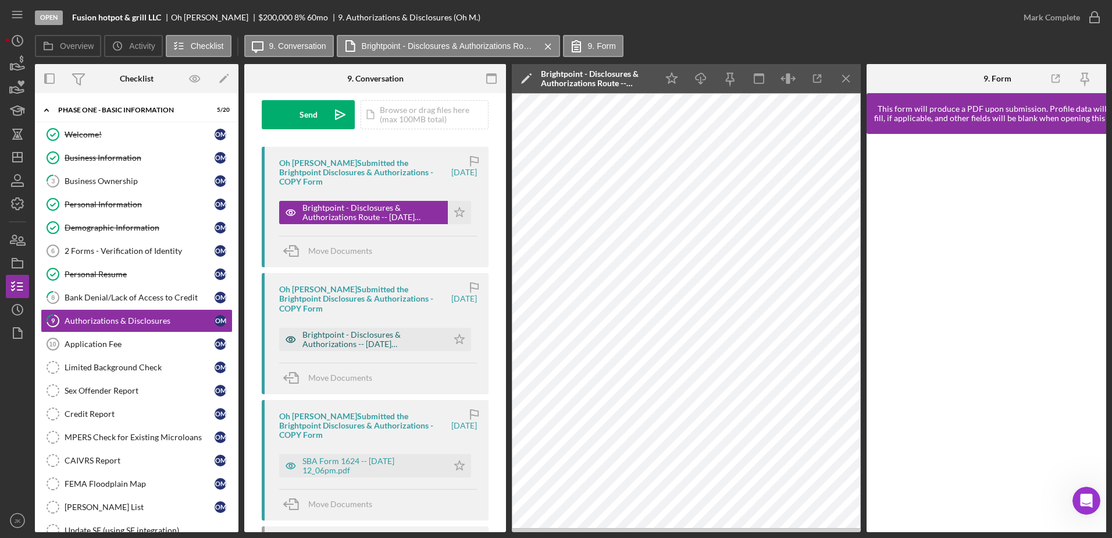
click at [387, 335] on div "Brightpoint - Disclosures & Authorizations -- 2025-09-15 12_06pm.xlsx" at bounding box center [373, 339] width 140 height 19
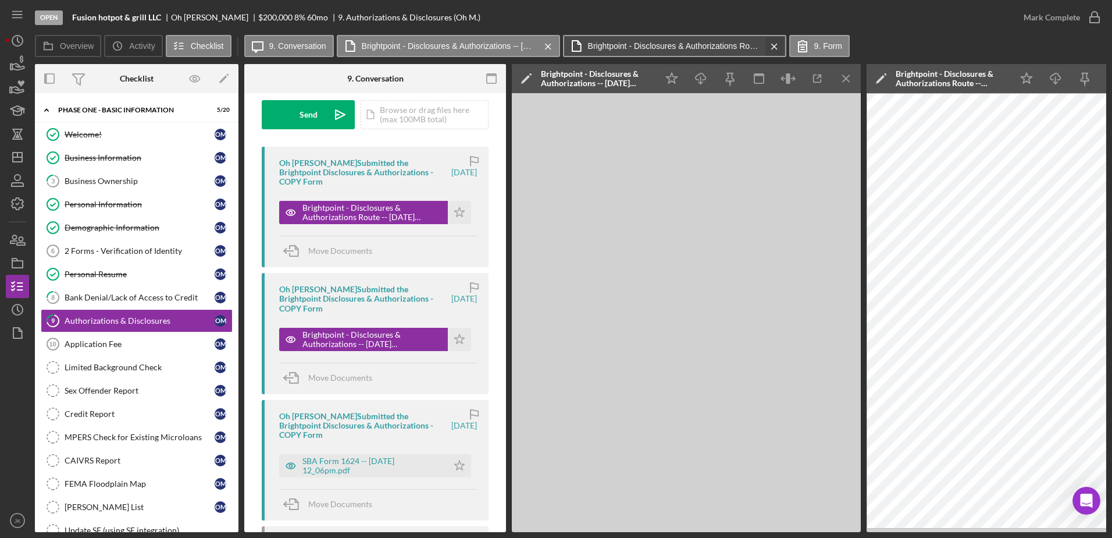
click at [774, 44] on icon "Icon/Menu Close" at bounding box center [775, 46] width 20 height 29
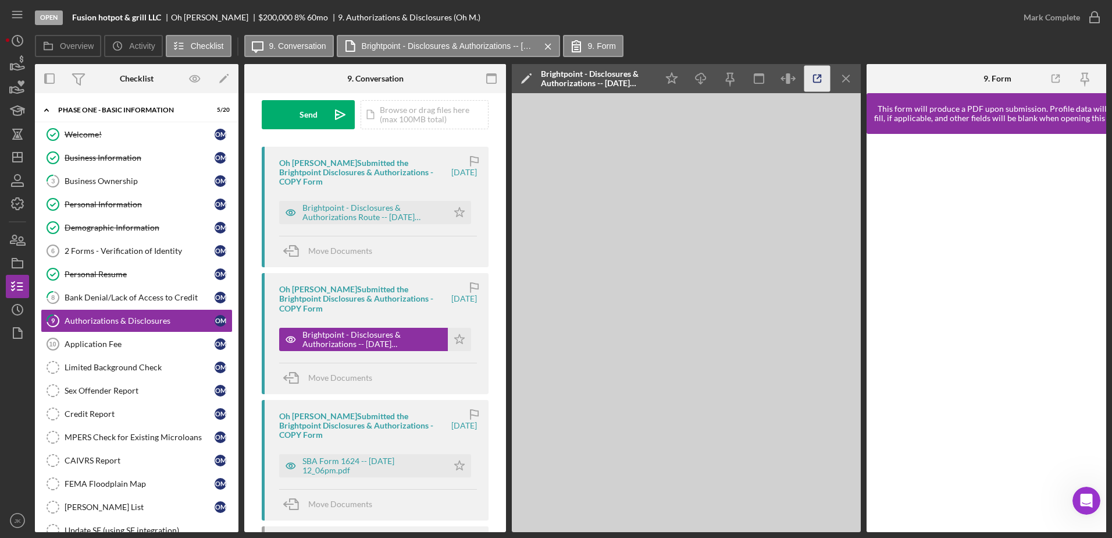
click at [822, 76] on icon "button" at bounding box center [818, 79] width 26 height 26
drag, startPoint x: 134, startPoint y: 198, endPoint x: 193, endPoint y: 200, distance: 58.2
click at [134, 198] on link "Personal Information Personal Information O M" at bounding box center [137, 204] width 192 height 23
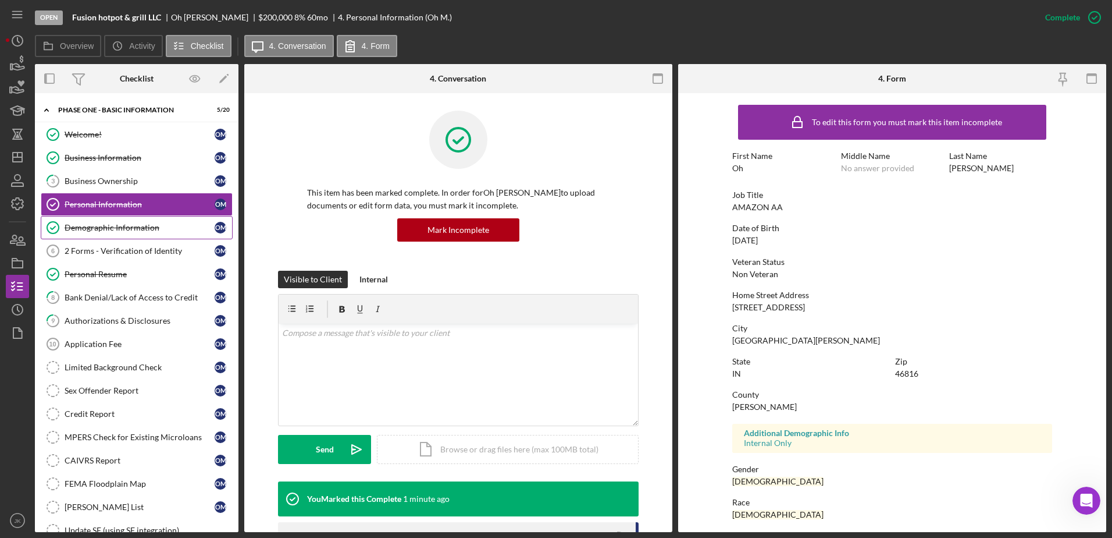
click at [150, 226] on div "Demographic Information" at bounding box center [140, 227] width 150 height 9
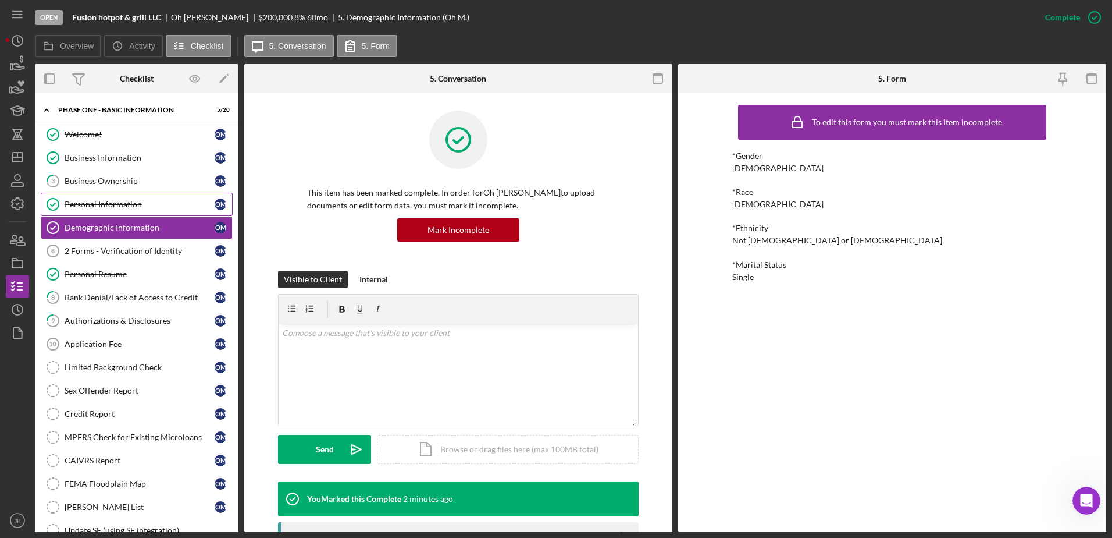
click at [128, 207] on div "Personal Information" at bounding box center [140, 204] width 150 height 9
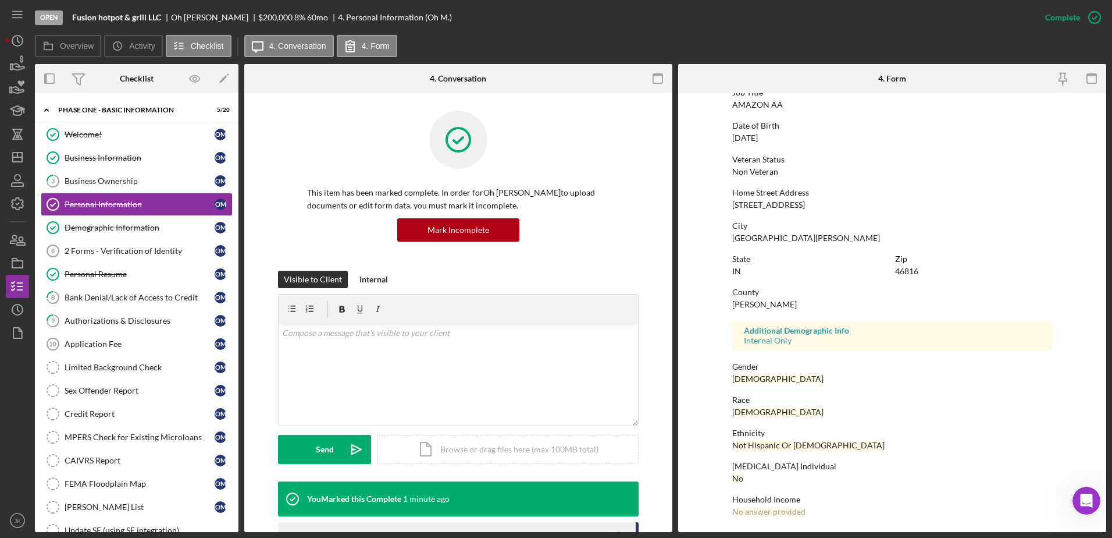
scroll to position [104, 0]
click at [1055, 13] on div "Mark Incomplete" at bounding box center [1049, 17] width 62 height 23
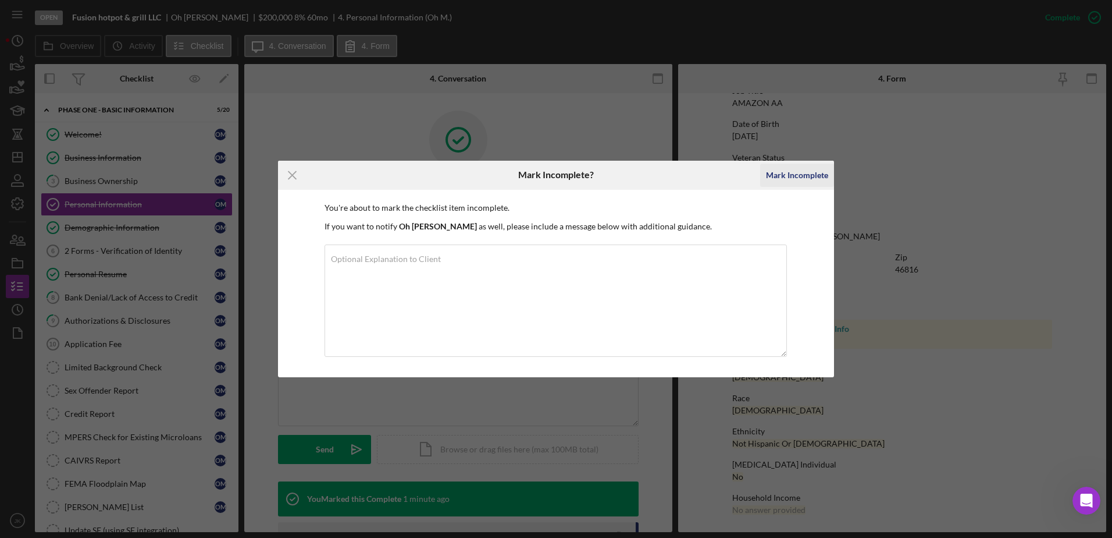
click at [800, 179] on div "Mark Incomplete" at bounding box center [797, 174] width 62 height 23
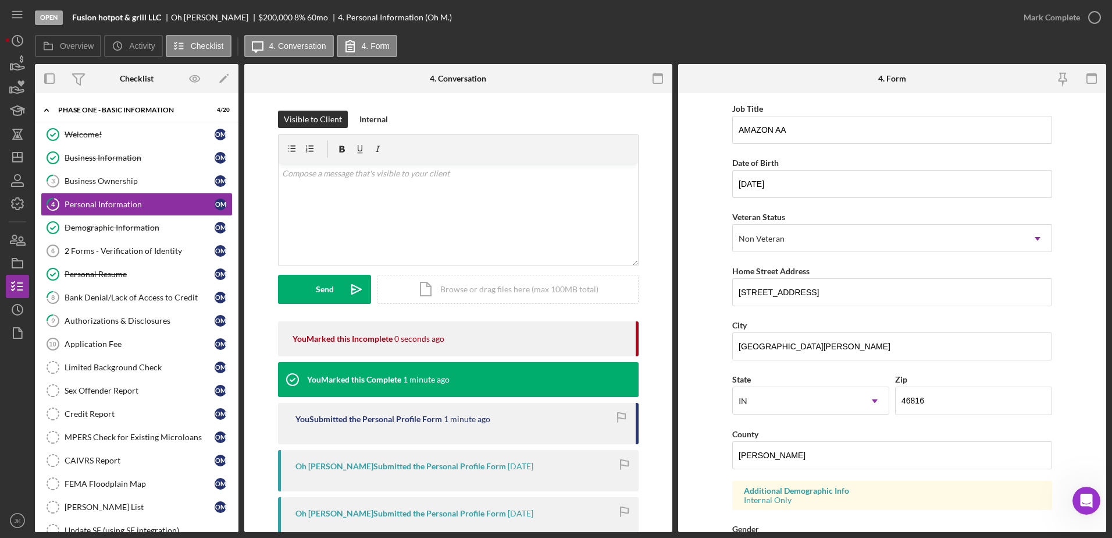
scroll to position [171, 0]
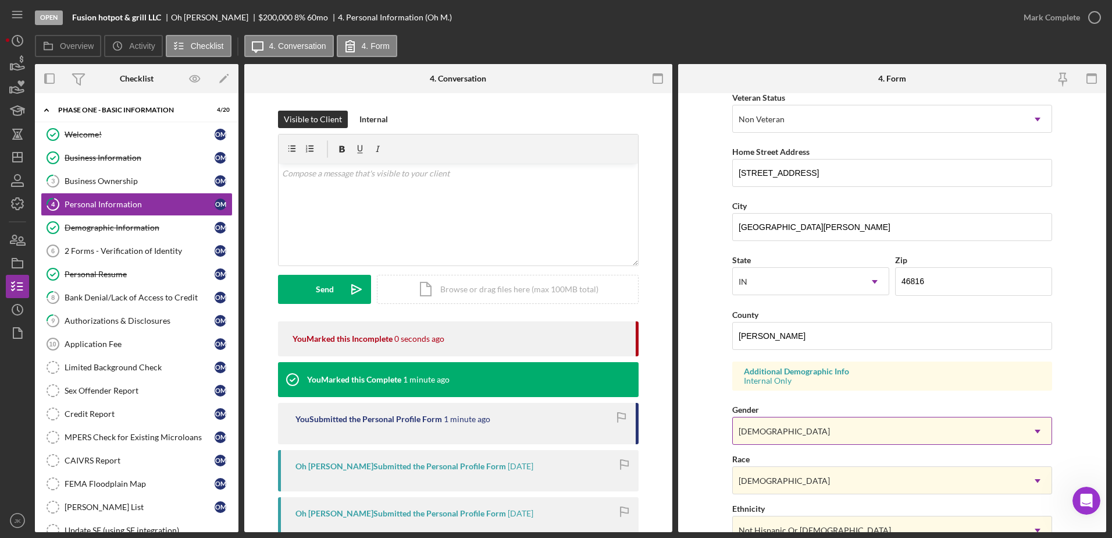
click at [834, 430] on div "Female" at bounding box center [878, 431] width 291 height 27
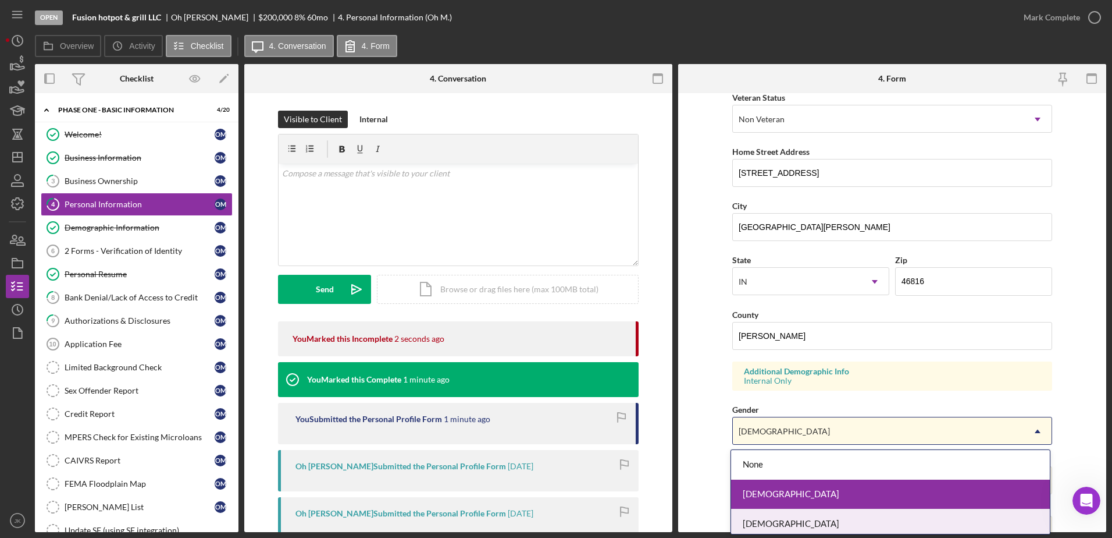
click at [778, 522] on div "Male" at bounding box center [890, 524] width 319 height 30
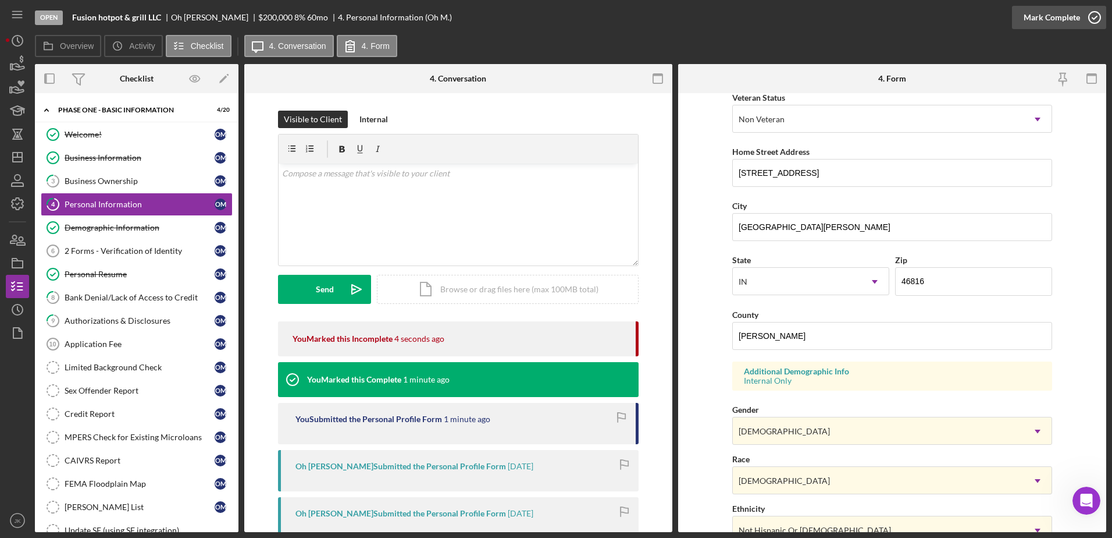
click at [1079, 19] on button "Mark Complete" at bounding box center [1059, 17] width 94 height 23
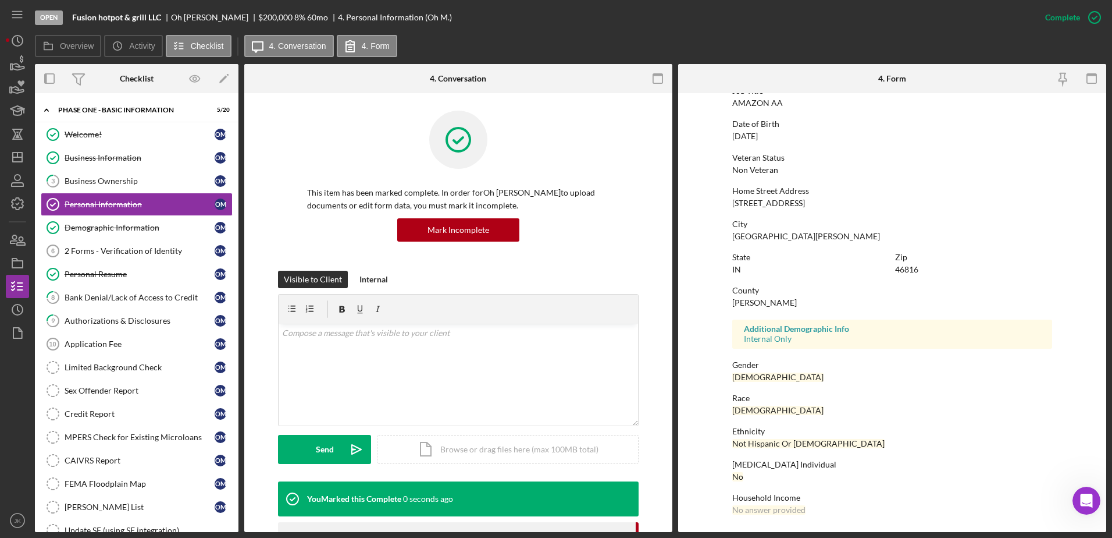
scroll to position [104, 0]
click at [24, 154] on icon "Icon/Dashboard" at bounding box center [17, 157] width 29 height 29
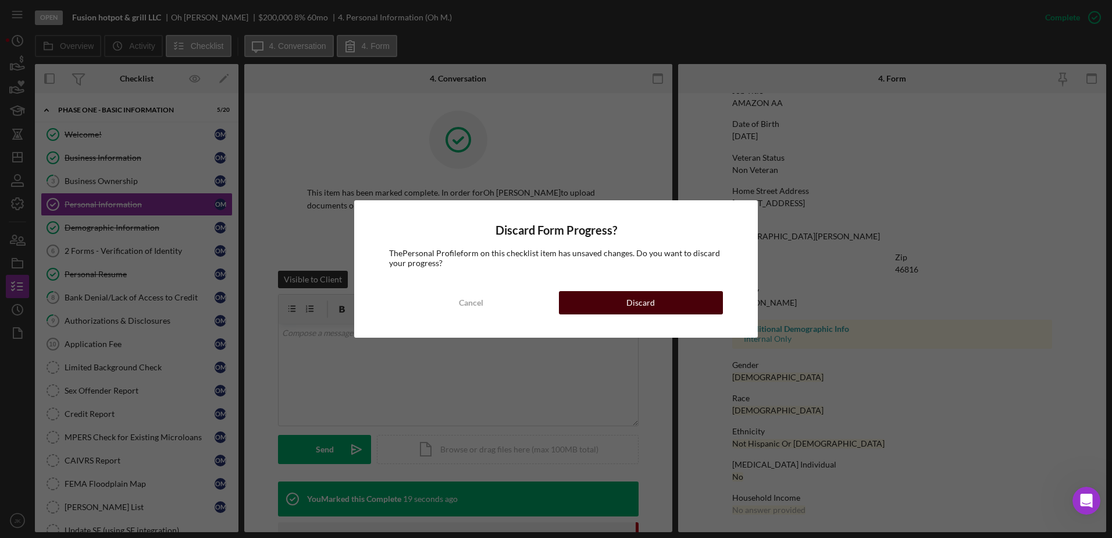
click at [611, 307] on button "Discard" at bounding box center [641, 302] width 164 height 23
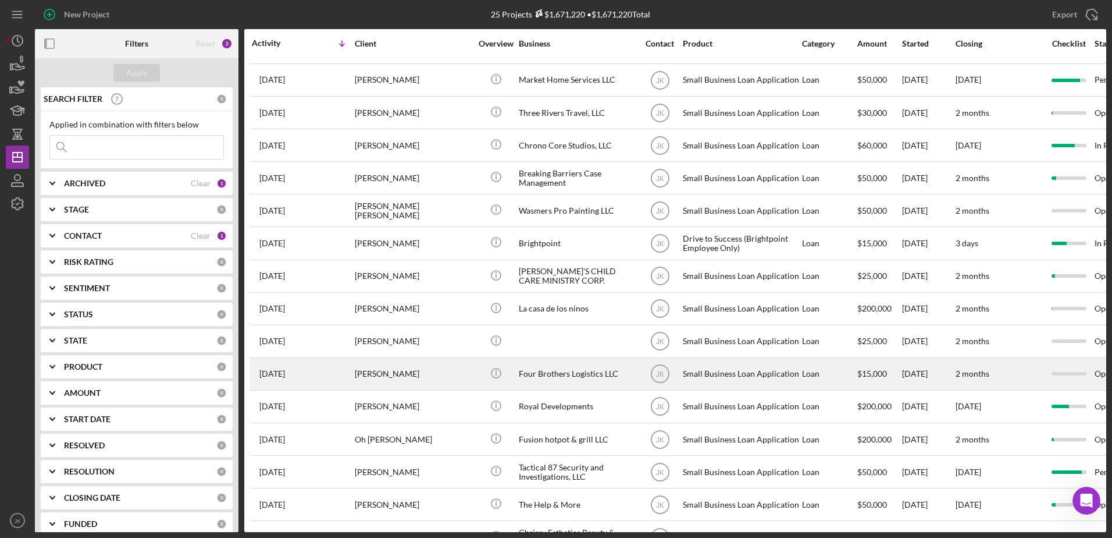
scroll to position [175, 0]
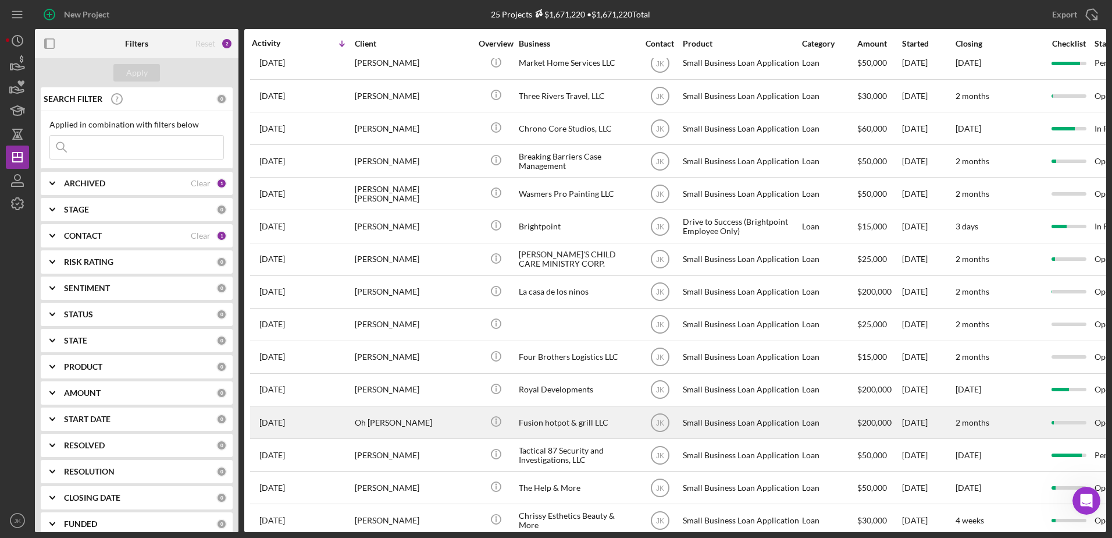
click at [438, 423] on div "Oh [PERSON_NAME]" at bounding box center [413, 422] width 116 height 31
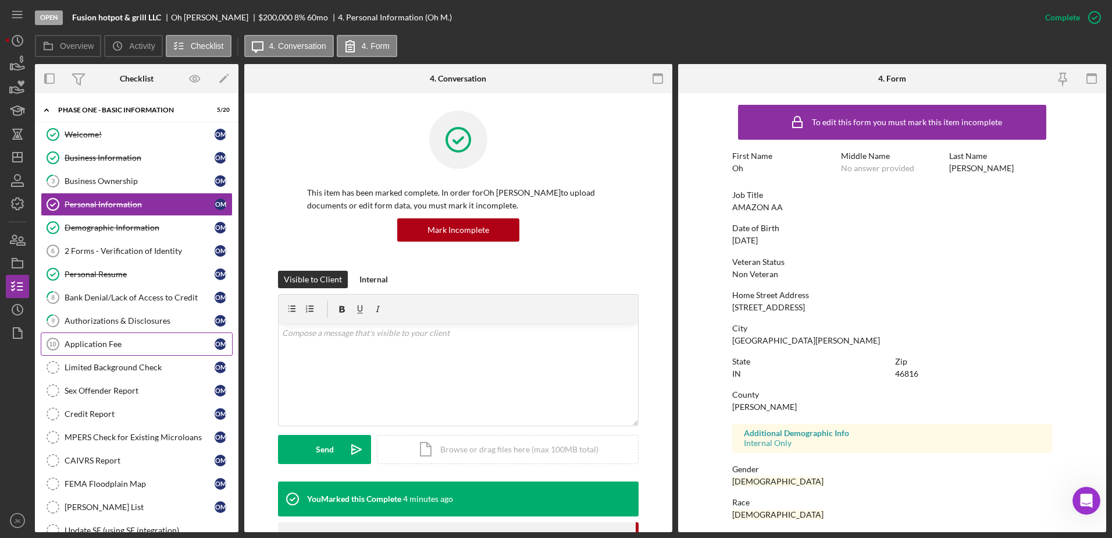
click at [143, 338] on link "Application Fee 10 Application Fee O M" at bounding box center [137, 343] width 192 height 23
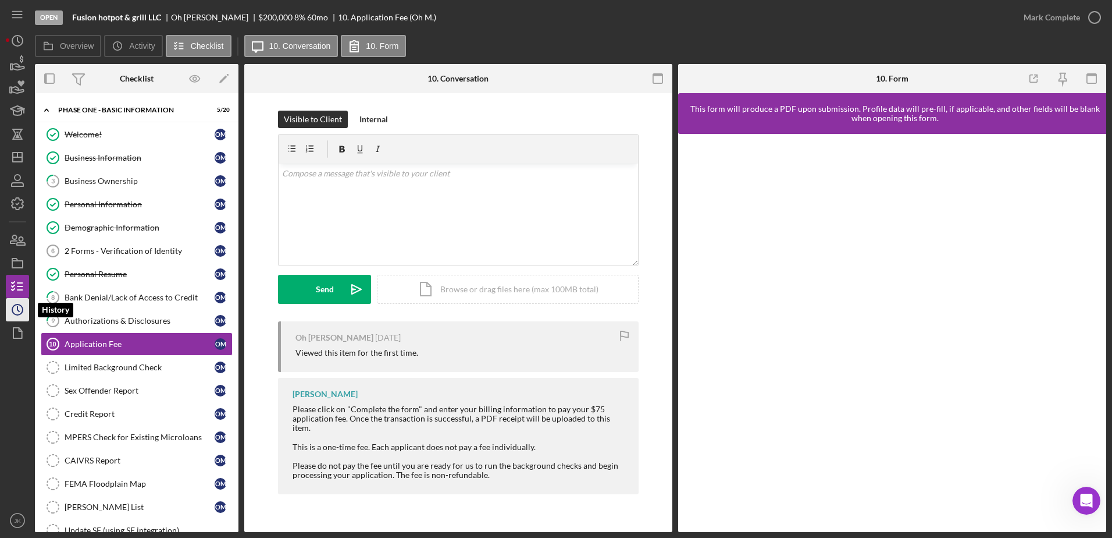
click at [13, 308] on icon "Icon/History" at bounding box center [17, 309] width 29 height 29
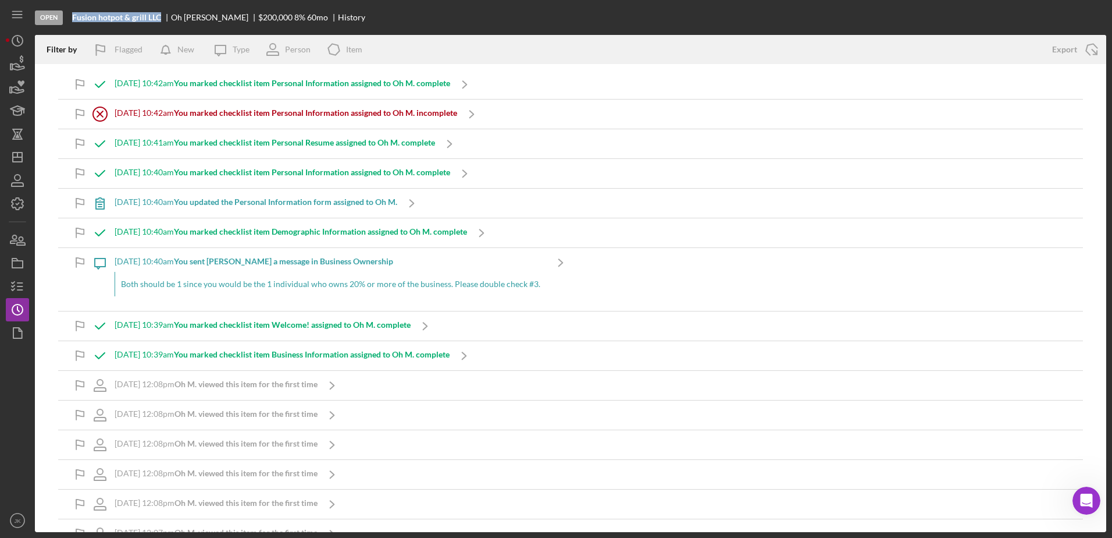
drag, startPoint x: 162, startPoint y: 16, endPoint x: 70, endPoint y: 20, distance: 91.4
click at [70, 20] on div "Open Fusion hotpot & grill LLC Oh Mae $200,000 $200,000 8 % 60 mo History" at bounding box center [571, 17] width 1072 height 35
copy b "Fusion hotpot & grill LLC"
click at [18, 286] on line "button" at bounding box center [19, 286] width 5 height 0
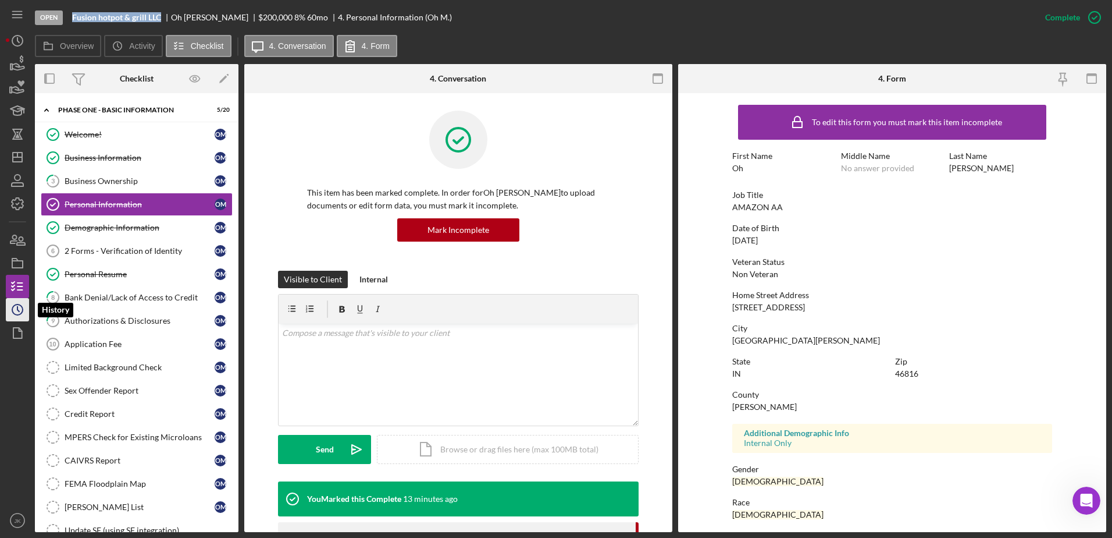
click at [22, 308] on circle "button" at bounding box center [17, 309] width 10 height 10
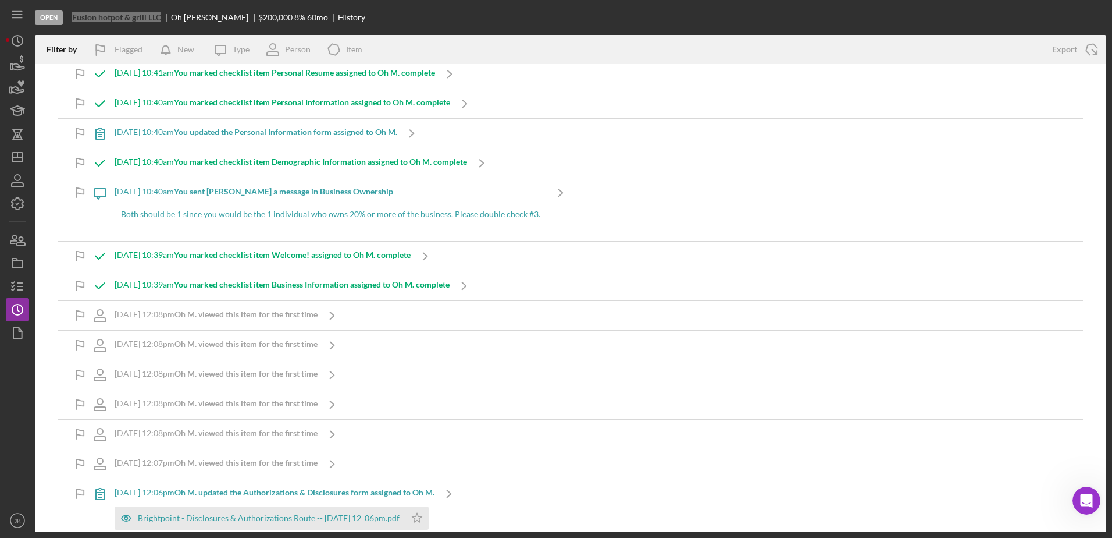
scroll to position [58, 0]
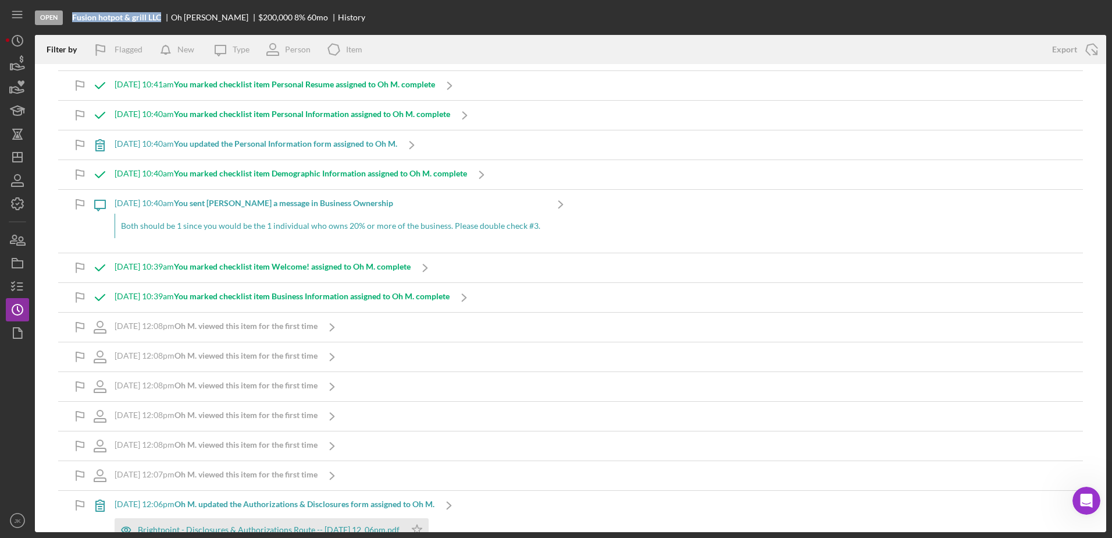
click at [693, 26] on div "Open Fusion hotpot & grill LLC Oh Mae $200,000 $200,000 8 % 60 mo History" at bounding box center [571, 17] width 1072 height 35
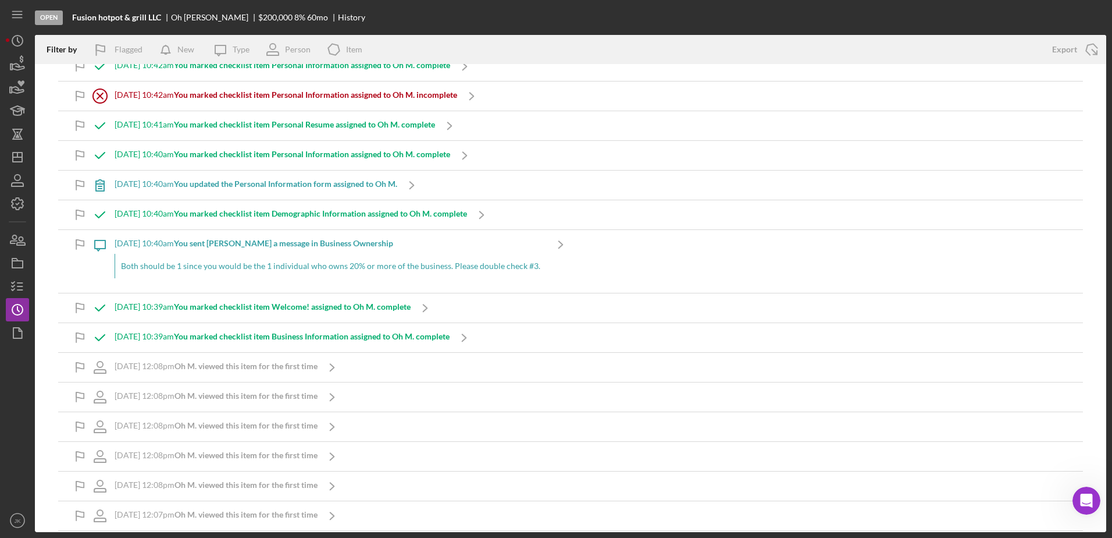
scroll to position [0, 0]
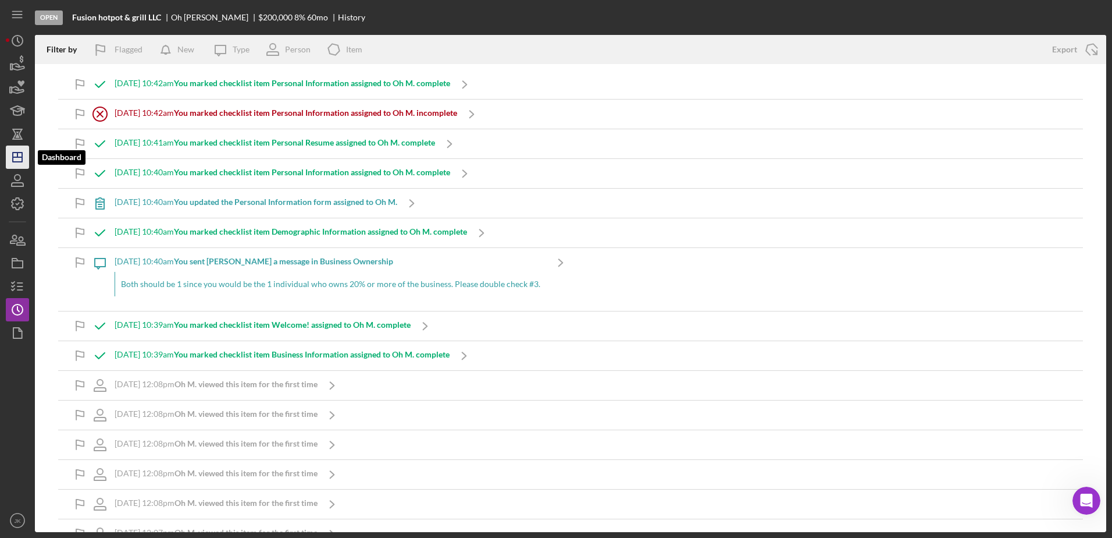
click at [22, 156] on polygon "button" at bounding box center [17, 156] width 9 height 9
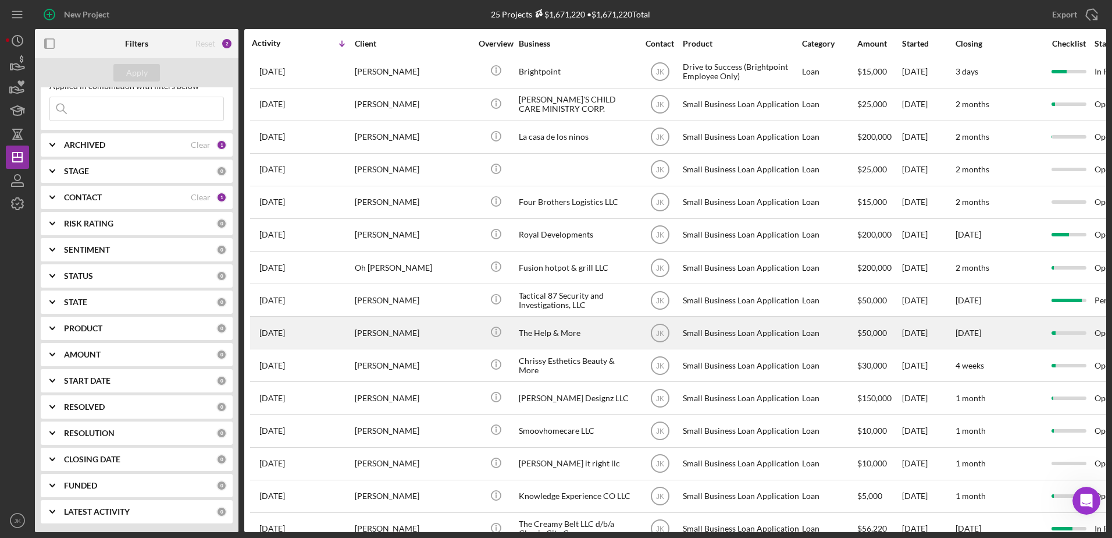
scroll to position [357, 0]
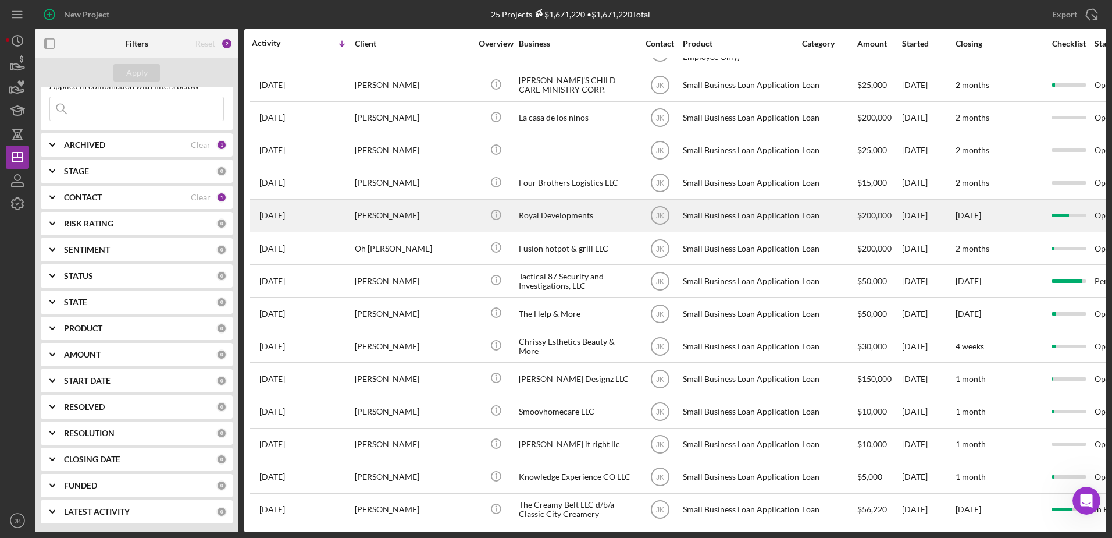
click at [553, 205] on div "Royal Developments" at bounding box center [577, 215] width 116 height 31
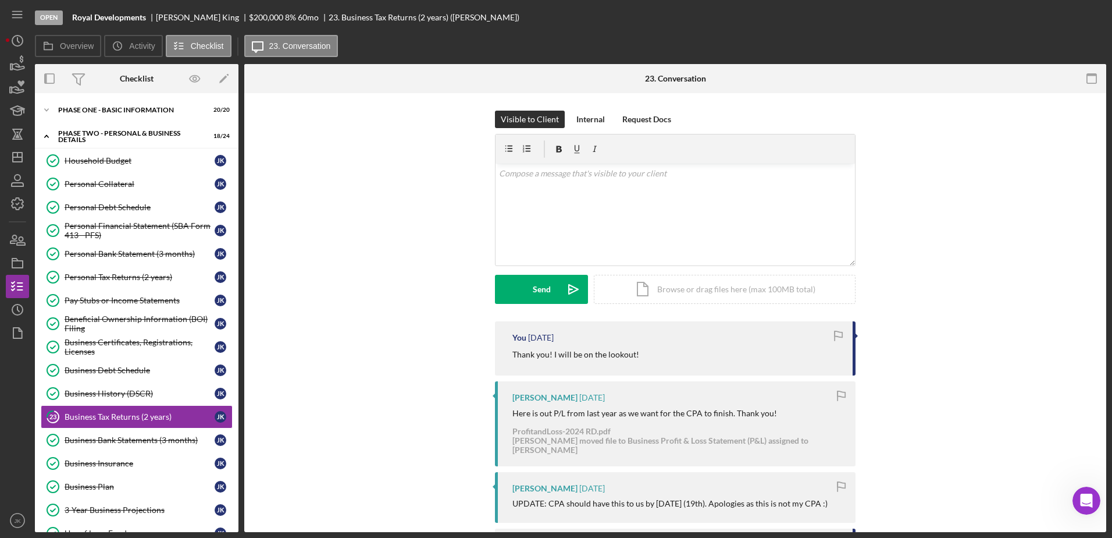
scroll to position [104, 0]
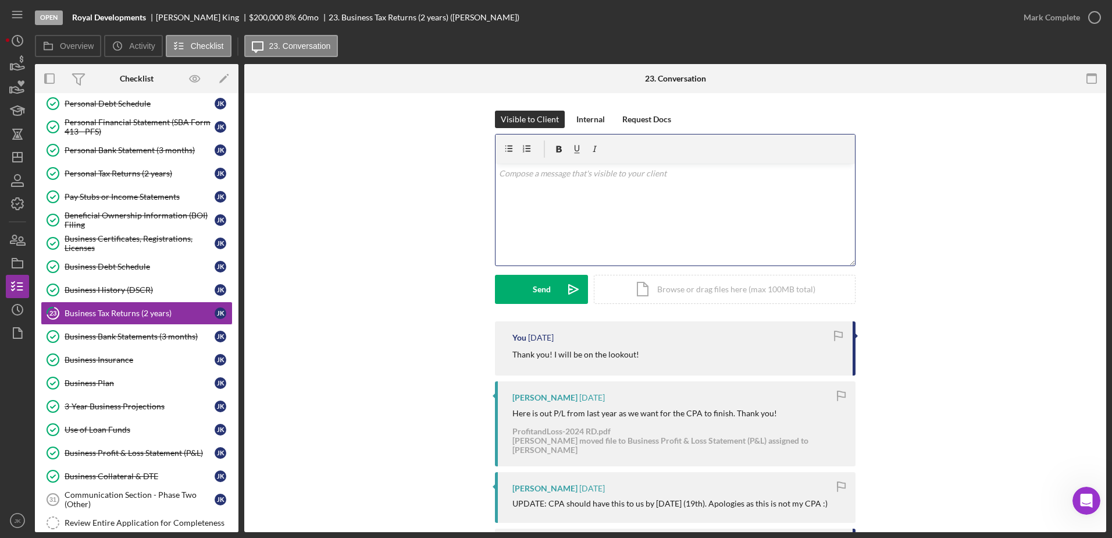
click at [663, 240] on div "v Color teal Color pink Remove color Add row above Add row below Add column bef…" at bounding box center [676, 214] width 360 height 102
click at [820, 190] on p "I wanted to check in to see if you have received any news about your Business T…" at bounding box center [675, 189] width 353 height 13
click at [666, 208] on p "I wanted to check in to see if you have received any news about your Business T…" at bounding box center [675, 196] width 353 height 26
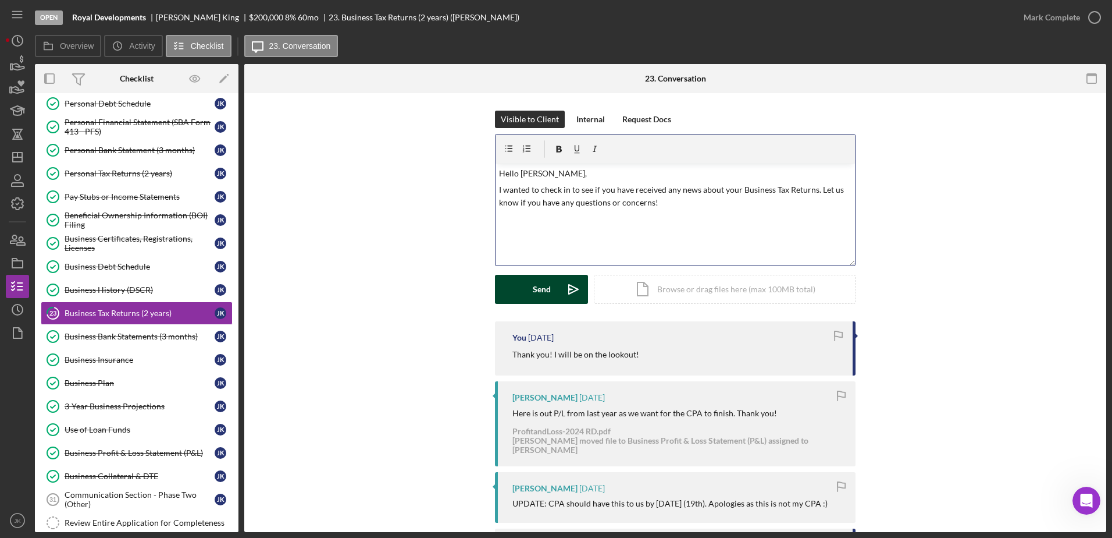
click at [553, 296] on button "Send Icon/icon-invite-send" at bounding box center [541, 289] width 93 height 29
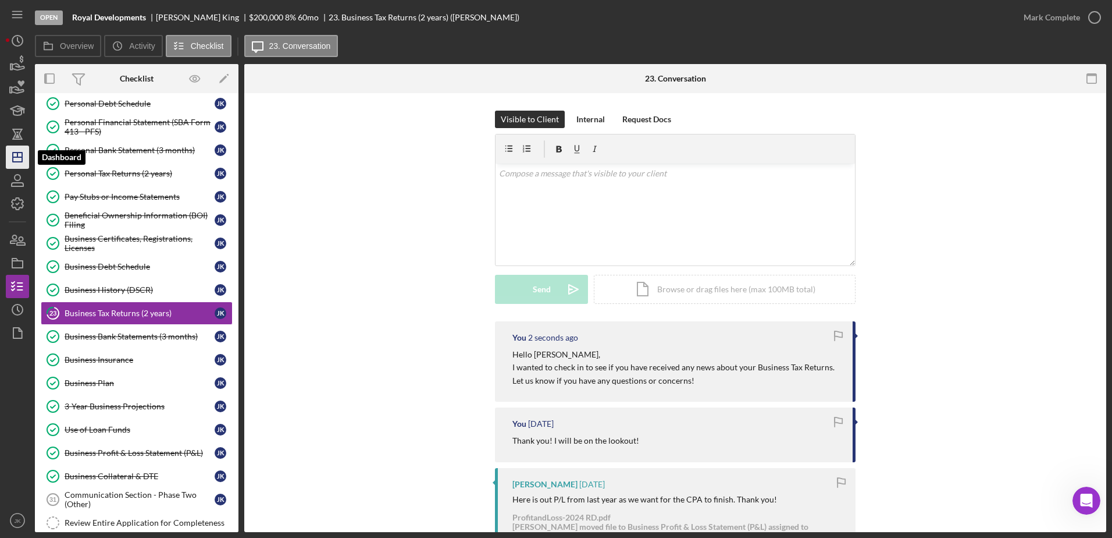
click at [14, 158] on icon "Icon/Dashboard" at bounding box center [17, 157] width 29 height 29
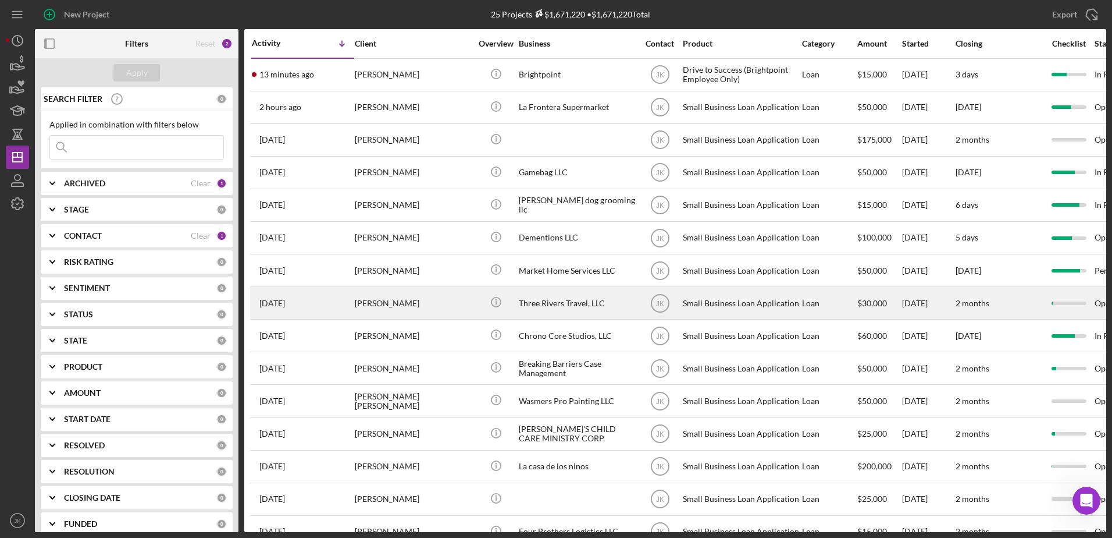
click at [441, 305] on div "[PERSON_NAME]" at bounding box center [413, 302] width 116 height 31
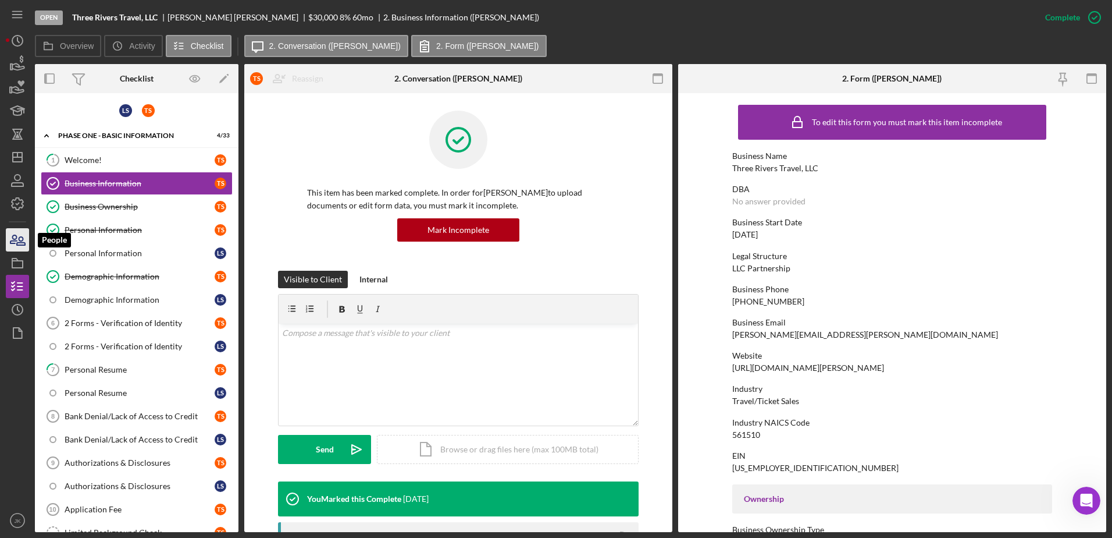
click at [22, 241] on icon "button" at bounding box center [21, 241] width 8 height 8
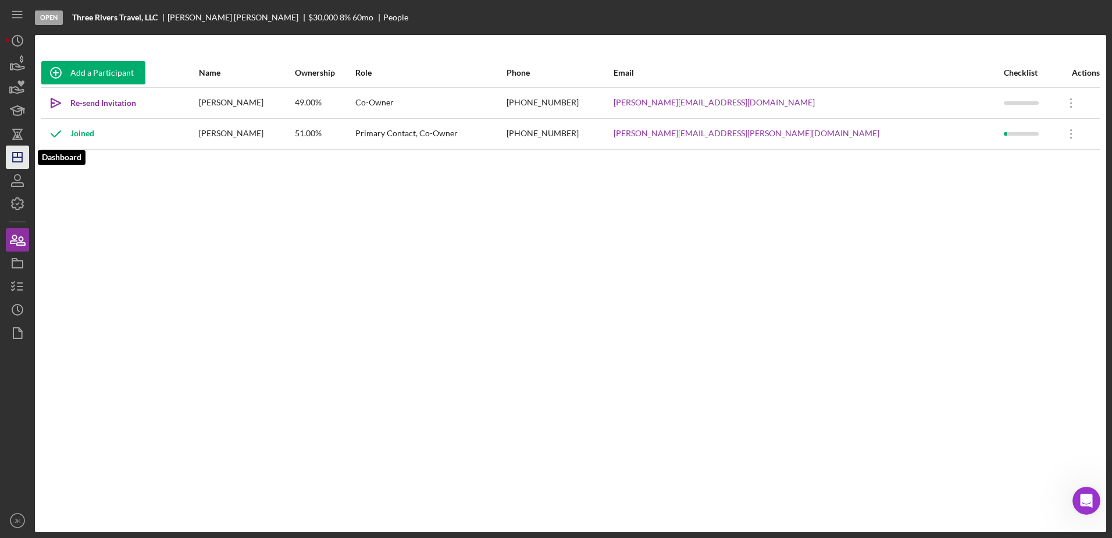
click at [24, 159] on icon "Icon/Dashboard" at bounding box center [17, 157] width 29 height 29
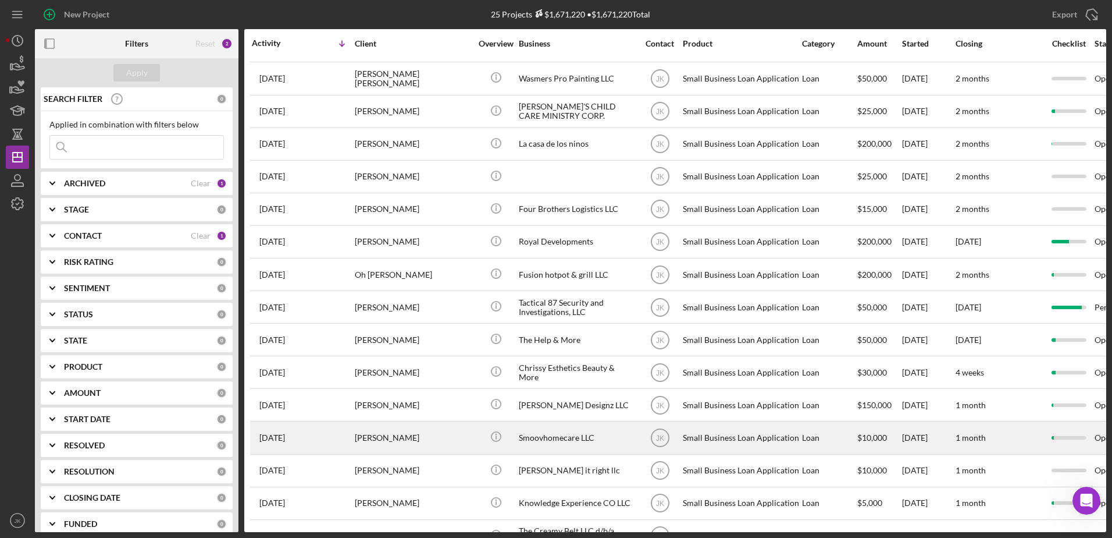
scroll to position [357, 0]
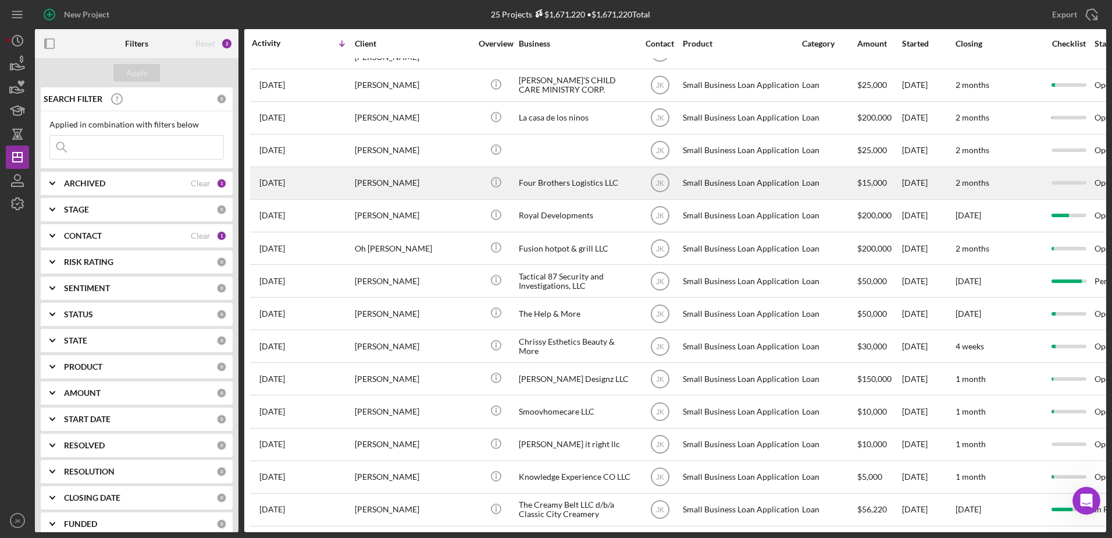
click at [574, 179] on div "Four Brothers Logistics LLC" at bounding box center [577, 183] width 116 height 31
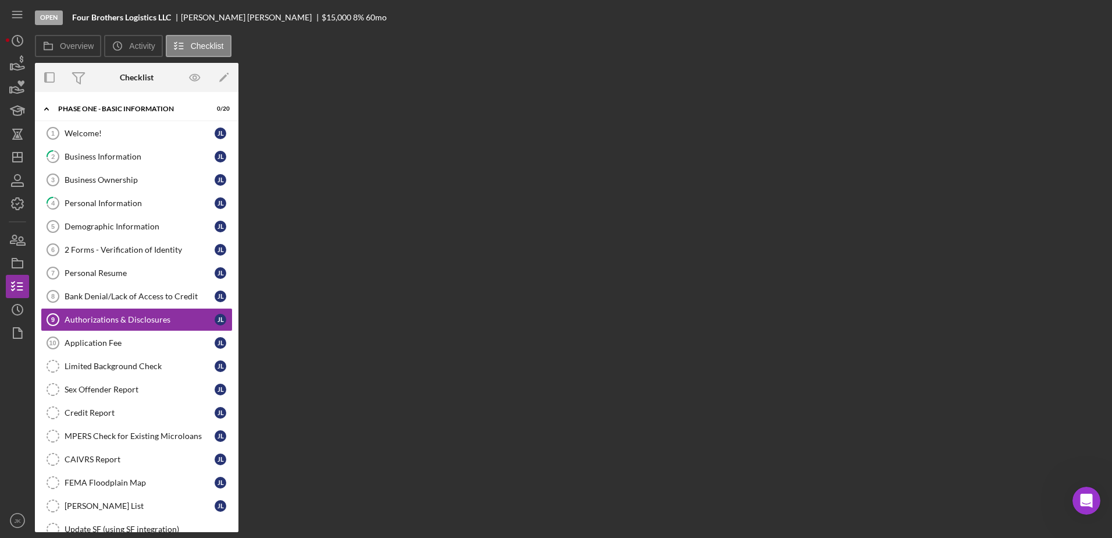
scroll to position [8, 0]
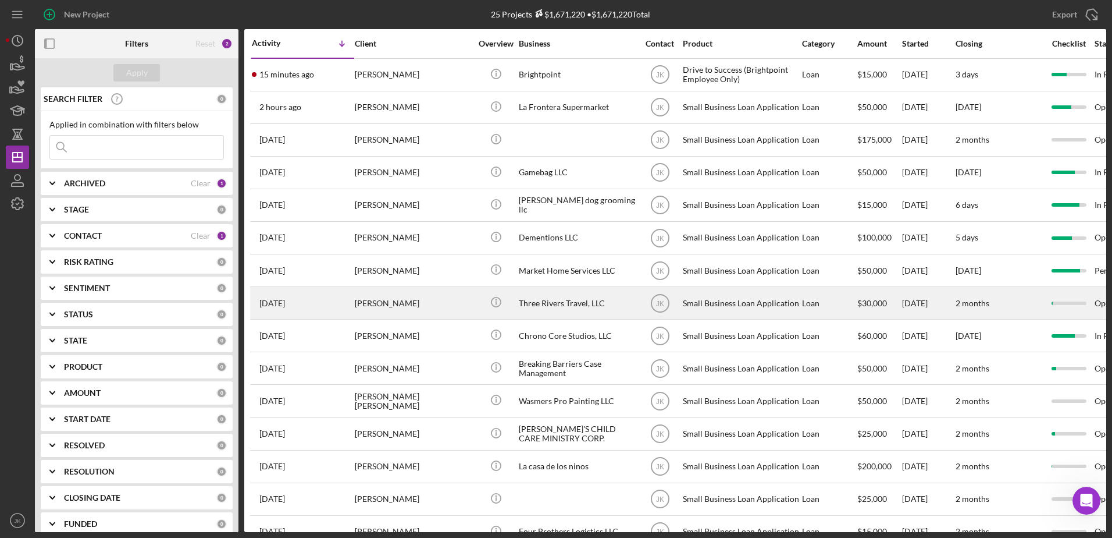
click at [578, 304] on div "Three Rivers Travel, LLC" at bounding box center [577, 302] width 116 height 31
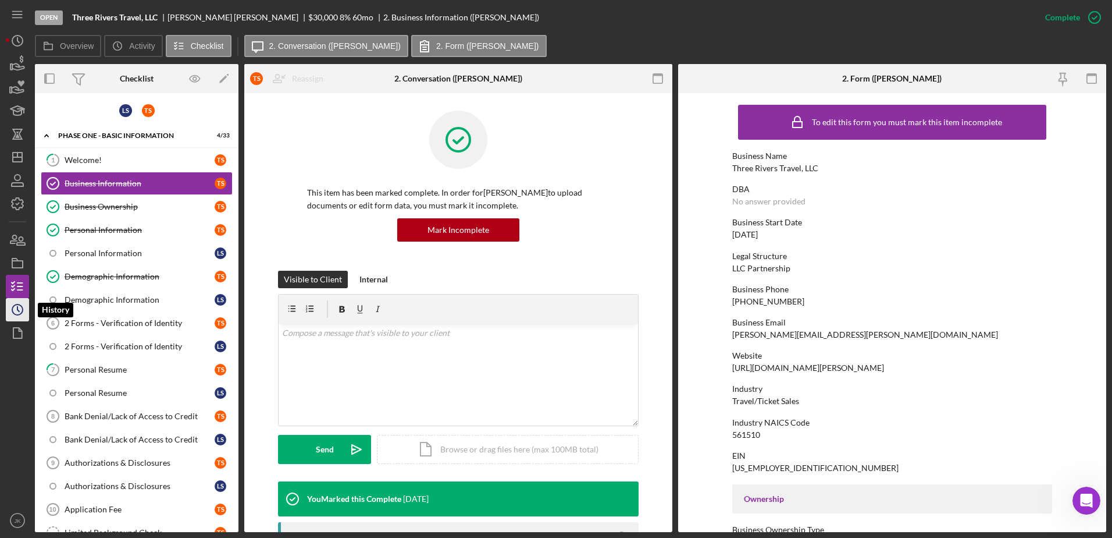
click at [15, 303] on icon "Icon/History" at bounding box center [17, 309] width 29 height 29
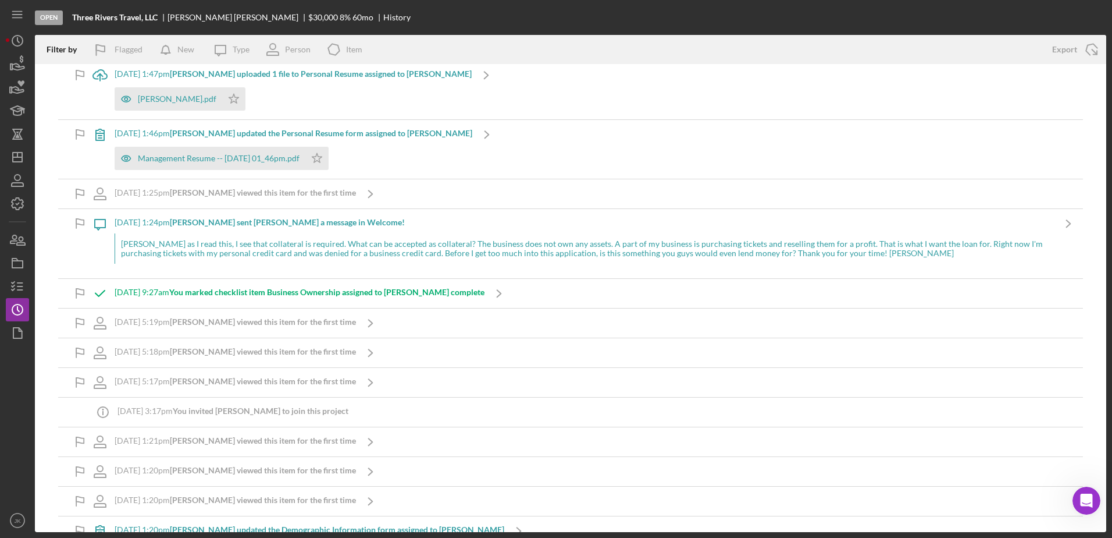
scroll to position [904, 0]
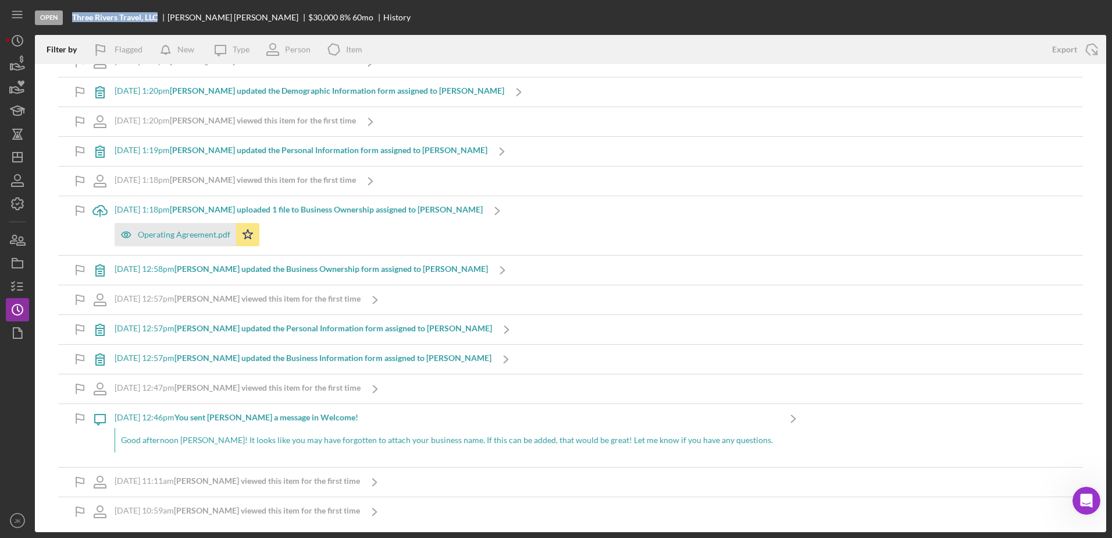
drag, startPoint x: 159, startPoint y: 16, endPoint x: 73, endPoint y: 20, distance: 86.8
click at [73, 20] on div "Three Rivers Travel, LLC" at bounding box center [119, 17] width 95 height 9
copy b "Three Rivers Travel, LLC"
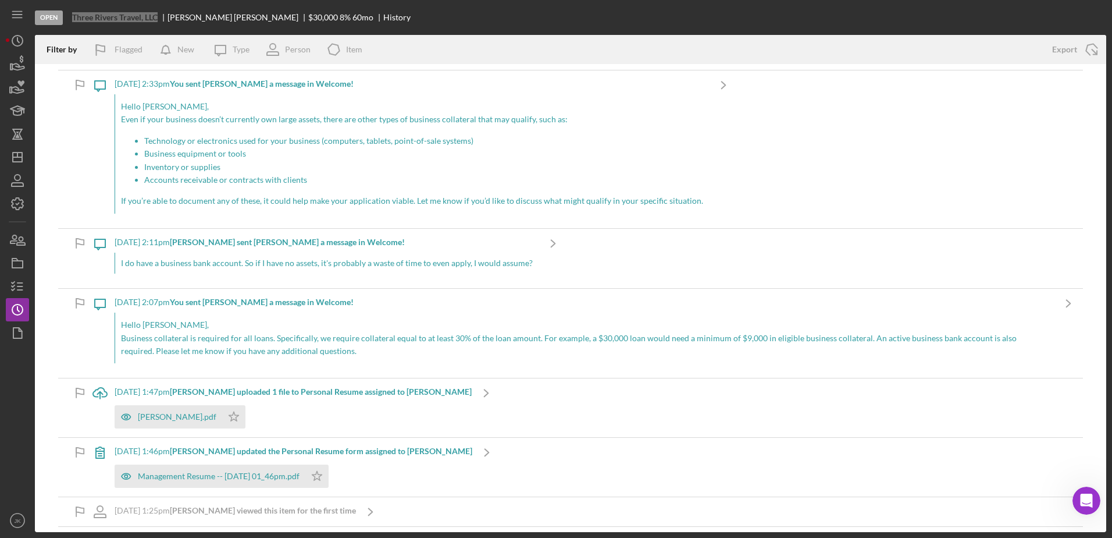
scroll to position [0, 0]
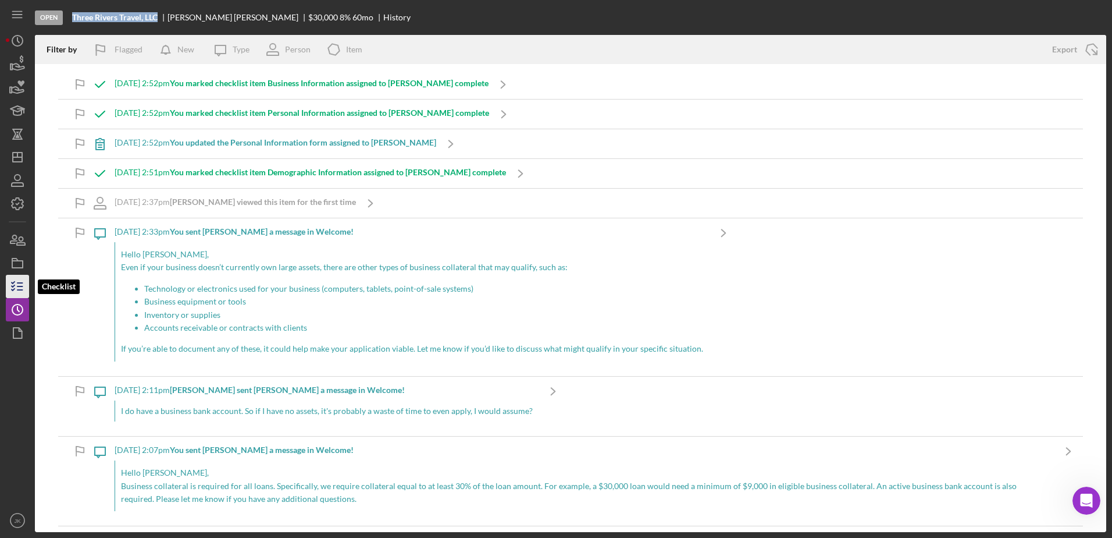
click at [17, 286] on icon "button" at bounding box center [17, 286] width 29 height 29
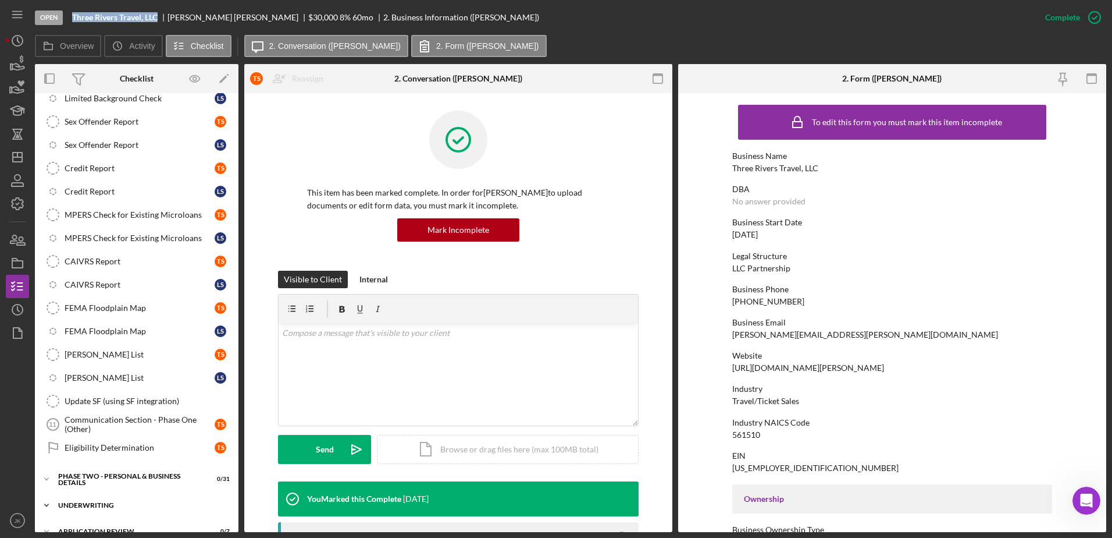
scroll to position [501, 0]
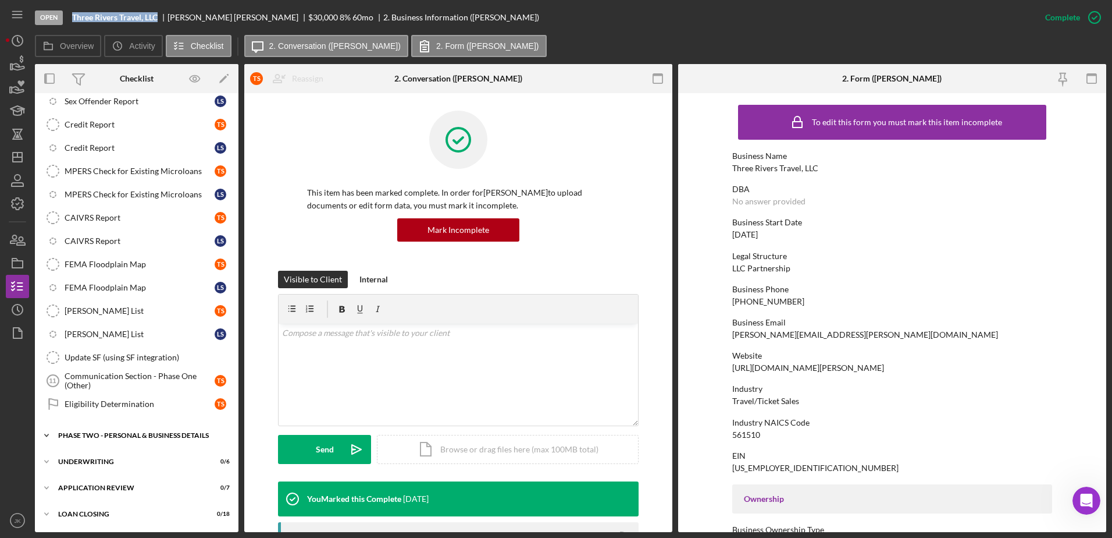
click at [145, 438] on div "PHASE TWO - PERSONAL & BUSINESS DETAILS" at bounding box center [141, 435] width 166 height 7
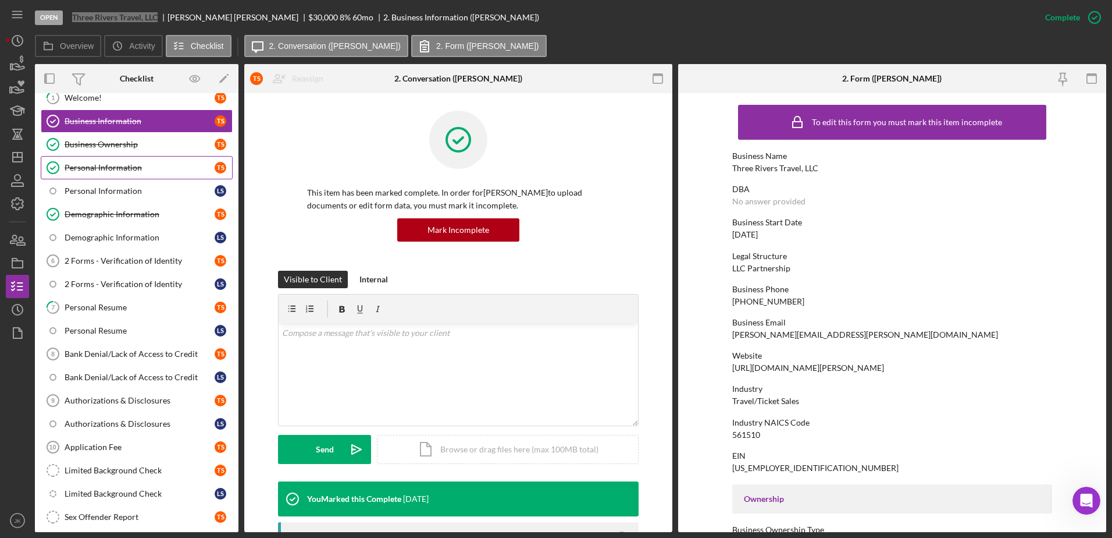
scroll to position [0, 0]
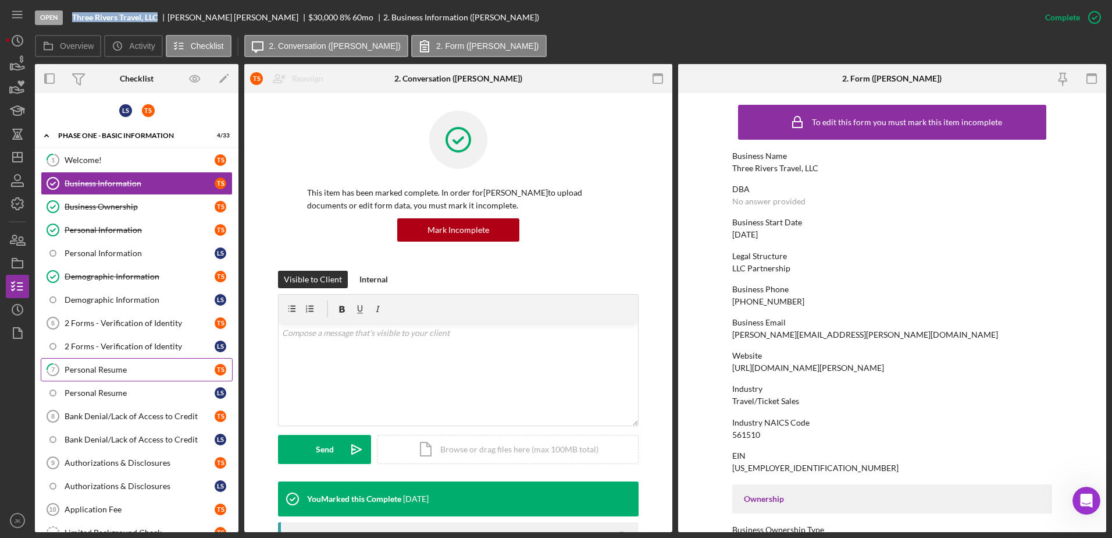
drag, startPoint x: 174, startPoint y: 368, endPoint x: 208, endPoint y: 371, distance: 34.4
click at [174, 368] on div "Personal Resume" at bounding box center [140, 369] width 150 height 9
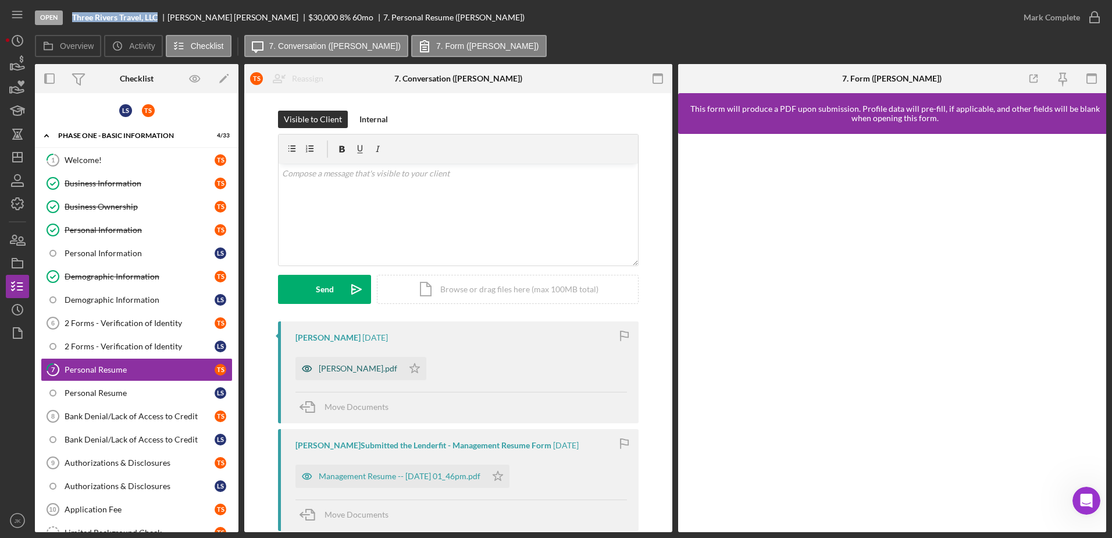
click at [374, 374] on div "Thomas_Schutte_Resume.pdf" at bounding box center [350, 368] width 108 height 23
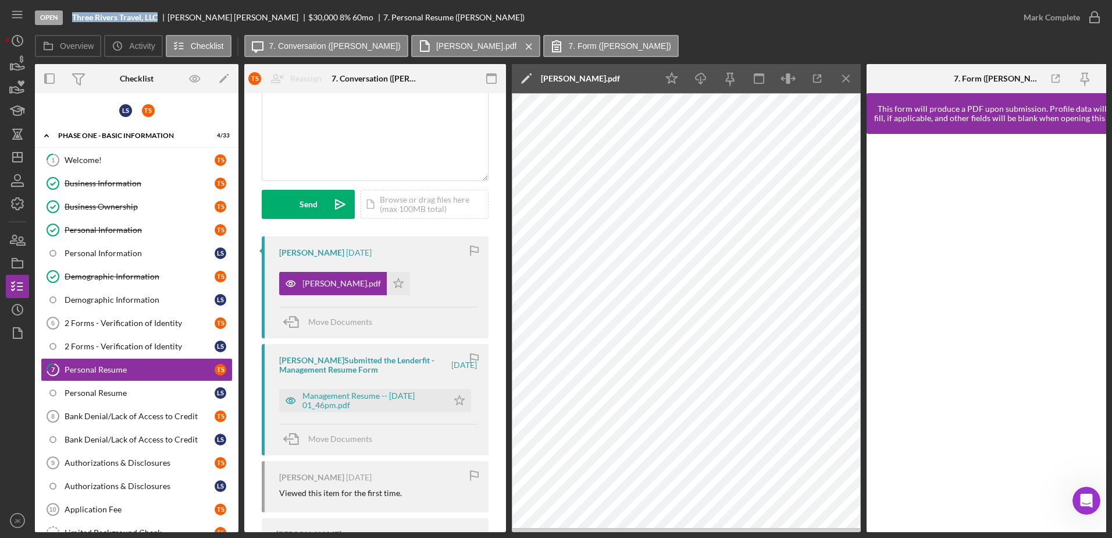
scroll to position [175, 0]
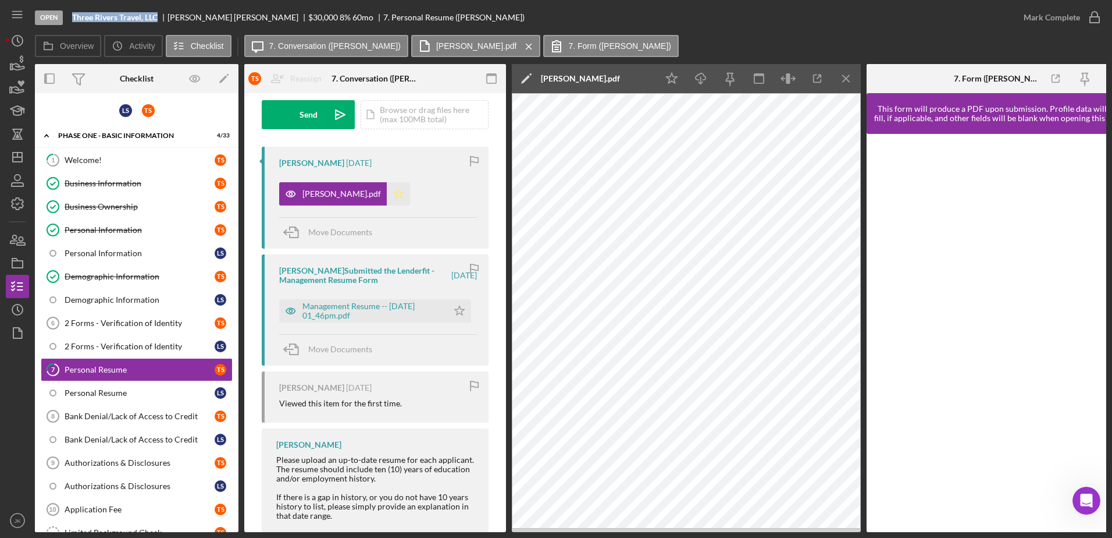
click at [404, 194] on polygon "button" at bounding box center [399, 193] width 10 height 9
click at [457, 308] on polygon "button" at bounding box center [460, 310] width 10 height 9
click at [1064, 18] on div "Mark Complete" at bounding box center [1052, 17] width 56 height 23
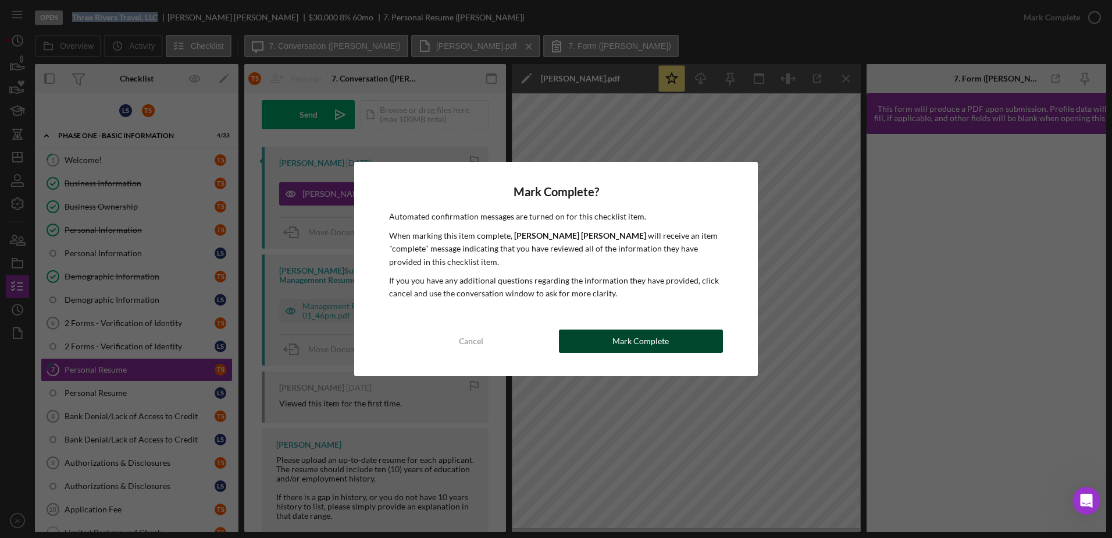
click at [599, 336] on button "Mark Complete" at bounding box center [641, 340] width 164 height 23
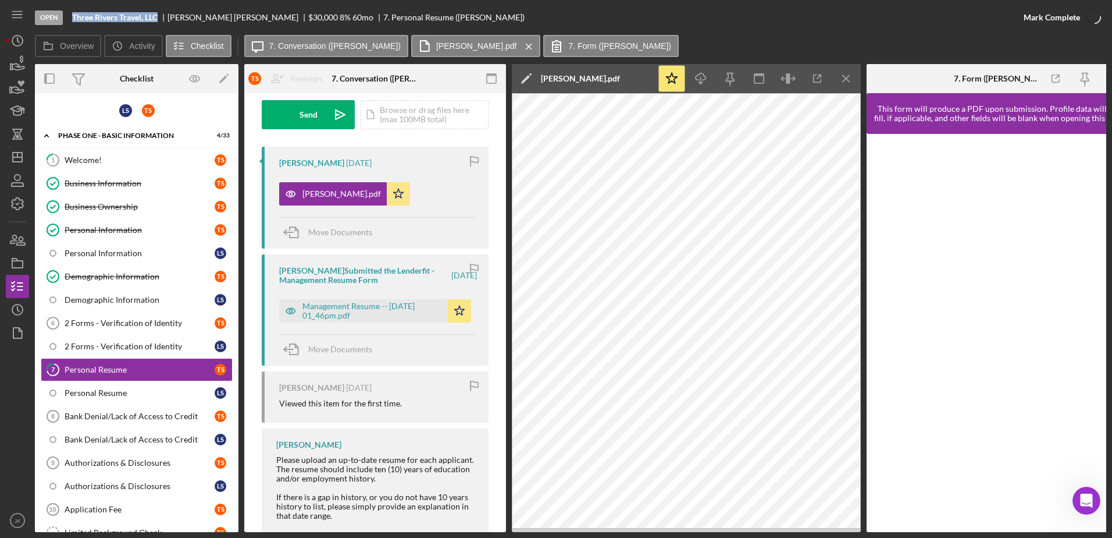
scroll to position [347, 0]
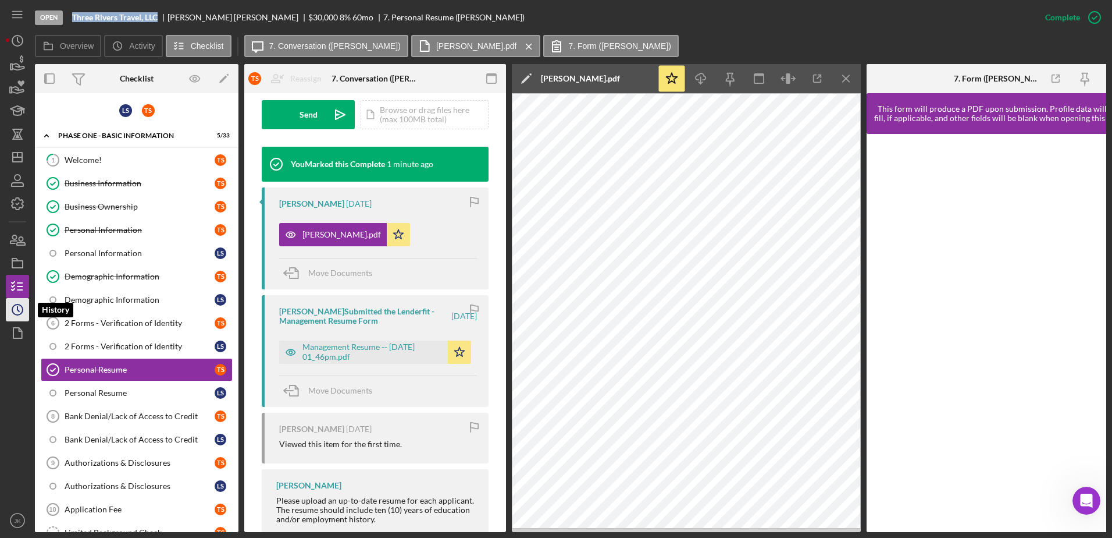
click at [22, 311] on circle "button" at bounding box center [17, 309] width 10 height 10
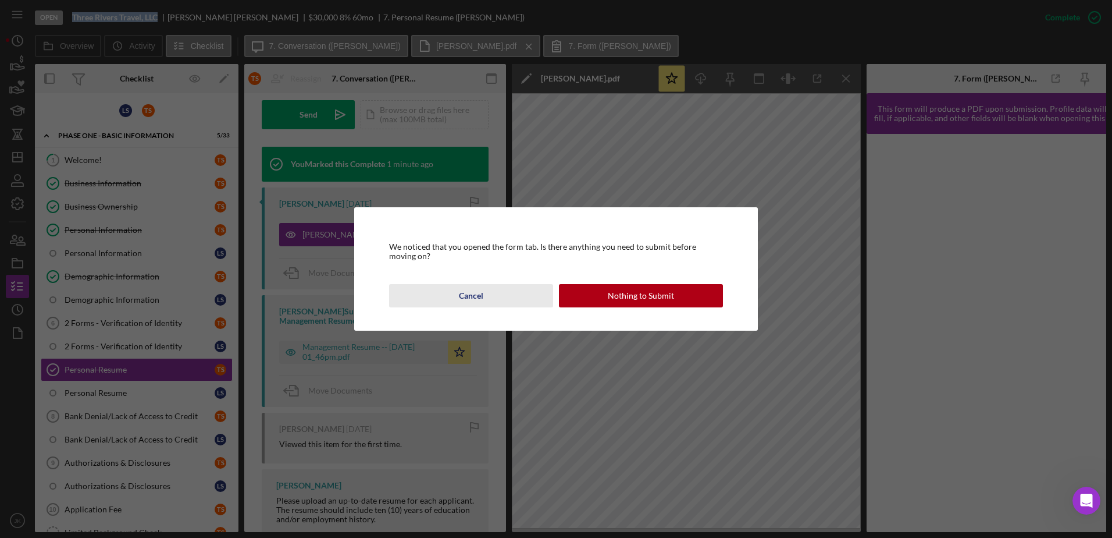
click at [498, 298] on button "Cancel" at bounding box center [471, 295] width 164 height 23
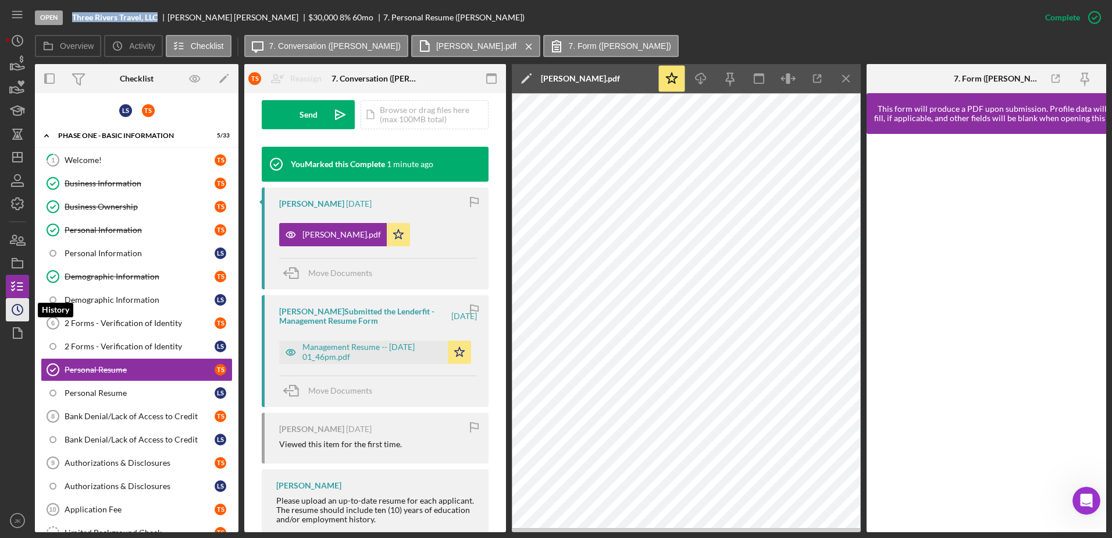
click at [17, 301] on icon "Icon/History" at bounding box center [17, 309] width 29 height 29
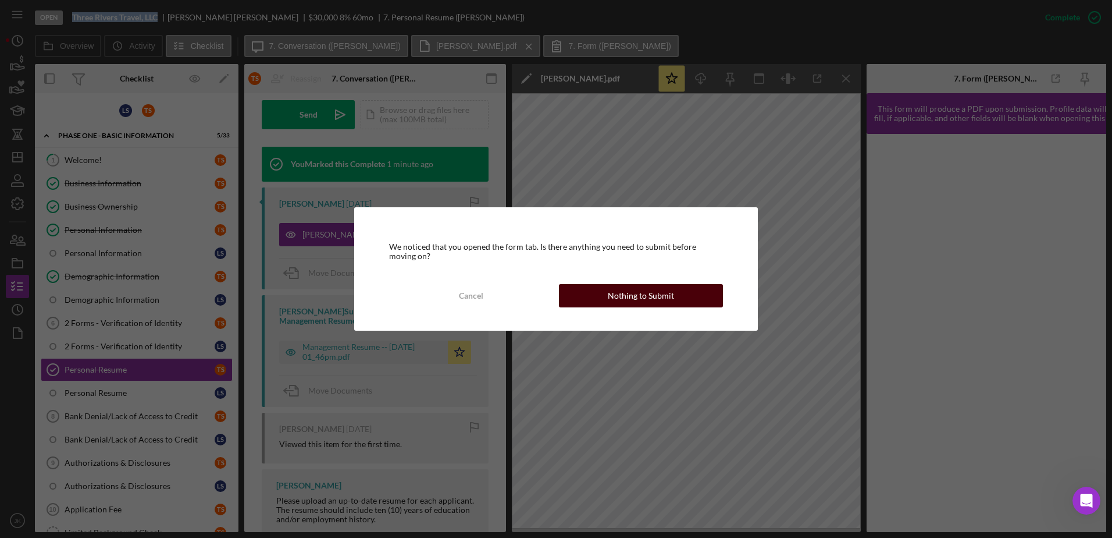
click at [602, 296] on button "Nothing to Submit" at bounding box center [641, 295] width 164 height 23
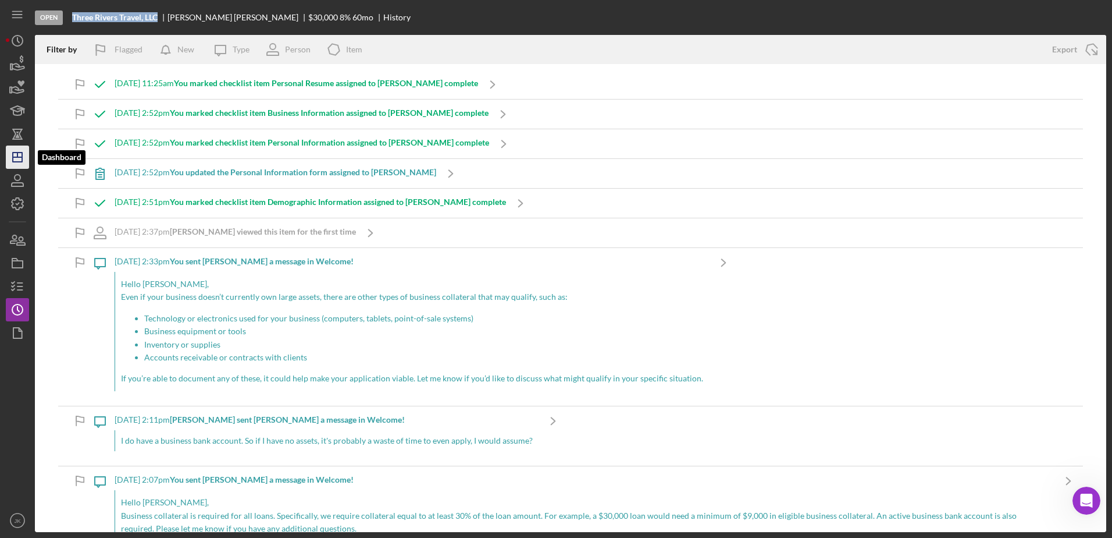
click at [15, 162] on polygon "button" at bounding box center [17, 156] width 9 height 9
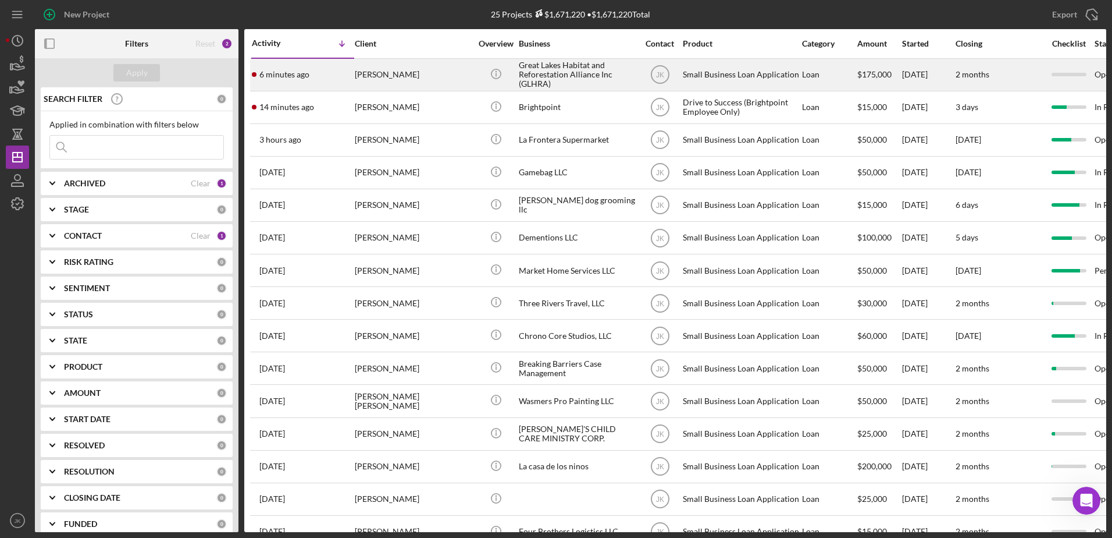
click at [426, 81] on div "[PERSON_NAME]" at bounding box center [413, 74] width 116 height 31
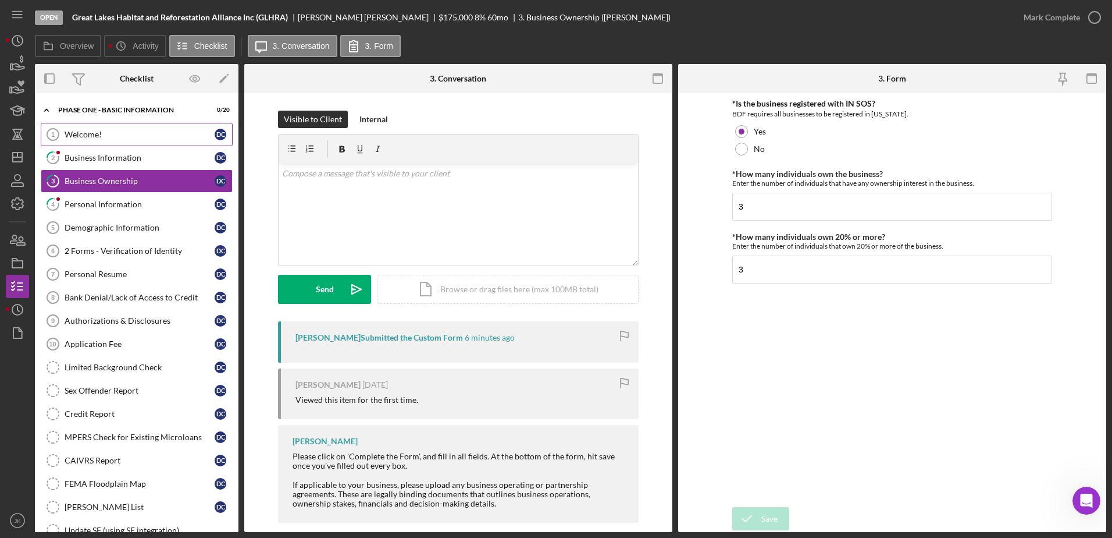
click at [138, 134] on div "Welcome!" at bounding box center [140, 134] width 150 height 9
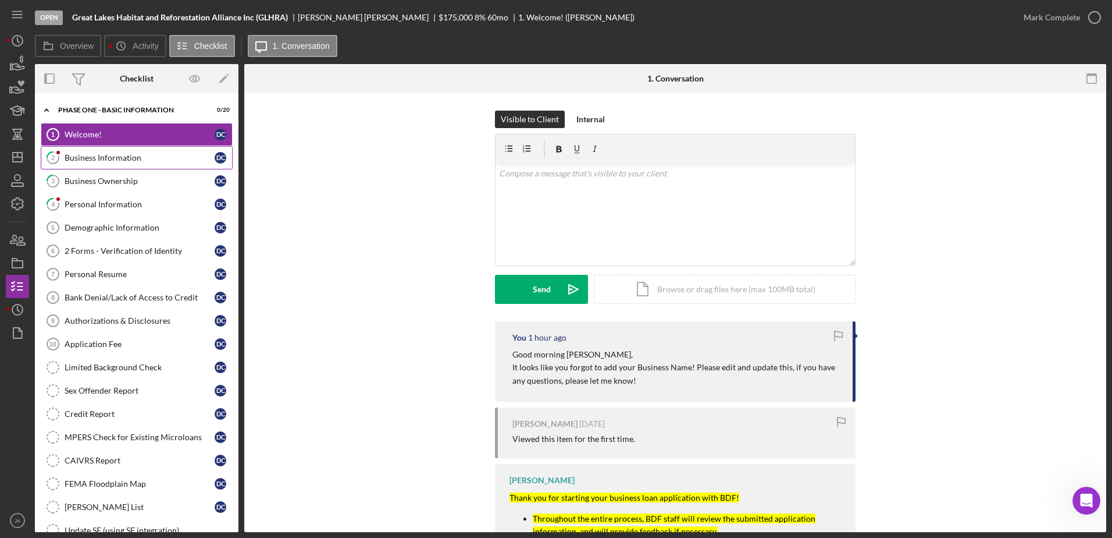
click at [158, 147] on link "2 Business Information D C" at bounding box center [137, 157] width 192 height 23
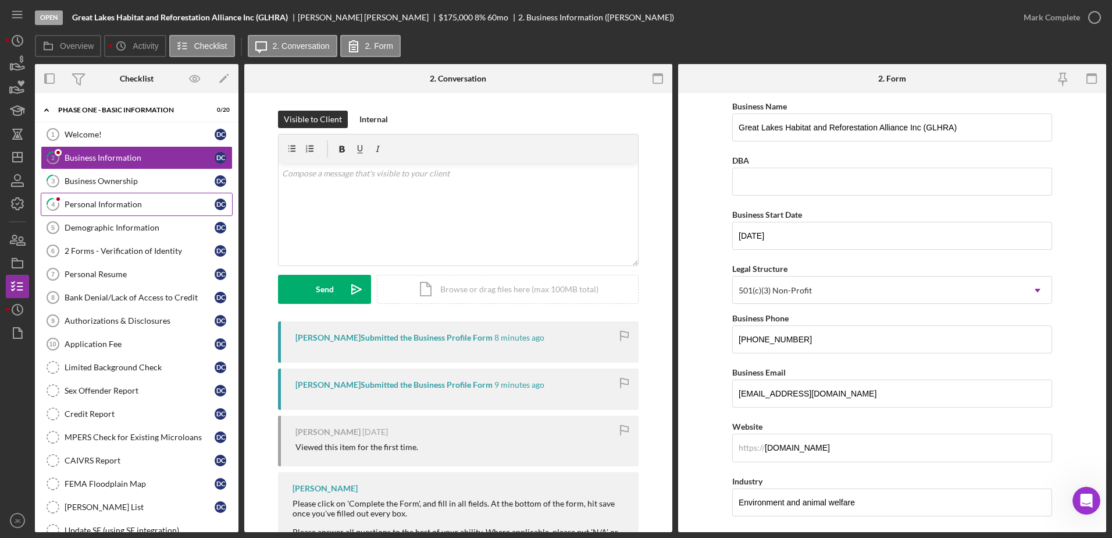
click at [158, 200] on div "Personal Information" at bounding box center [140, 204] width 150 height 9
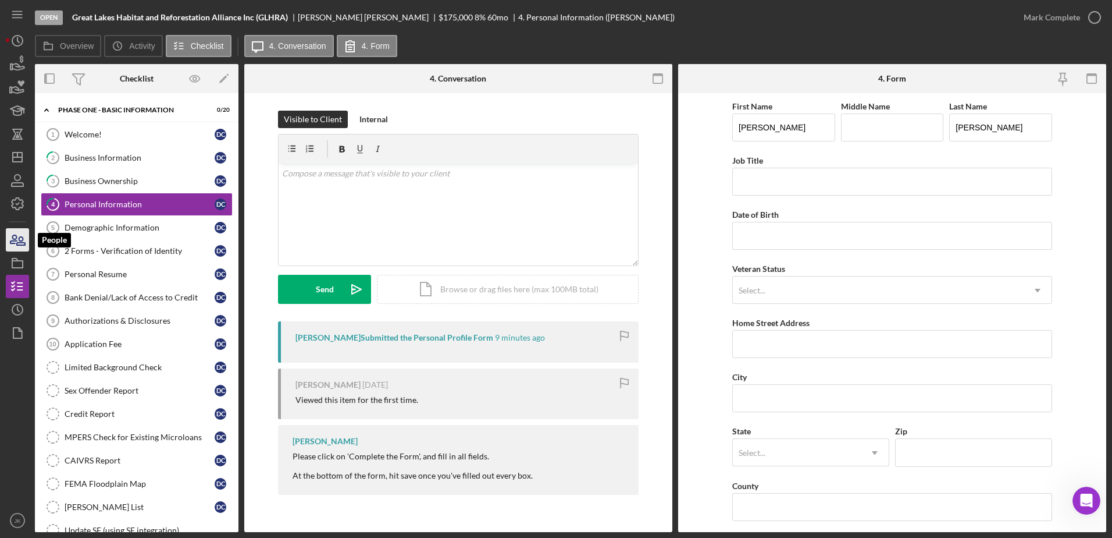
click at [20, 241] on icon "button" at bounding box center [21, 241] width 8 height 8
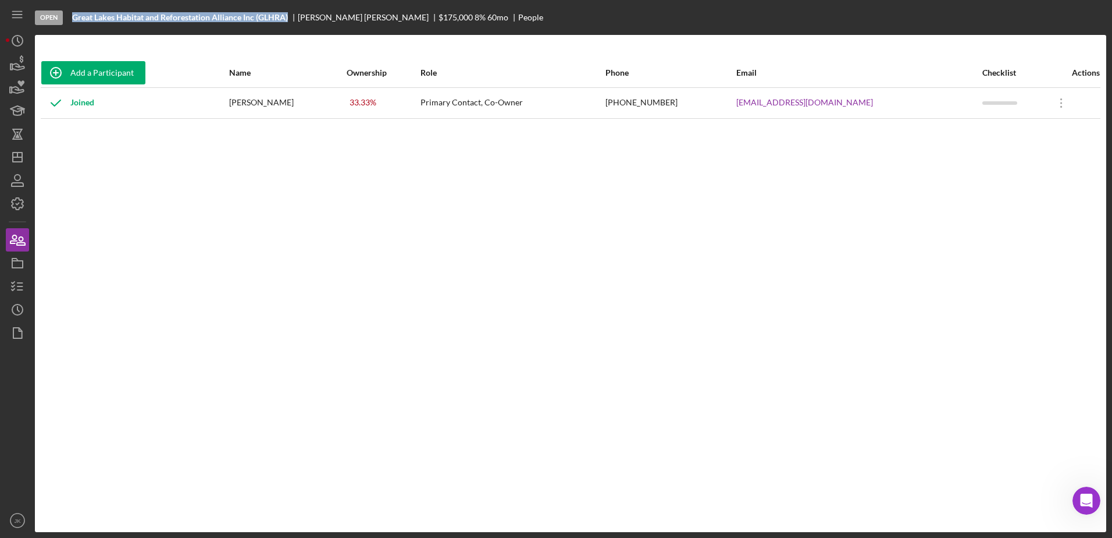
drag, startPoint x: 290, startPoint y: 17, endPoint x: 70, endPoint y: 19, distance: 220.5
click at [70, 19] on div "Open Great Lakes Habitat and Reforestation Alliance Inc (GLHRA) Daniel Collins …" at bounding box center [571, 17] width 1072 height 35
copy b "Great Lakes Habitat and Reforestation Alliance Inc (GLHRA)"
click at [20, 283] on line "button" at bounding box center [19, 283] width 5 height 0
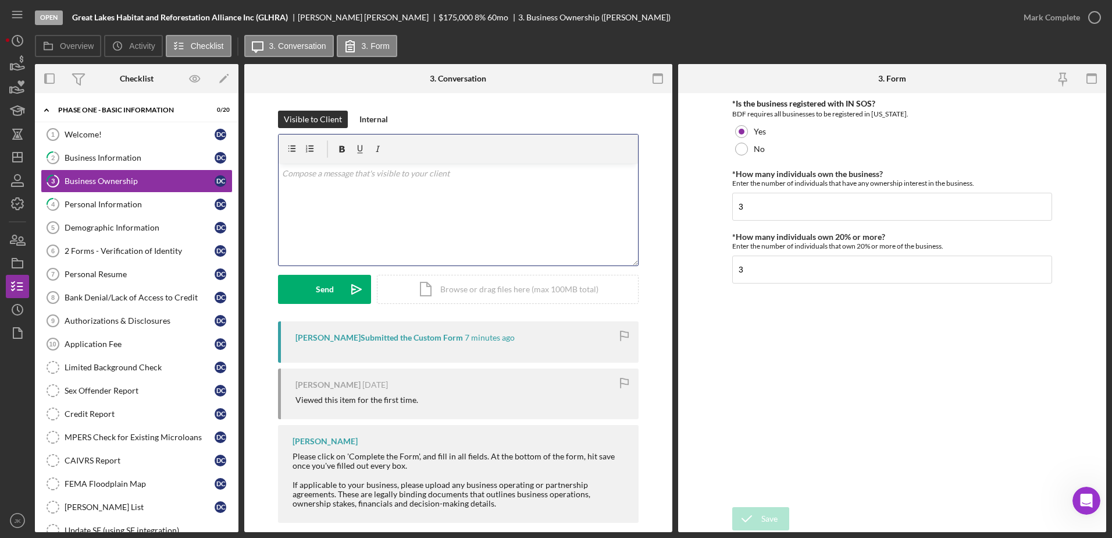
click at [524, 209] on div "v Color teal Color pink Remove color Add row above Add row below Add column bef…" at bounding box center [459, 214] width 360 height 102
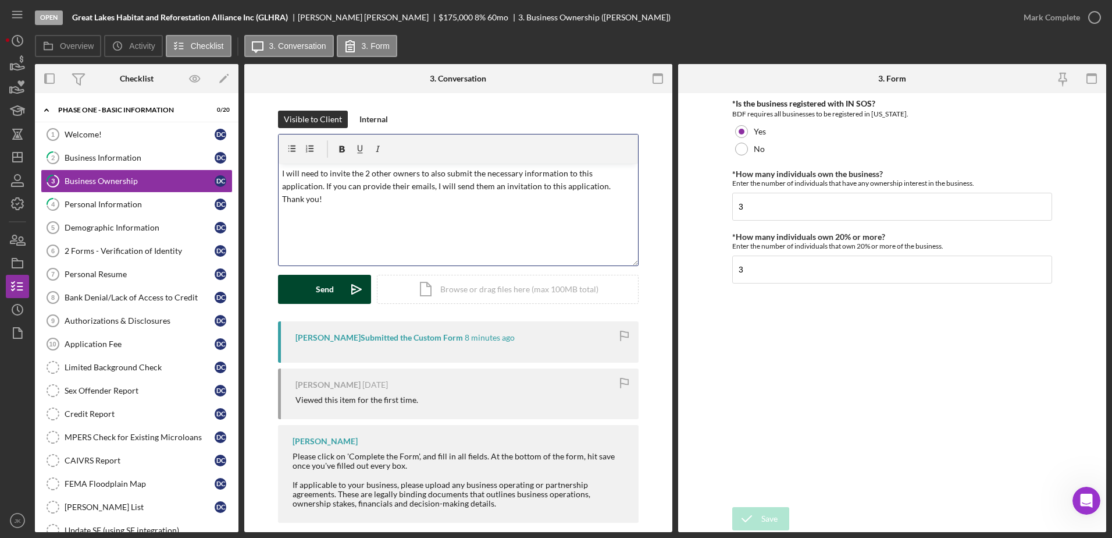
click at [323, 291] on div "Send" at bounding box center [325, 289] width 18 height 29
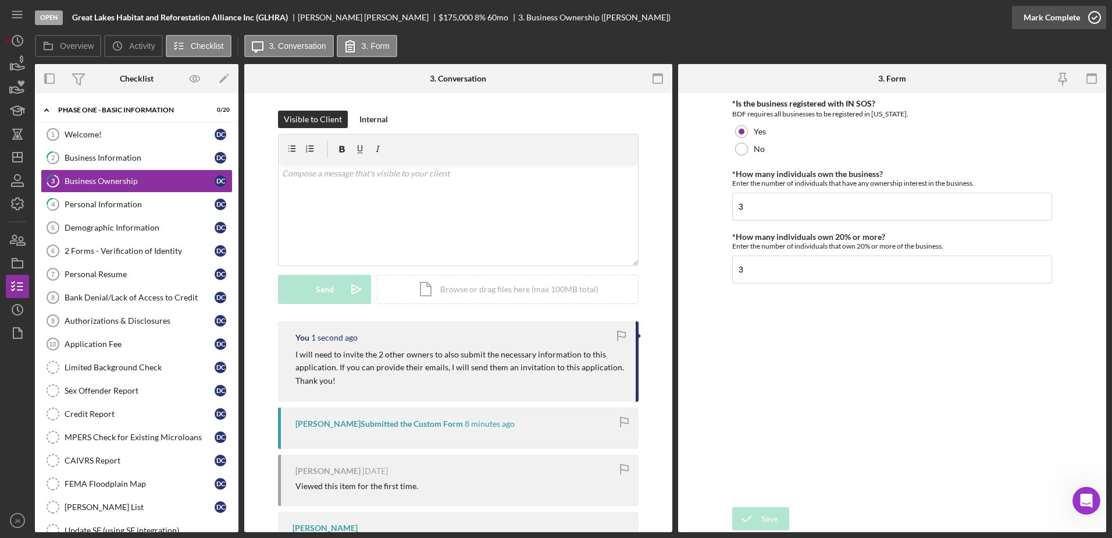
click at [1027, 16] on div "Mark Complete" at bounding box center [1052, 17] width 56 height 23
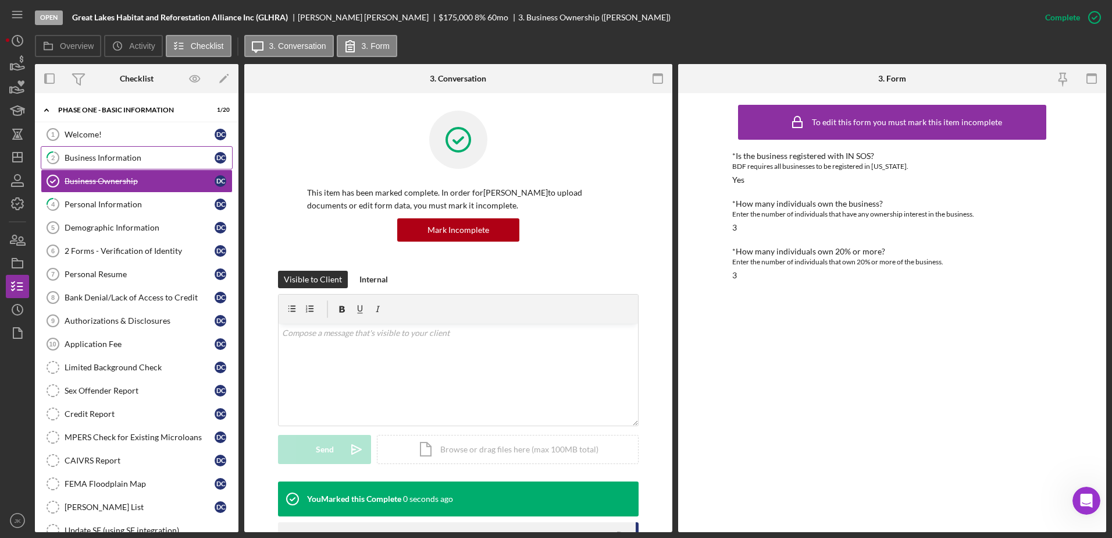
click at [126, 157] on div "Business Information" at bounding box center [140, 157] width 150 height 9
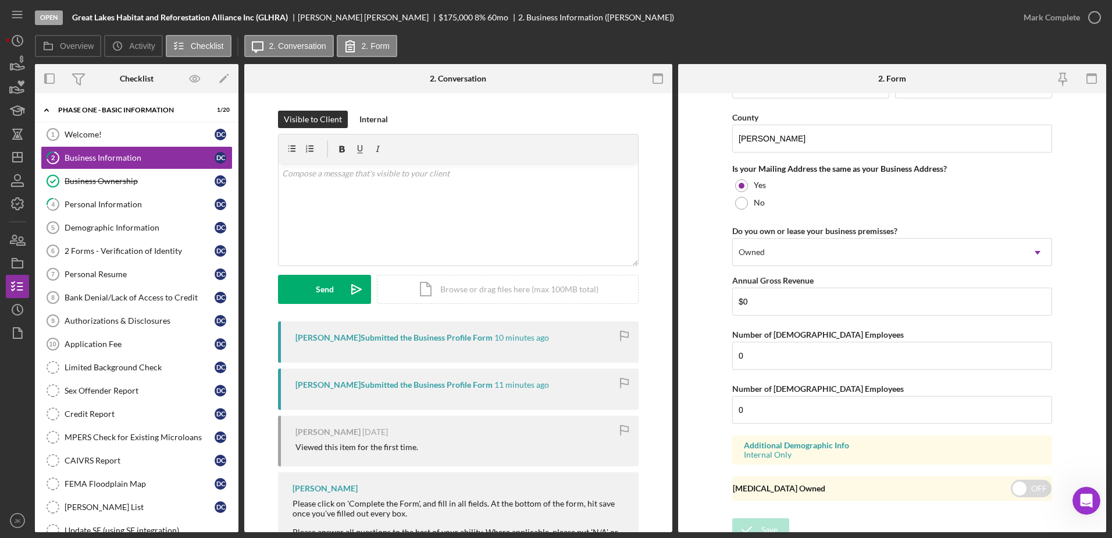
scroll to position [942, 0]
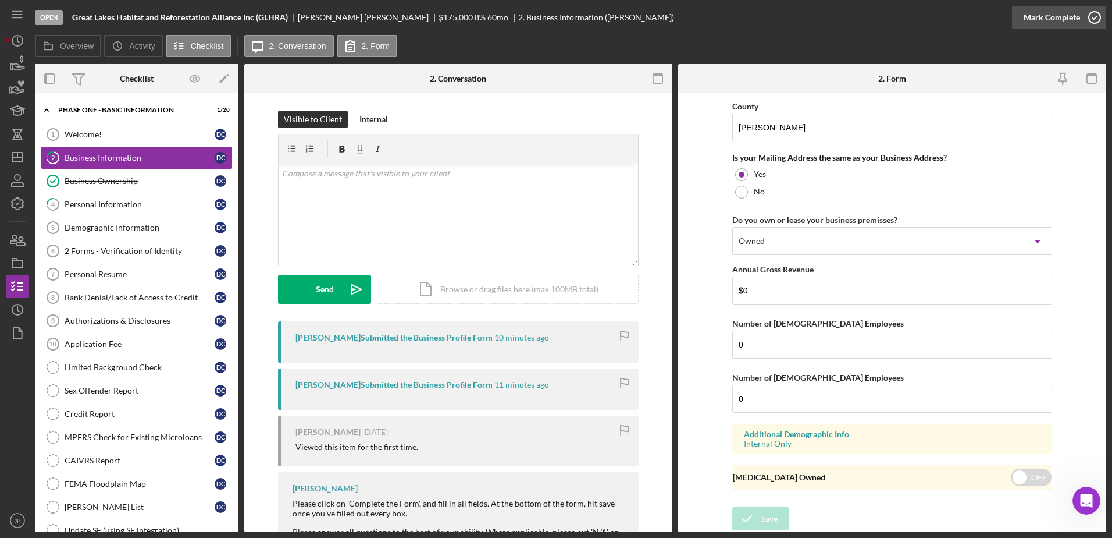
click at [1055, 19] on div "Mark Complete" at bounding box center [1052, 17] width 56 height 23
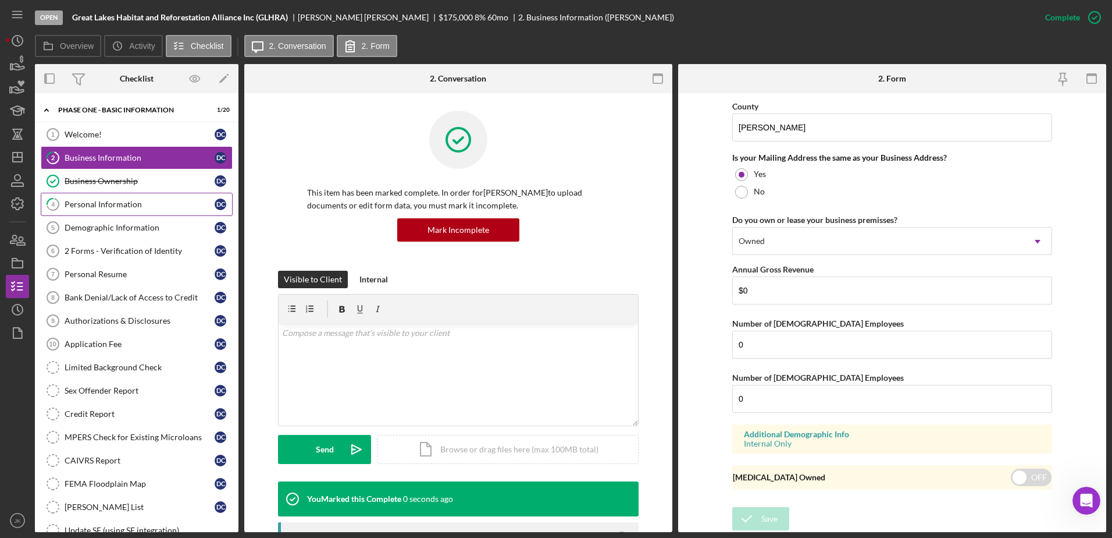
scroll to position [507, 0]
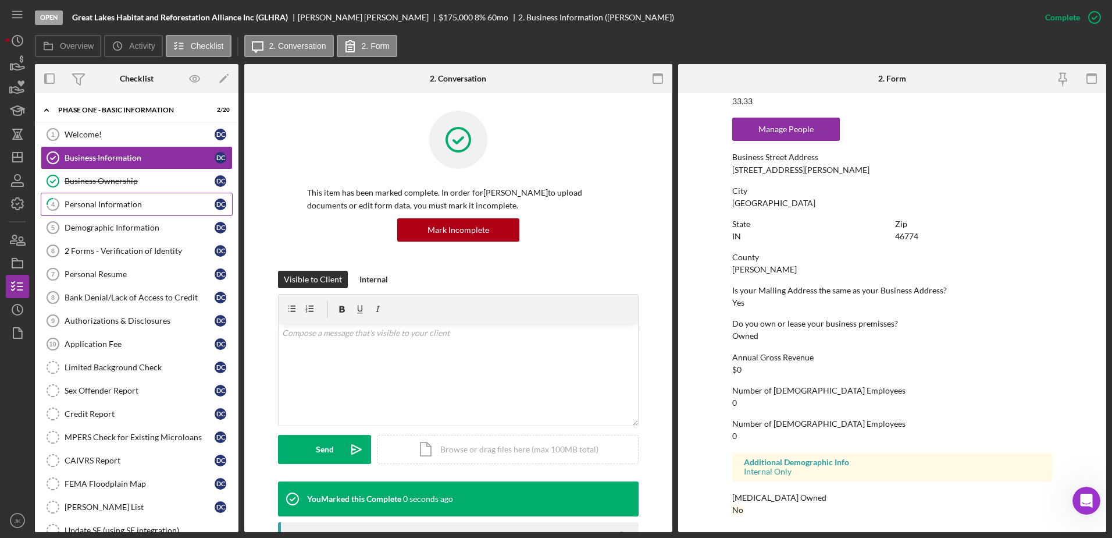
click at [187, 207] on div "Personal Information" at bounding box center [140, 204] width 150 height 9
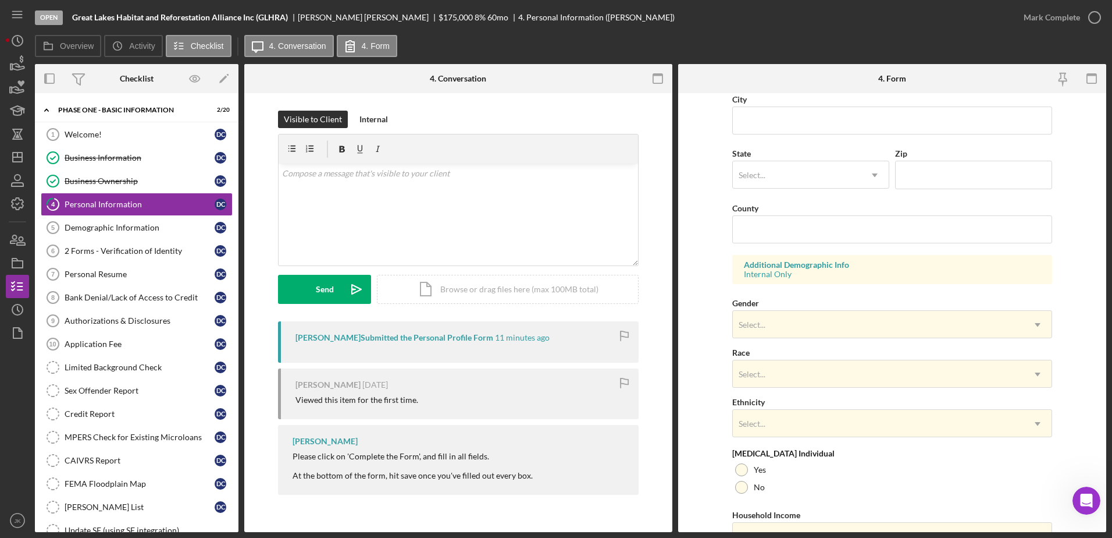
scroll to position [291, 0]
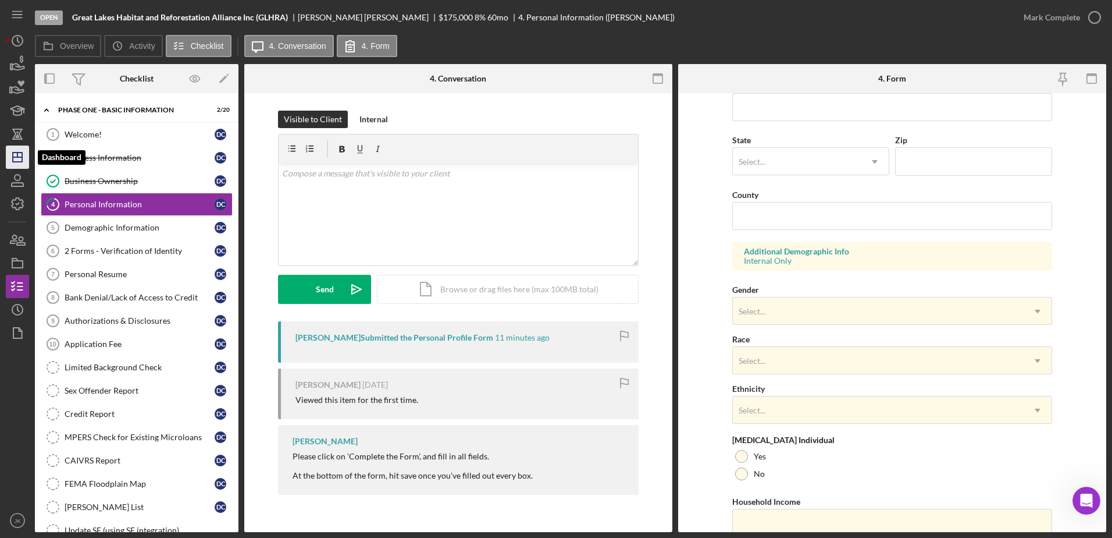
click at [19, 161] on icon "Icon/Dashboard" at bounding box center [17, 157] width 29 height 29
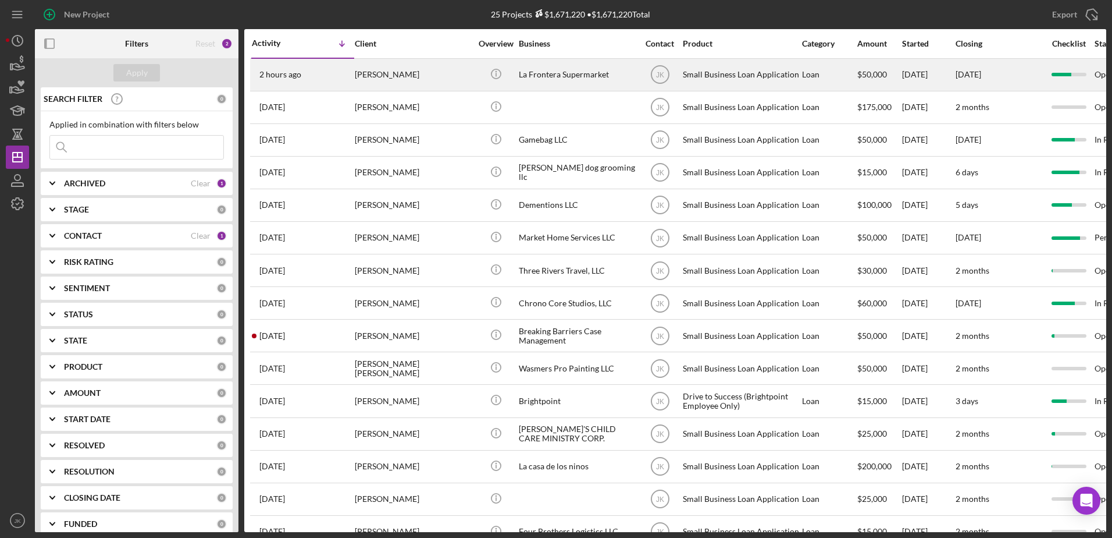
click at [416, 75] on div "[PERSON_NAME]" at bounding box center [413, 74] width 116 height 31
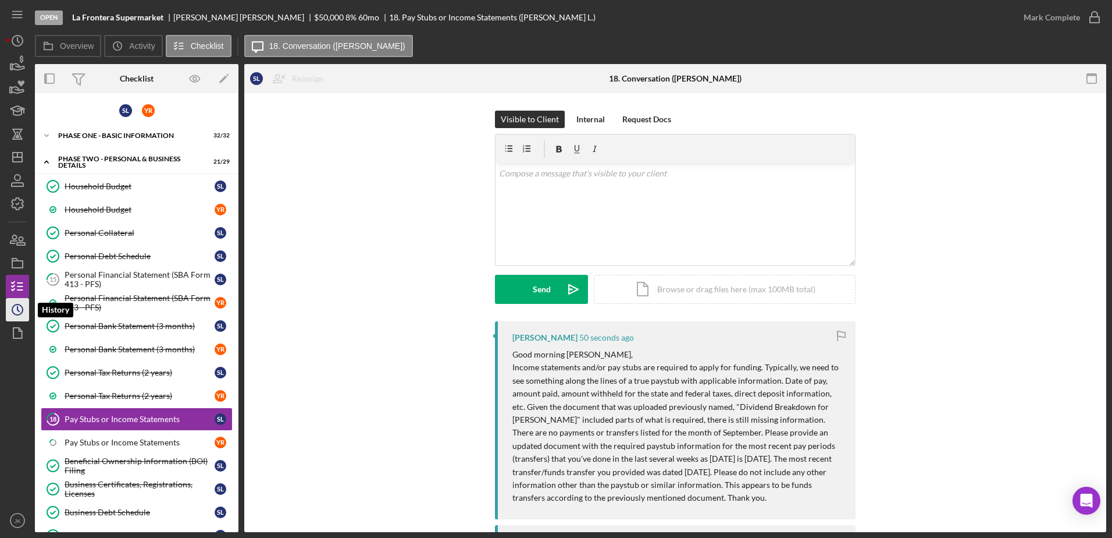
click at [15, 306] on icon "Icon/History" at bounding box center [17, 309] width 29 height 29
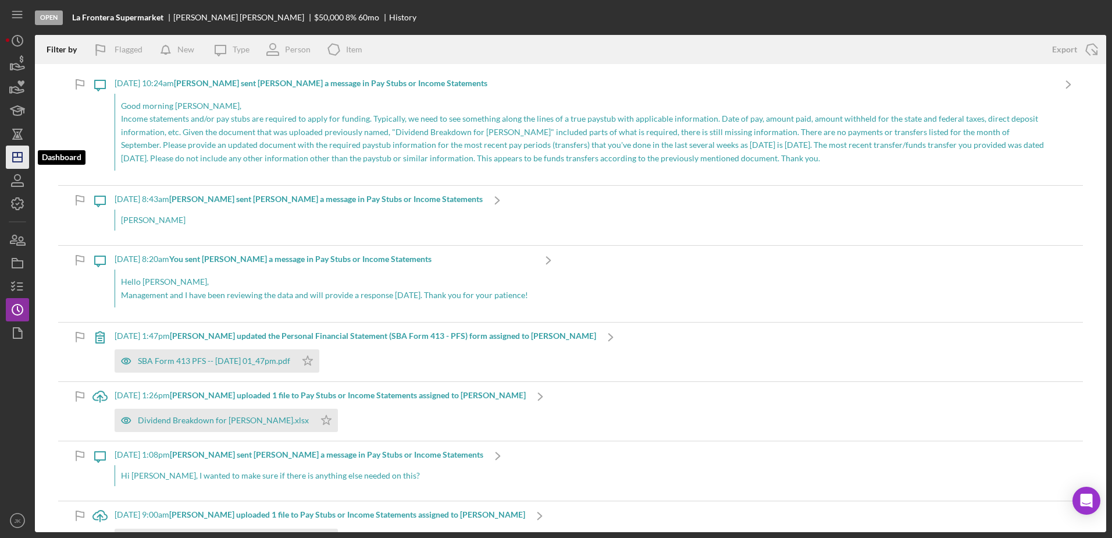
click at [22, 154] on polygon "button" at bounding box center [17, 156] width 9 height 9
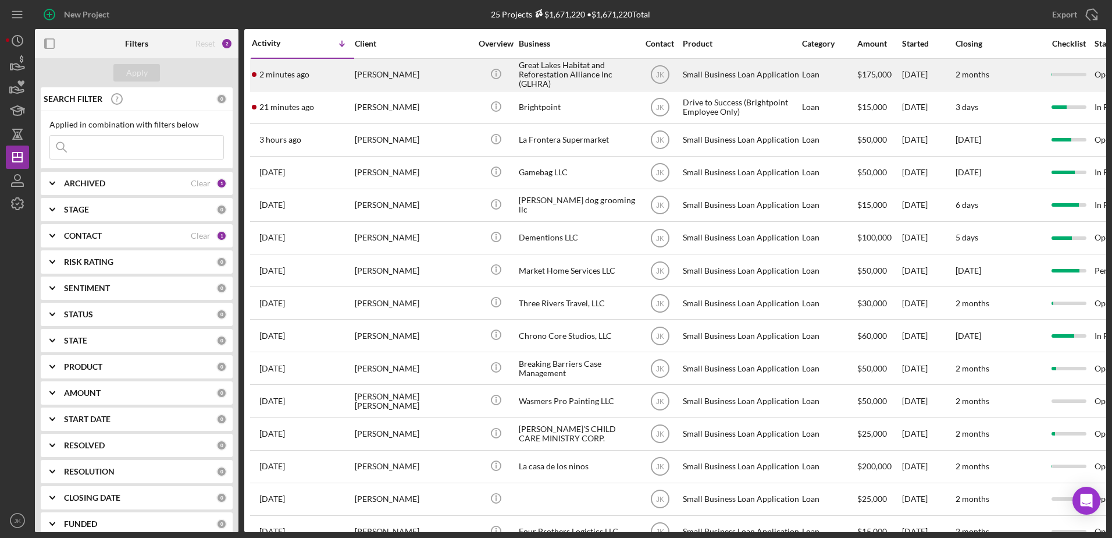
click at [425, 77] on div "[PERSON_NAME]" at bounding box center [413, 74] width 116 height 31
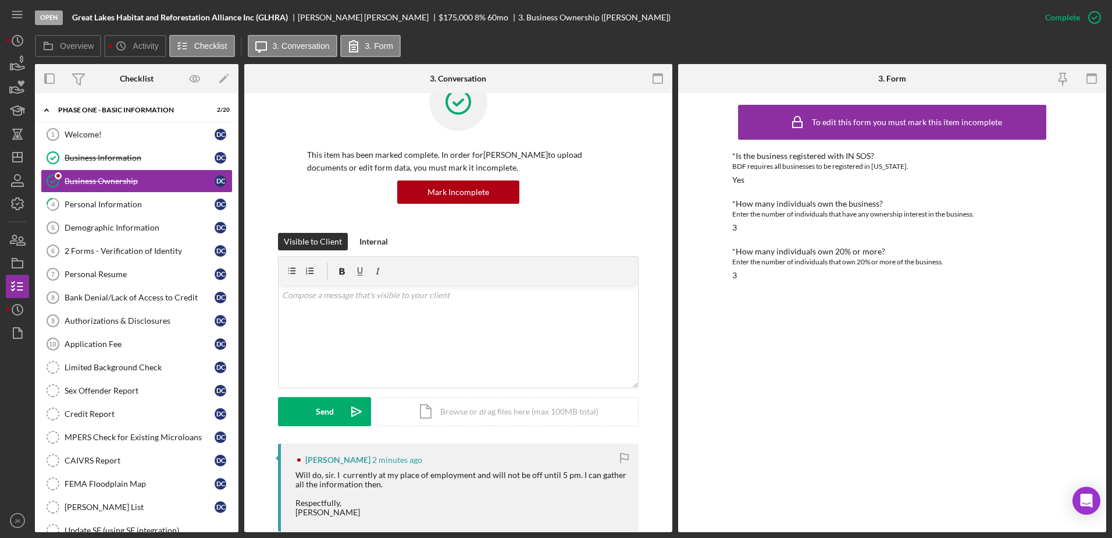
scroll to position [58, 0]
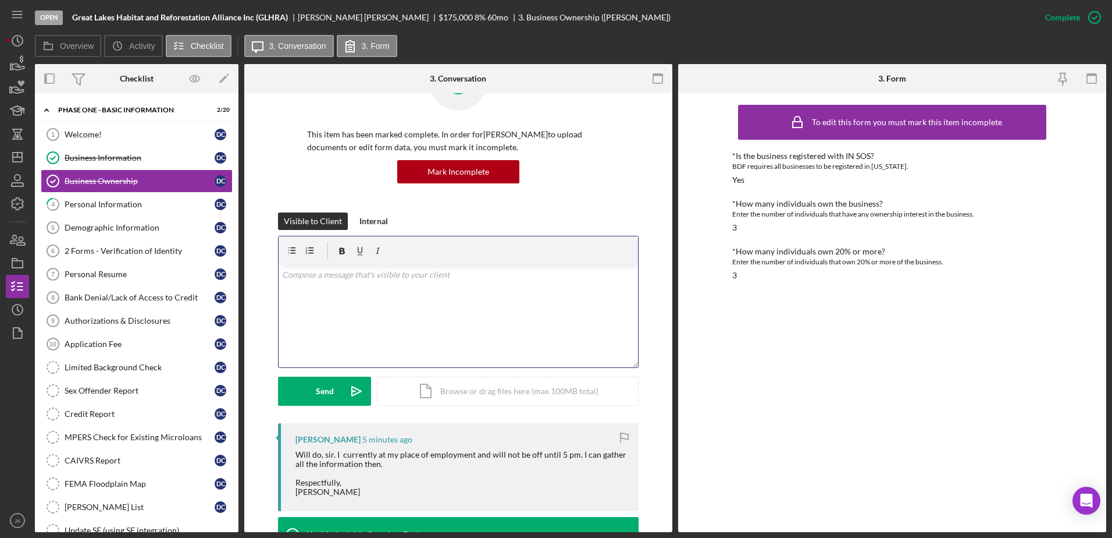
click at [378, 310] on div "v Color teal Color pink Remove color Add row above Add row below Add column bef…" at bounding box center [459, 316] width 360 height 102
click at [308, 384] on button "Send Icon/icon-invite-send" at bounding box center [324, 390] width 93 height 29
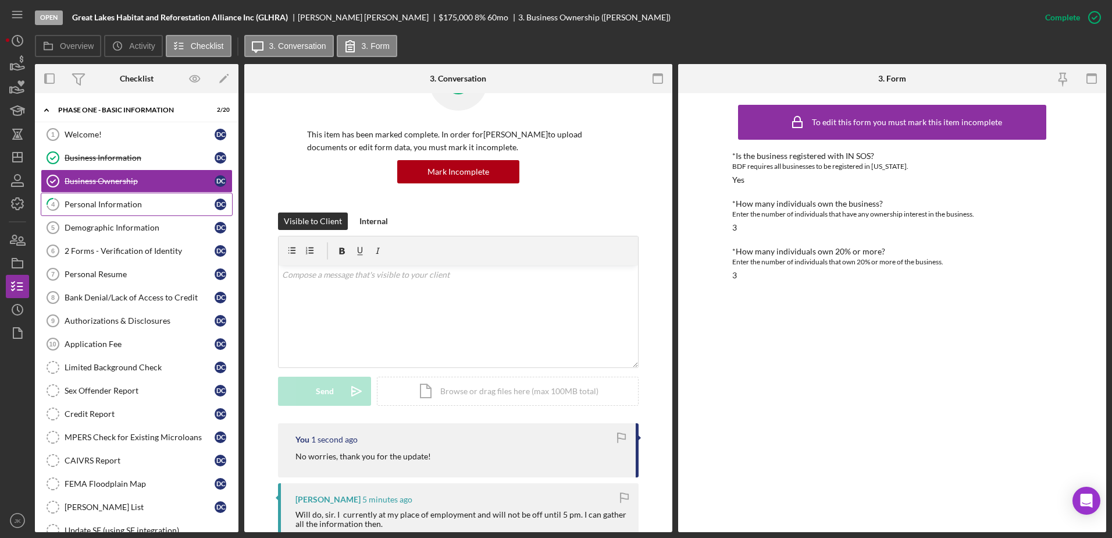
click at [122, 207] on div "Personal Information" at bounding box center [140, 204] width 150 height 9
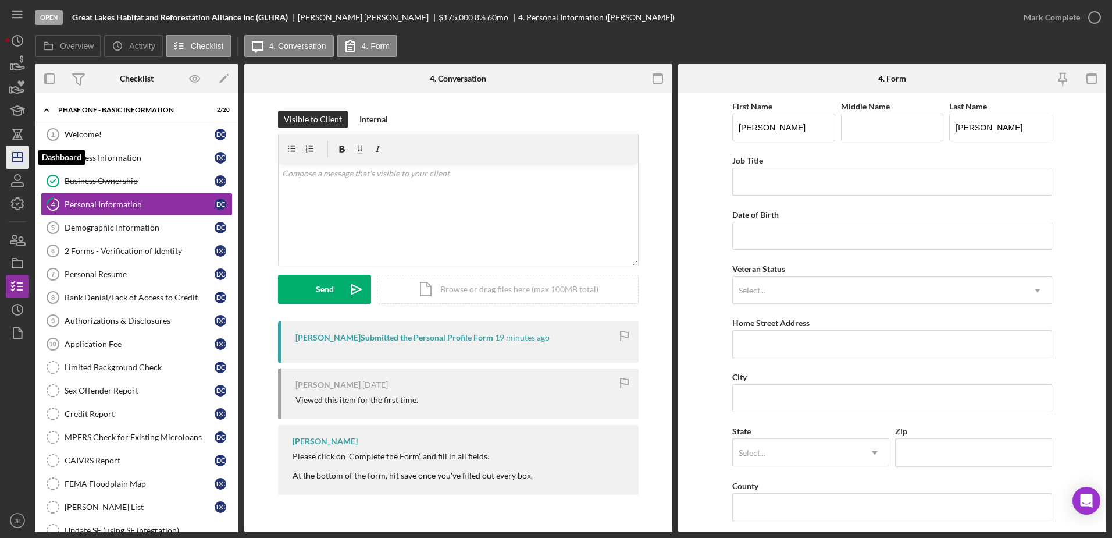
click at [19, 156] on icon "Icon/Dashboard" at bounding box center [17, 157] width 29 height 29
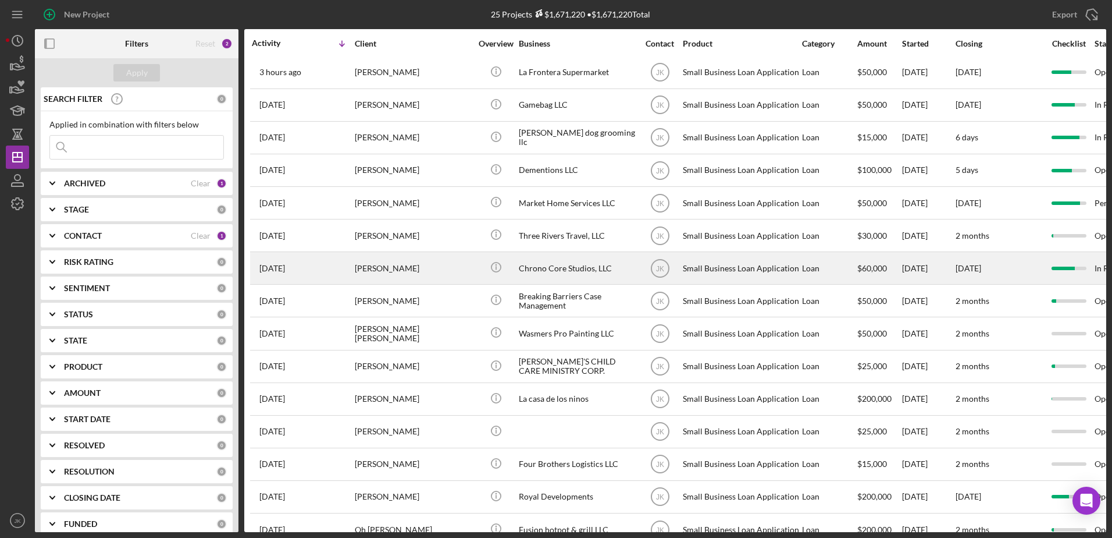
scroll to position [66, 0]
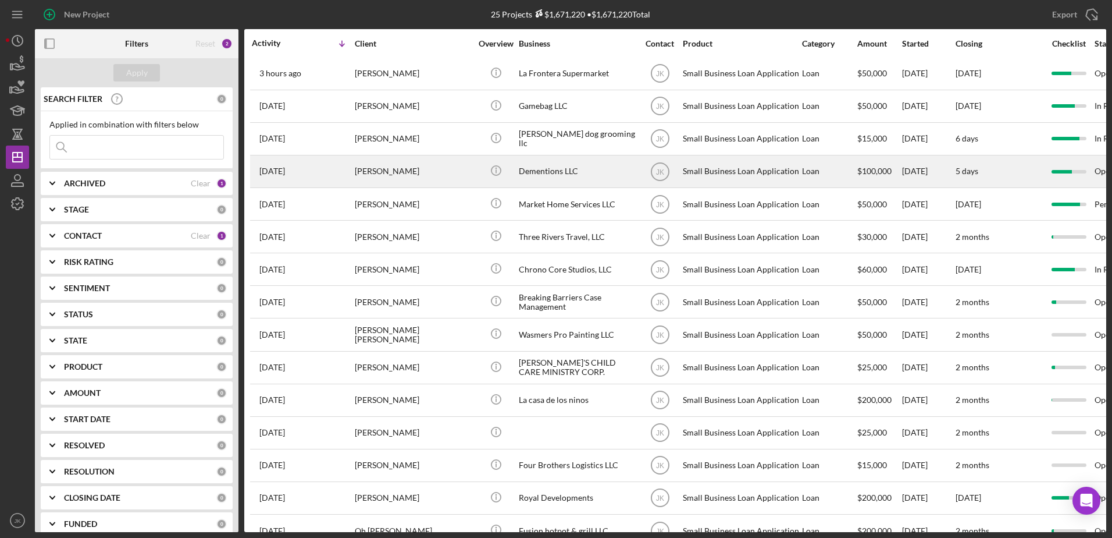
click at [545, 175] on div "Dementions LLC" at bounding box center [577, 171] width 116 height 31
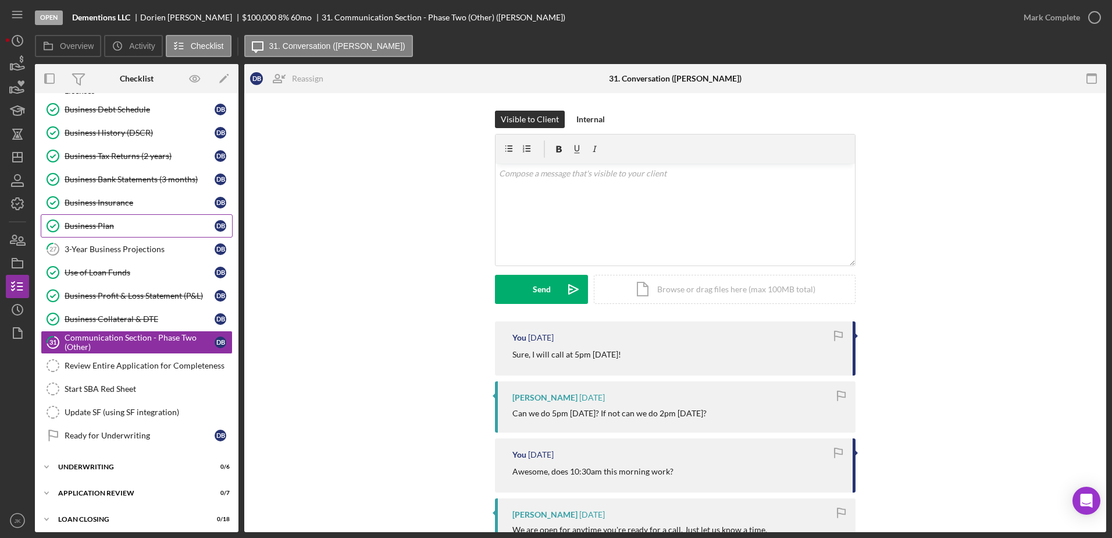
scroll to position [453, 0]
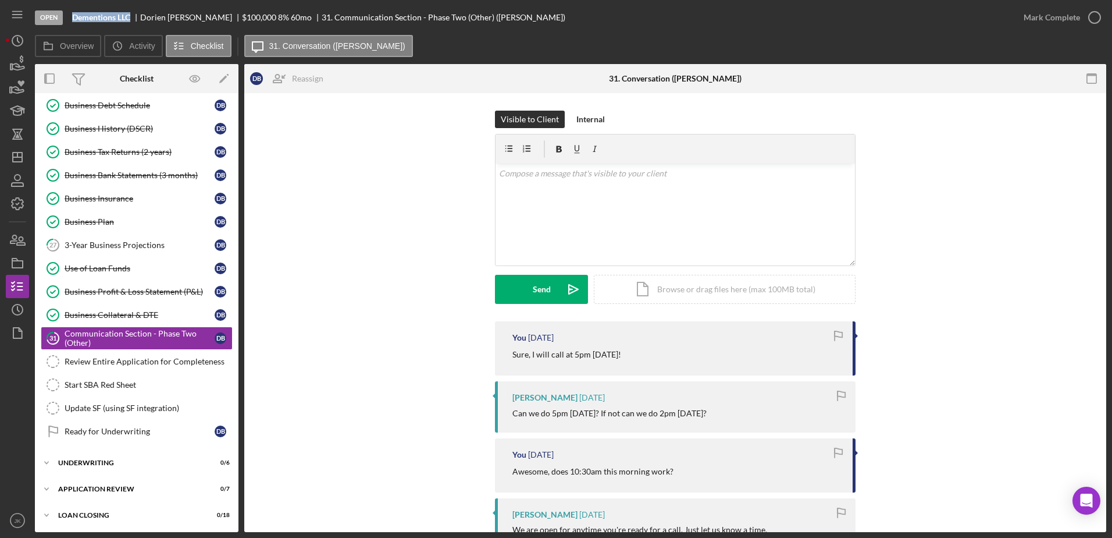
drag, startPoint x: 133, startPoint y: 16, endPoint x: 74, endPoint y: 20, distance: 59.5
click at [74, 20] on div "Dementions LLC" at bounding box center [106, 17] width 68 height 9
click at [22, 300] on icon "Icon/History" at bounding box center [17, 309] width 29 height 29
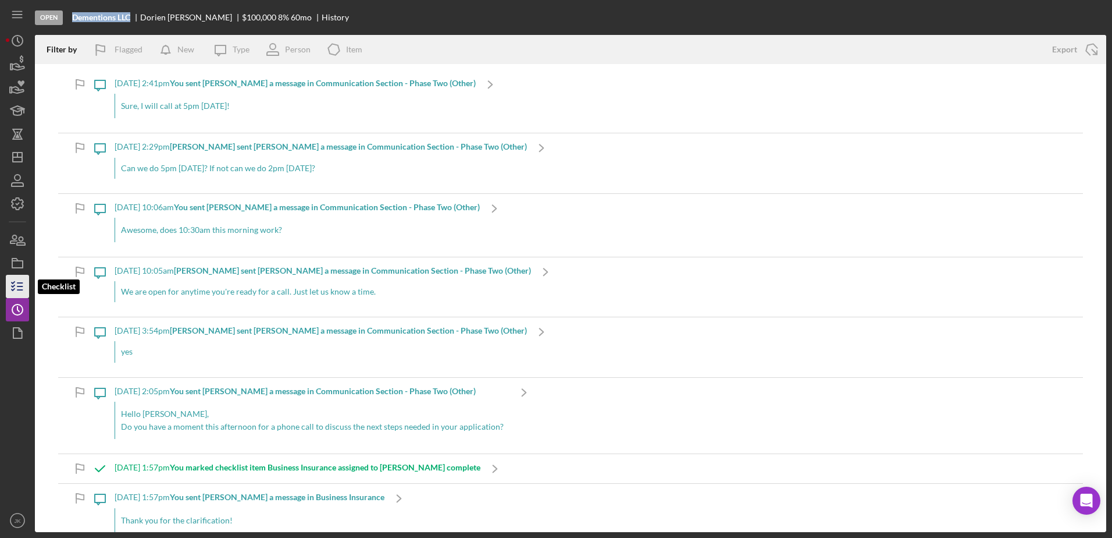
click at [15, 283] on icon "button" at bounding box center [17, 286] width 29 height 29
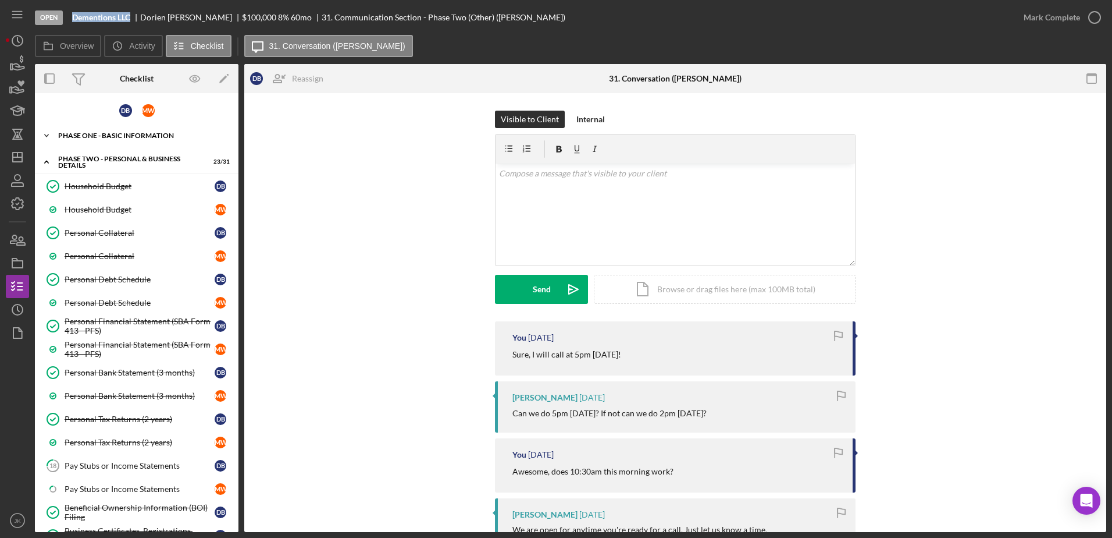
click at [126, 131] on div "Icon/Expander Phase One - Basic Information 33 / 33" at bounding box center [137, 135] width 204 height 23
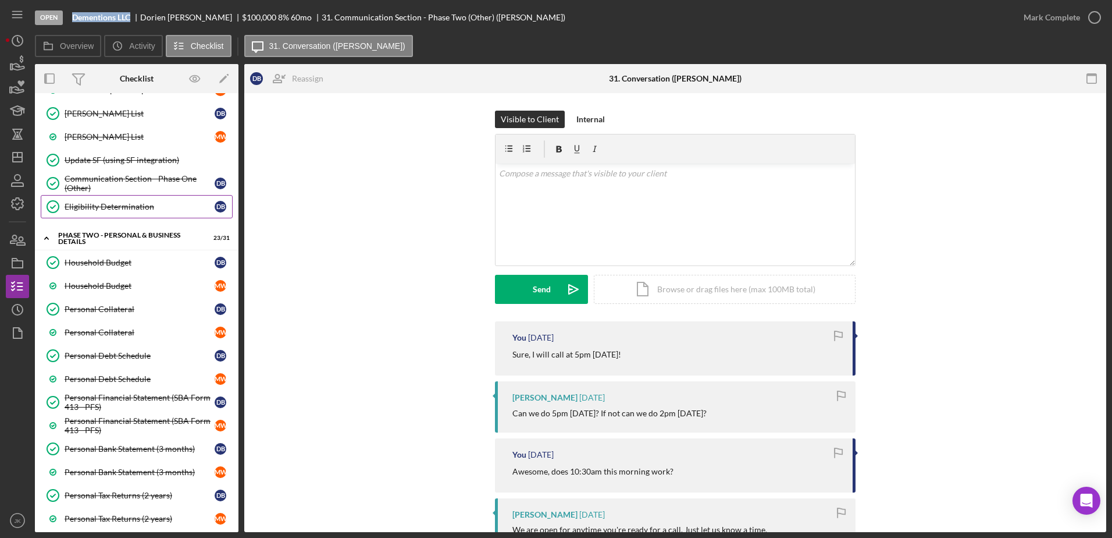
scroll to position [640, 0]
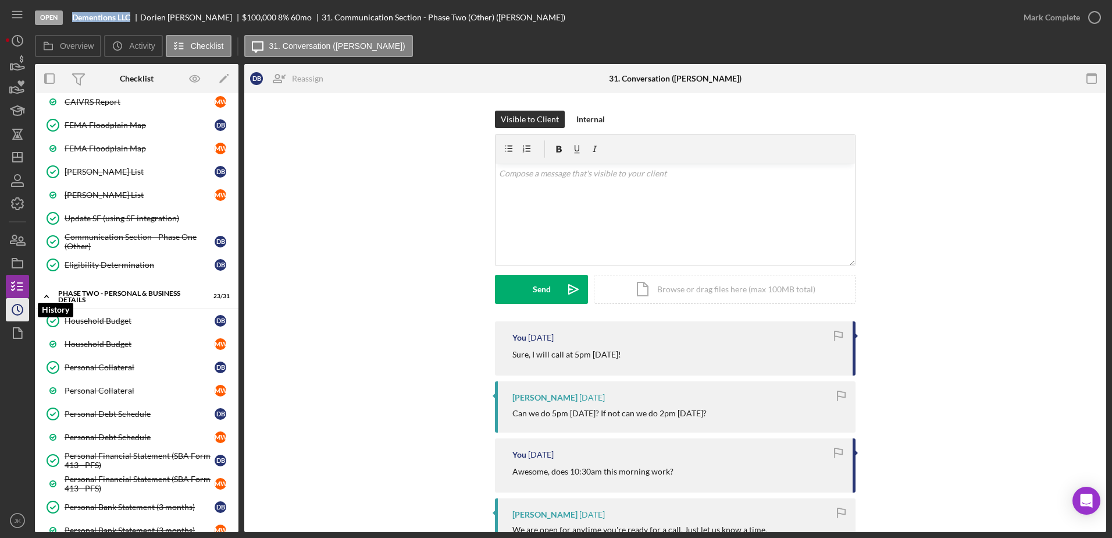
click at [19, 308] on icon "Icon/History" at bounding box center [17, 309] width 29 height 29
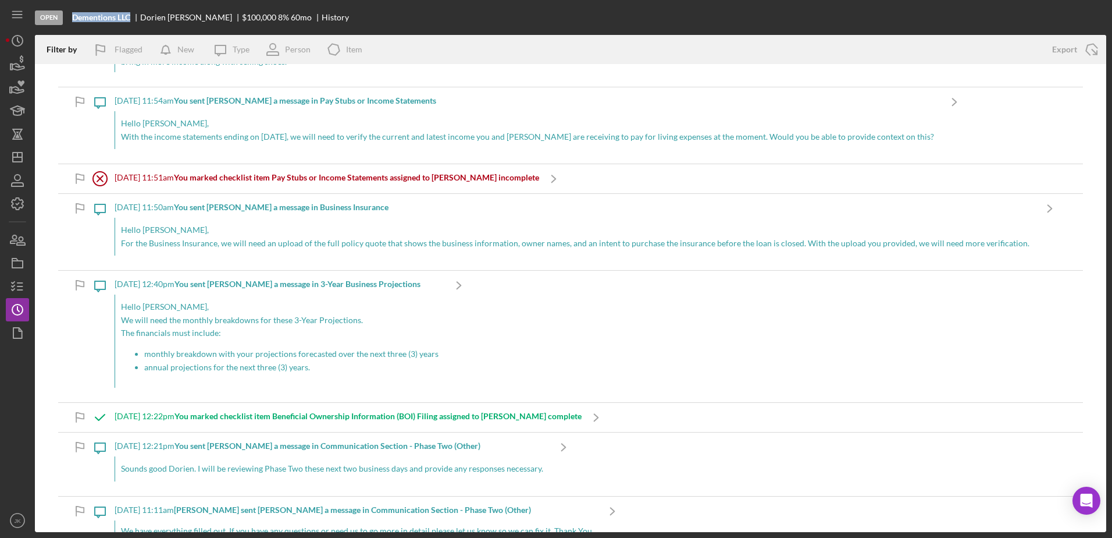
scroll to position [1165, 0]
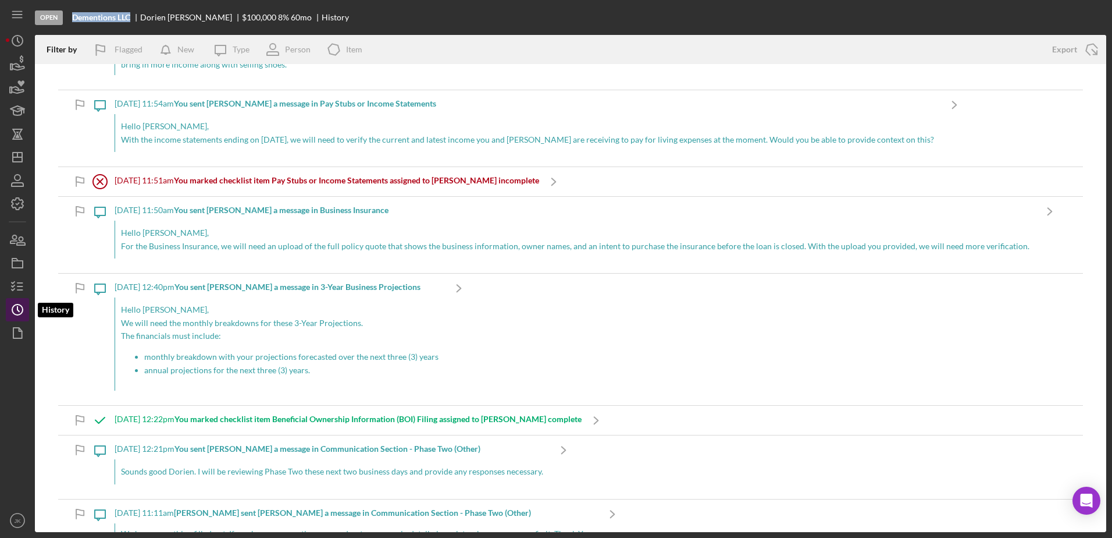
click at [18, 303] on icon "Icon/History" at bounding box center [17, 309] width 29 height 29
click at [22, 155] on polygon "button" at bounding box center [17, 156] width 9 height 9
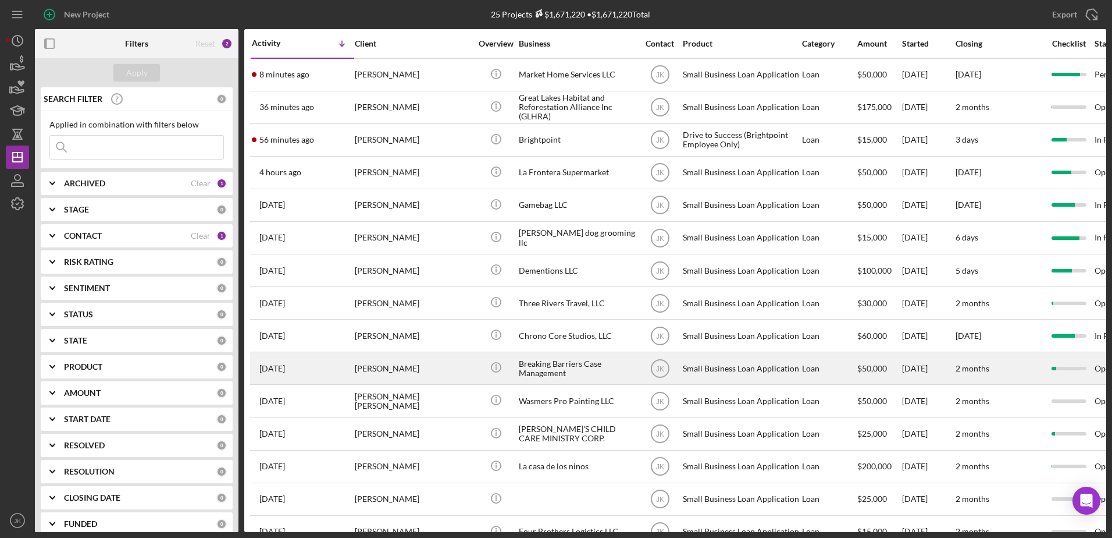
click at [417, 369] on div "[PERSON_NAME]" at bounding box center [413, 368] width 116 height 31
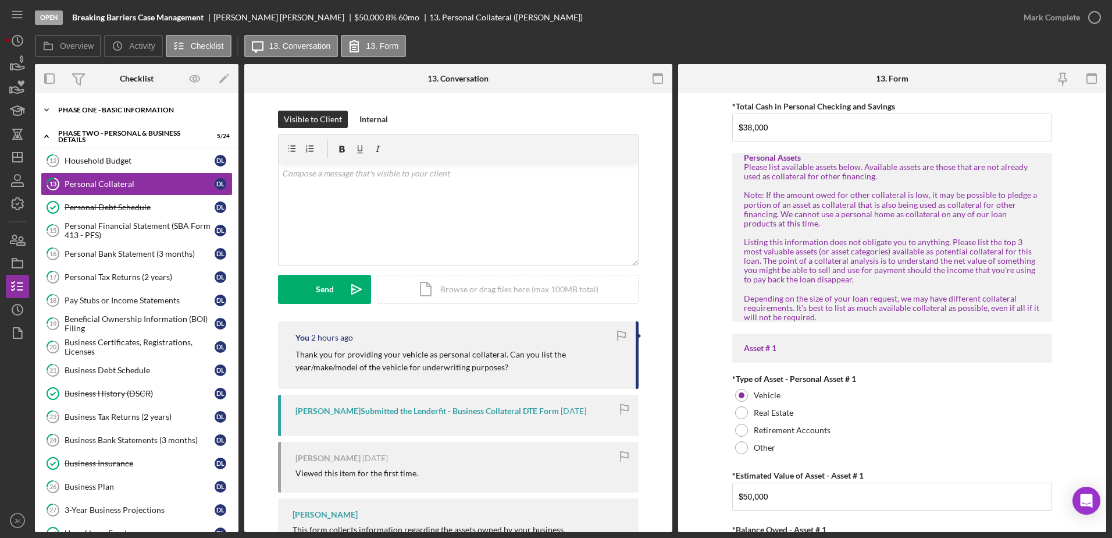
click at [121, 103] on div "Icon/Expander Phase One - Basic Information 6 / 20" at bounding box center [137, 109] width 204 height 23
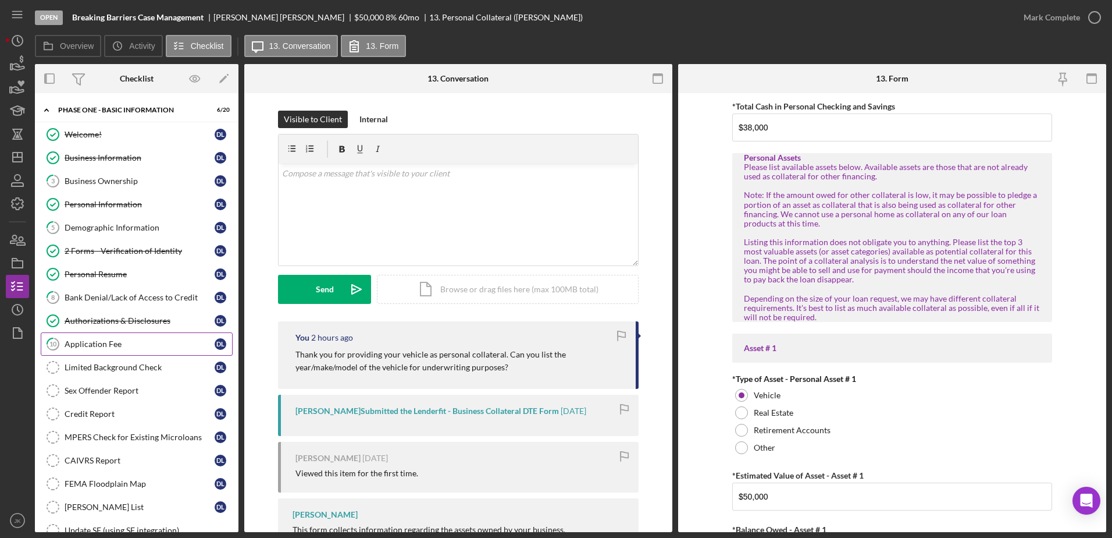
click at [102, 337] on link "10 Application Fee D L" at bounding box center [137, 343] width 192 height 23
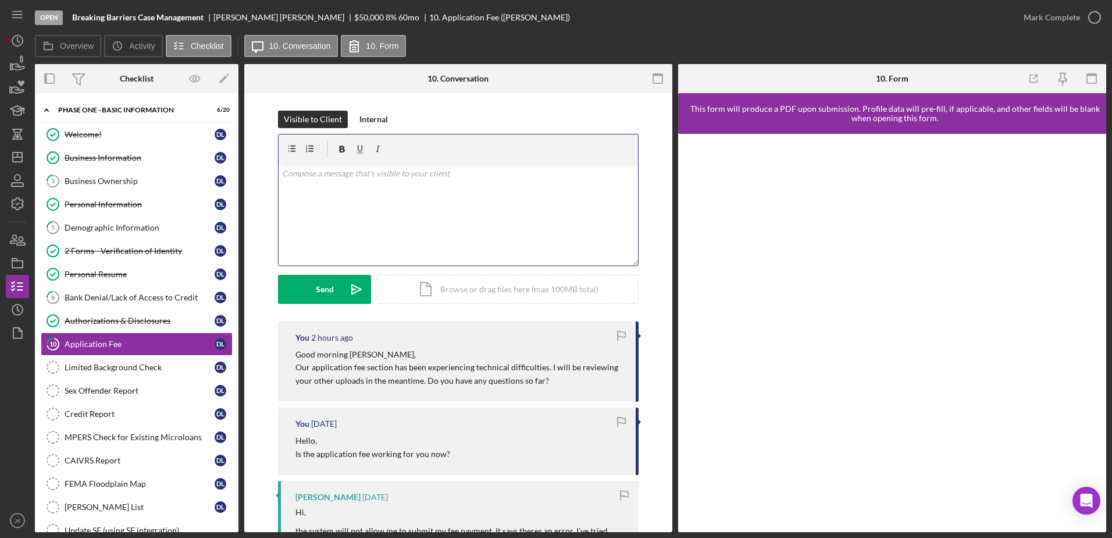
click at [442, 204] on div "v Color teal Color pink Remove color Add row above Add row below Add column bef…" at bounding box center [459, 214] width 360 height 102
click at [331, 294] on div "Send" at bounding box center [325, 289] width 18 height 29
